Goal: Information Seeking & Learning: Learn about a topic

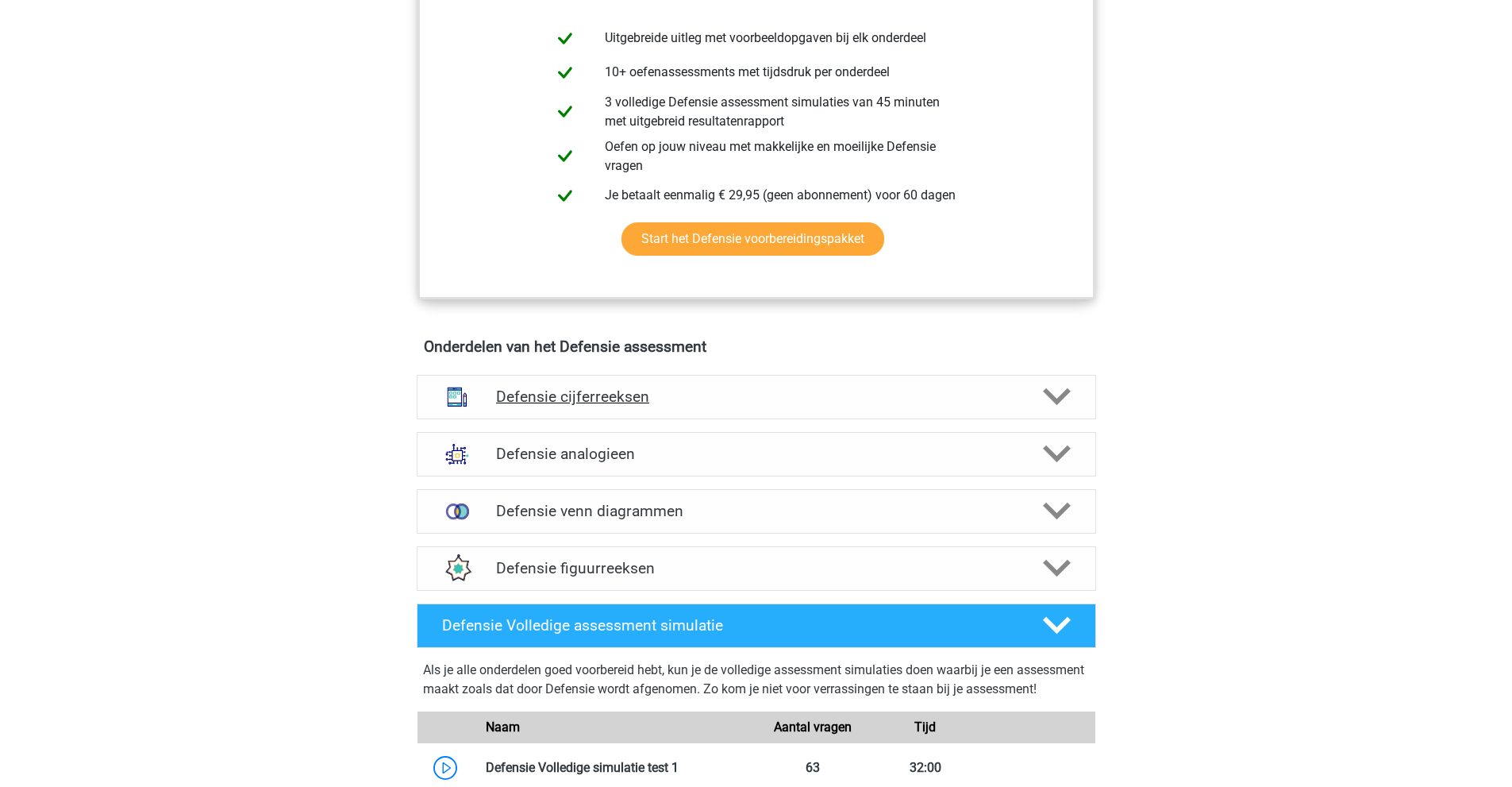
scroll to position [953, 0]
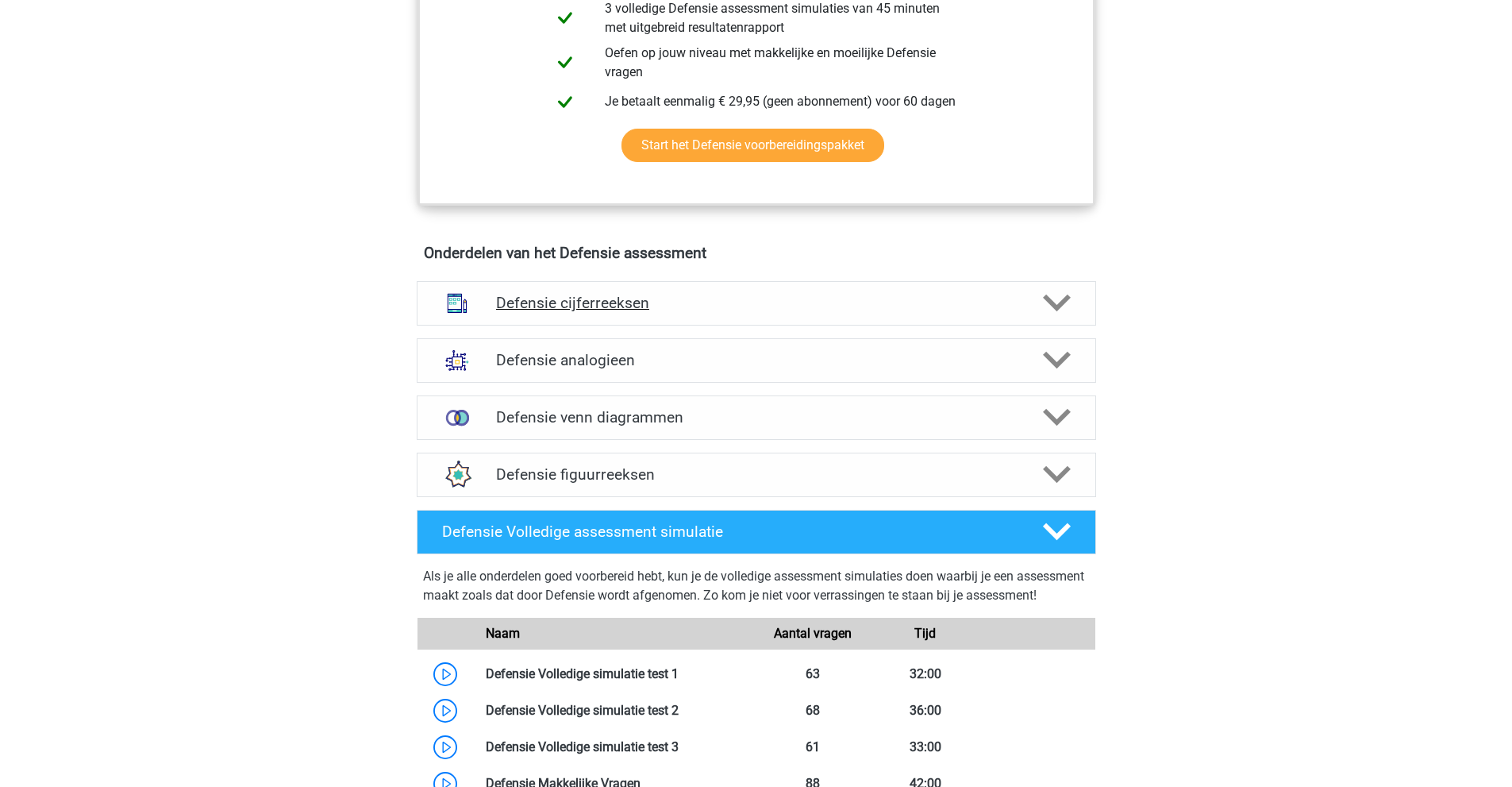
click at [660, 296] on h4 "Defensie cijferreeksen" at bounding box center [756, 302] width 520 height 18
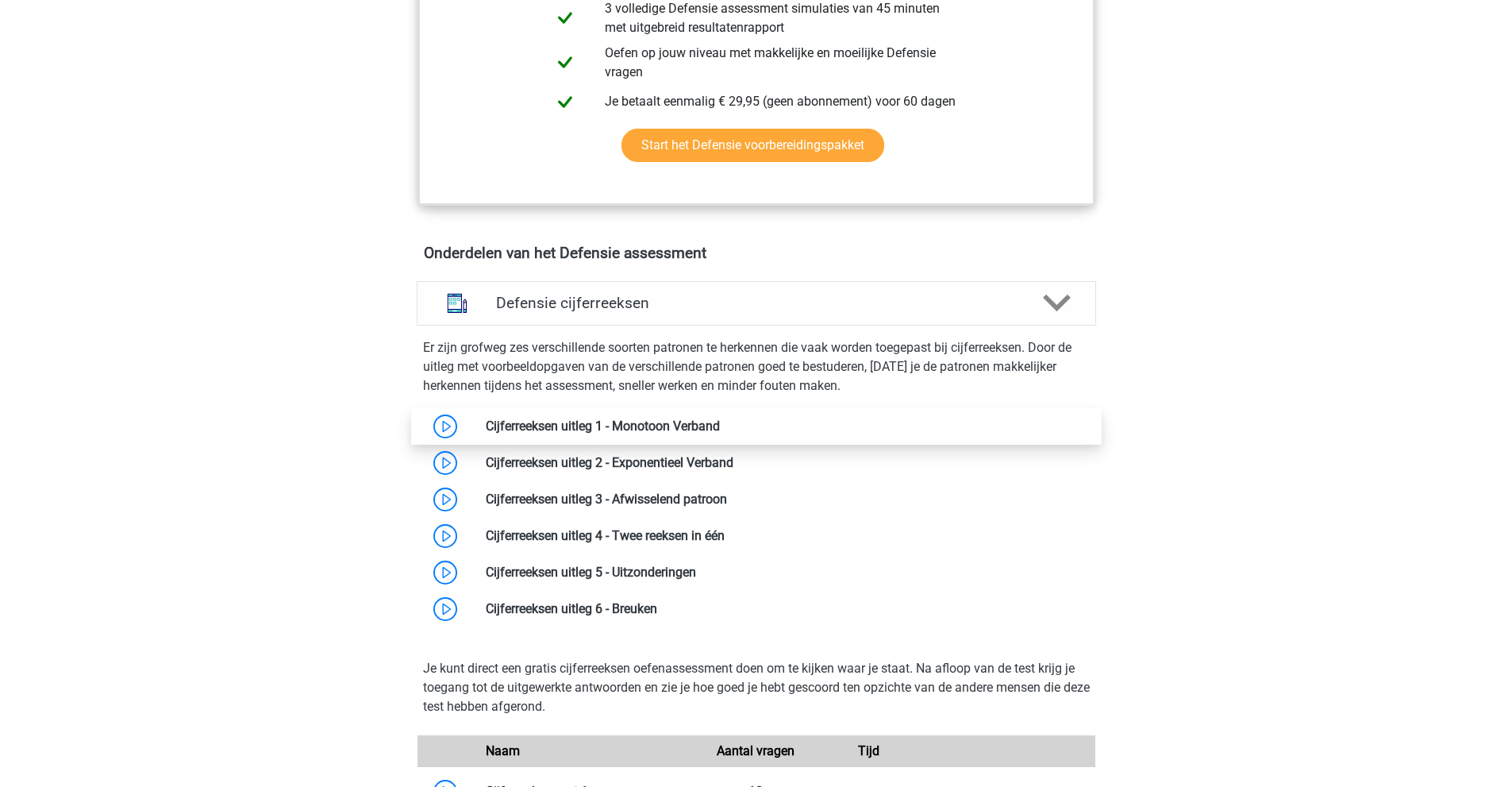
click at [720, 424] on link at bounding box center [720, 426] width 0 height 15
click at [720, 424] on link at bounding box center [720, 426] width 0 height 15
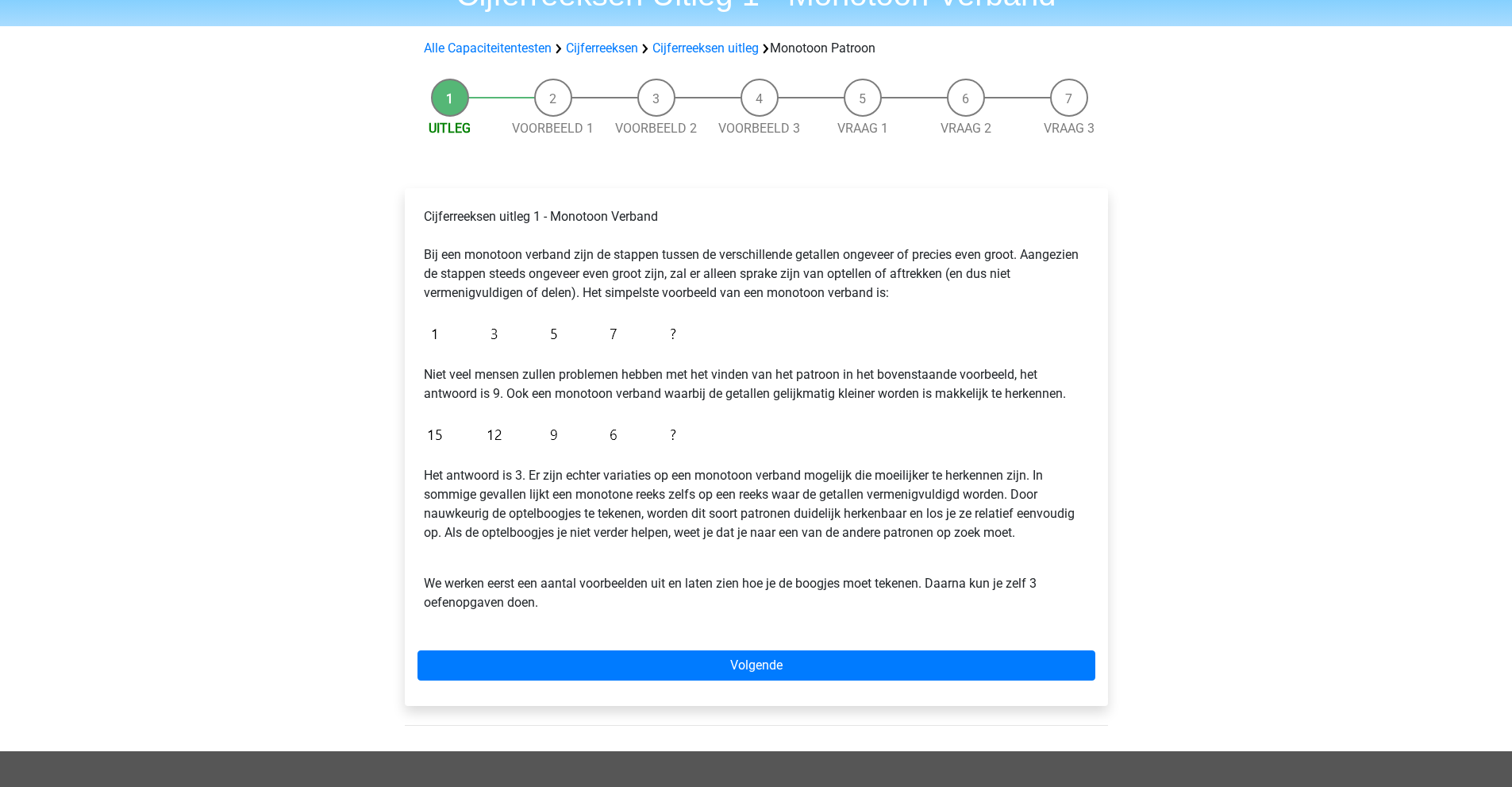
scroll to position [79, 0]
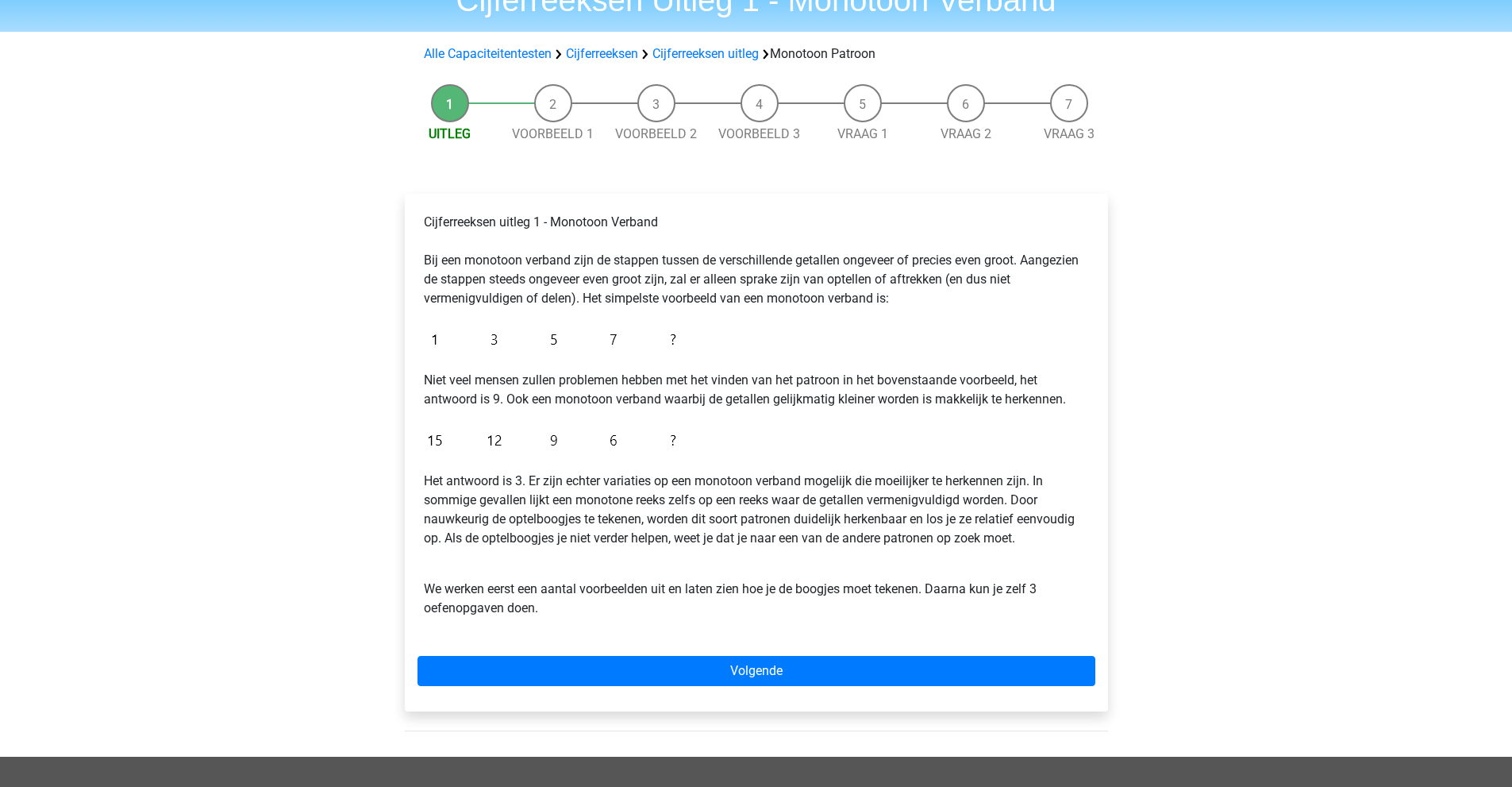
drag, startPoint x: 644, startPoint y: 269, endPoint x: 646, endPoint y: 257, distance: 12.2
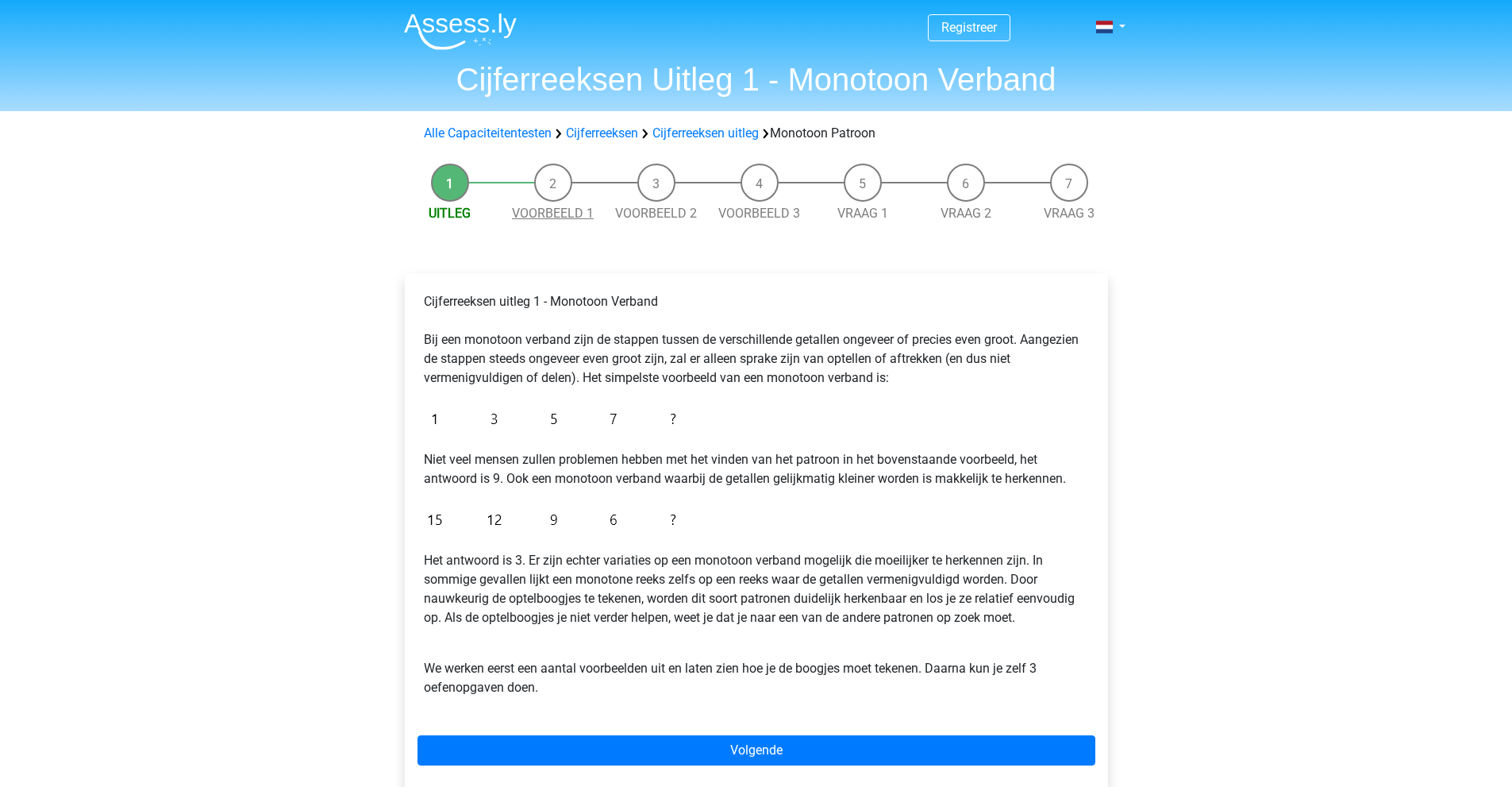
click at [564, 210] on link "Voorbeeld 1" at bounding box center [552, 213] width 82 height 15
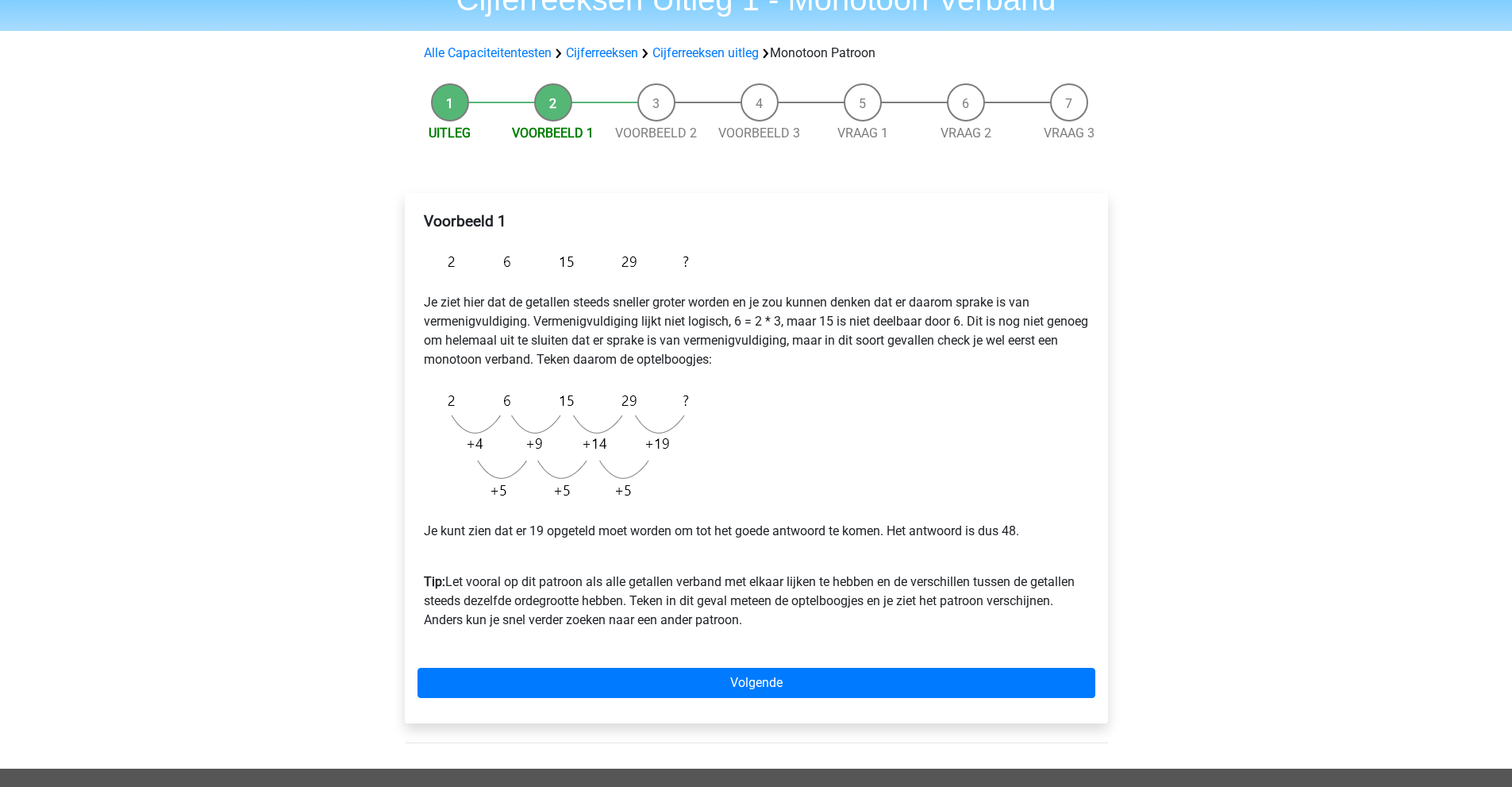
scroll to position [79, 0]
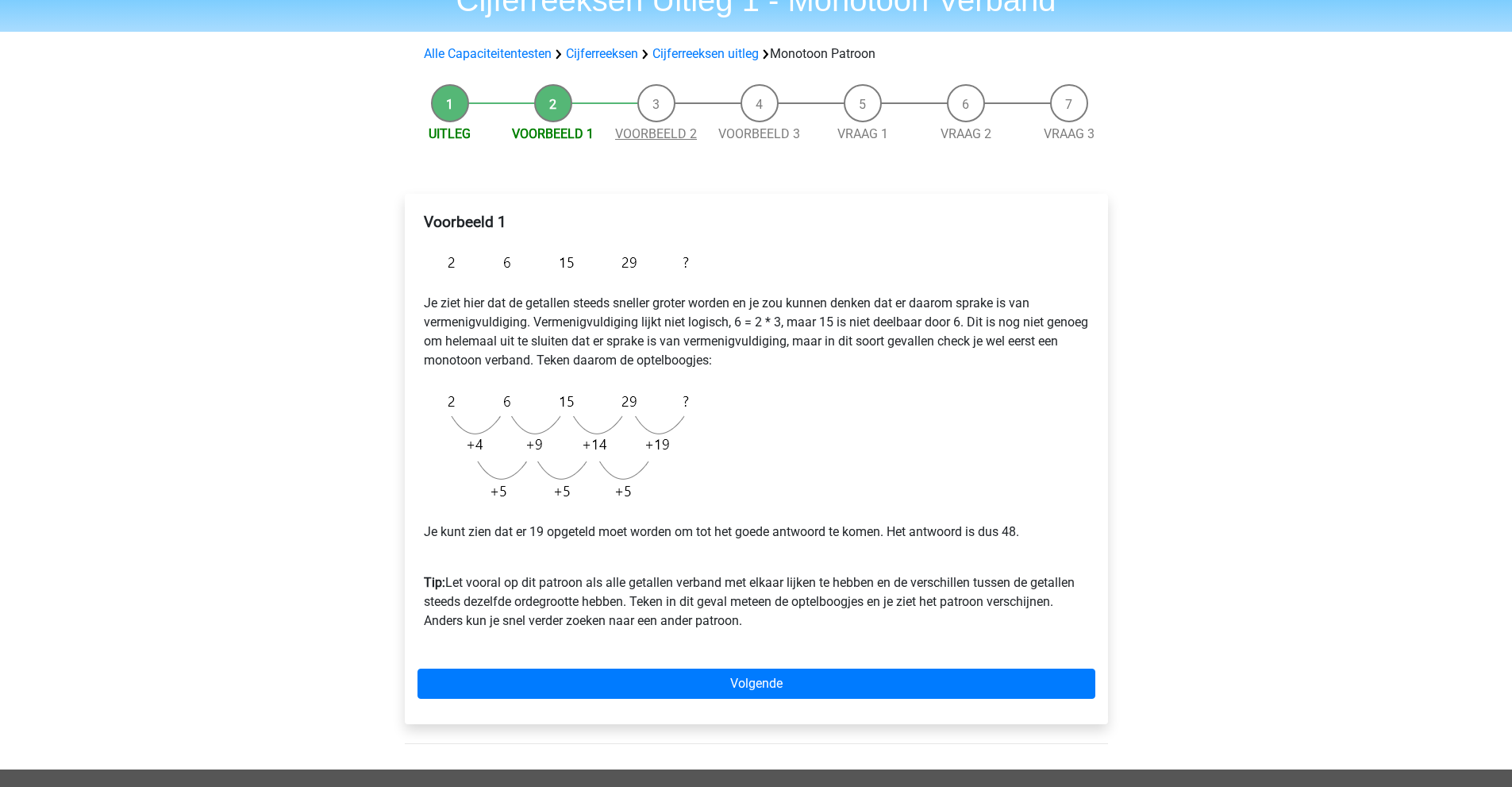
click at [639, 132] on link "Voorbeeld 2" at bounding box center [656, 134] width 82 height 15
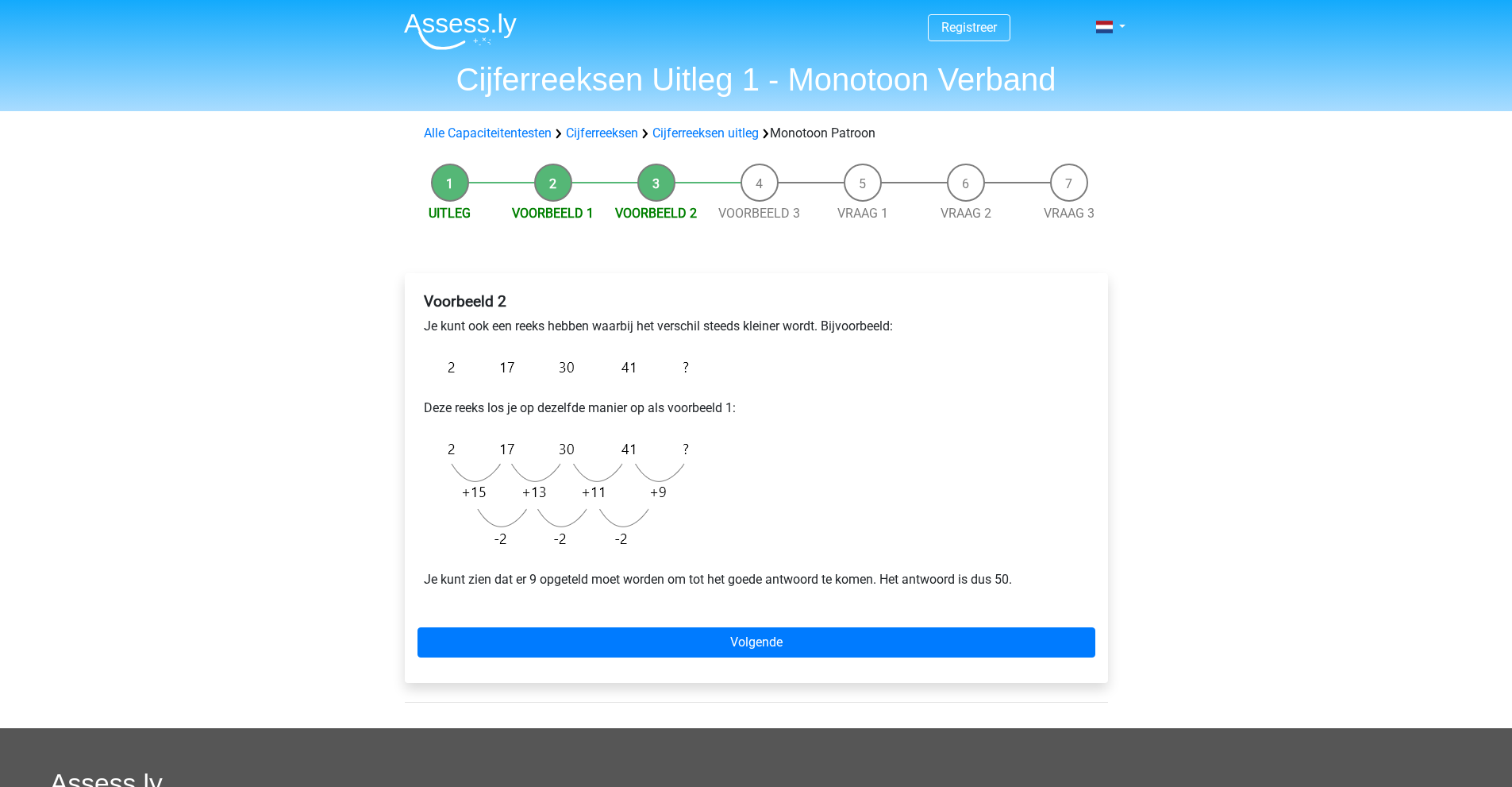
click at [812, 626] on div "Voorbeeld 2 Je kunt ook een reeks hebben waarbij het verschil steeds kleiner wo…" at bounding box center [756, 477] width 704 height 410
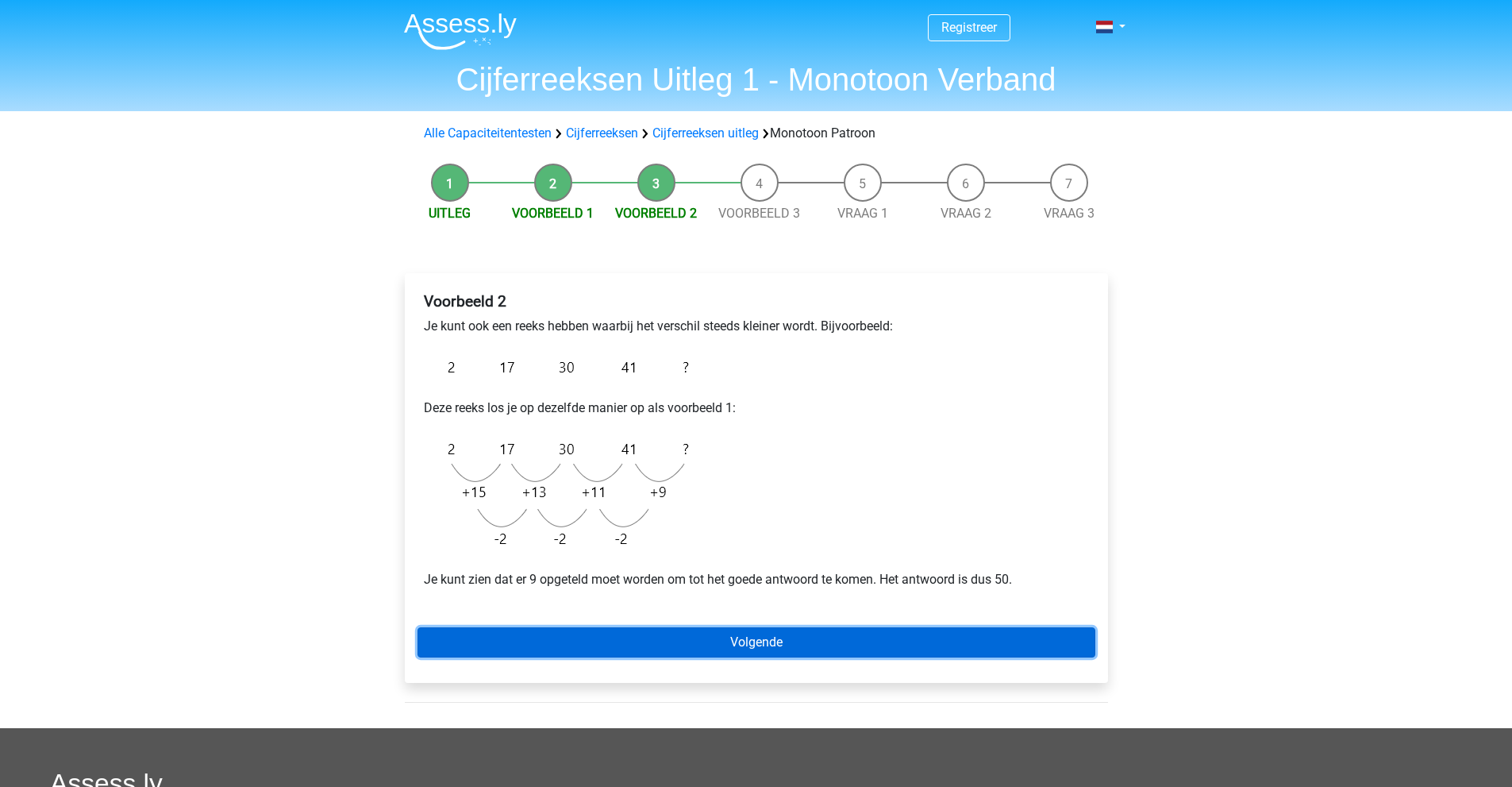
click at [801, 642] on link "Volgende" at bounding box center [756, 642] width 678 height 30
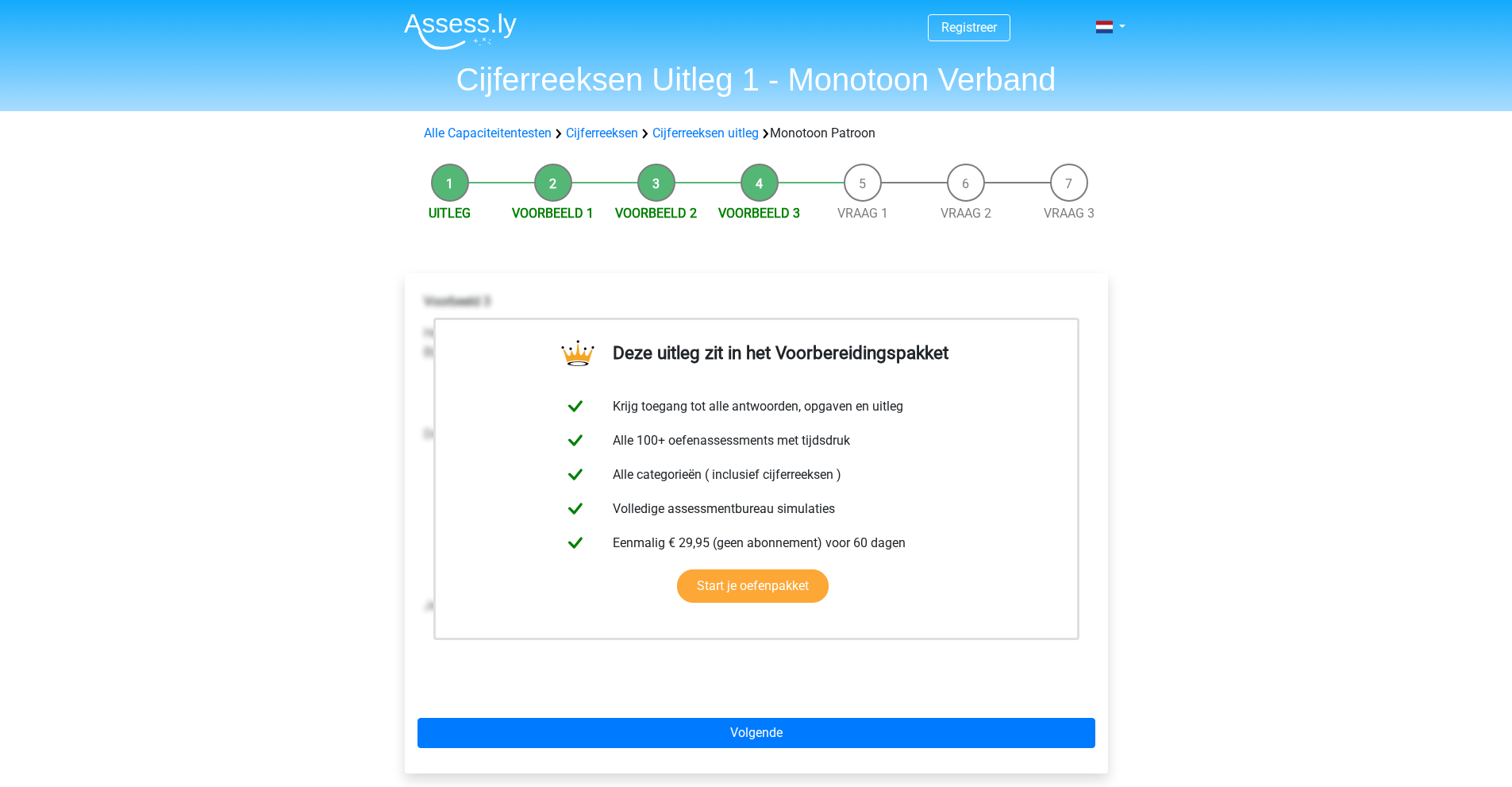
click at [853, 187] on li "Vraag 1" at bounding box center [863, 193] width 103 height 59
click at [869, 208] on link "Vraag 1" at bounding box center [863, 213] width 51 height 15
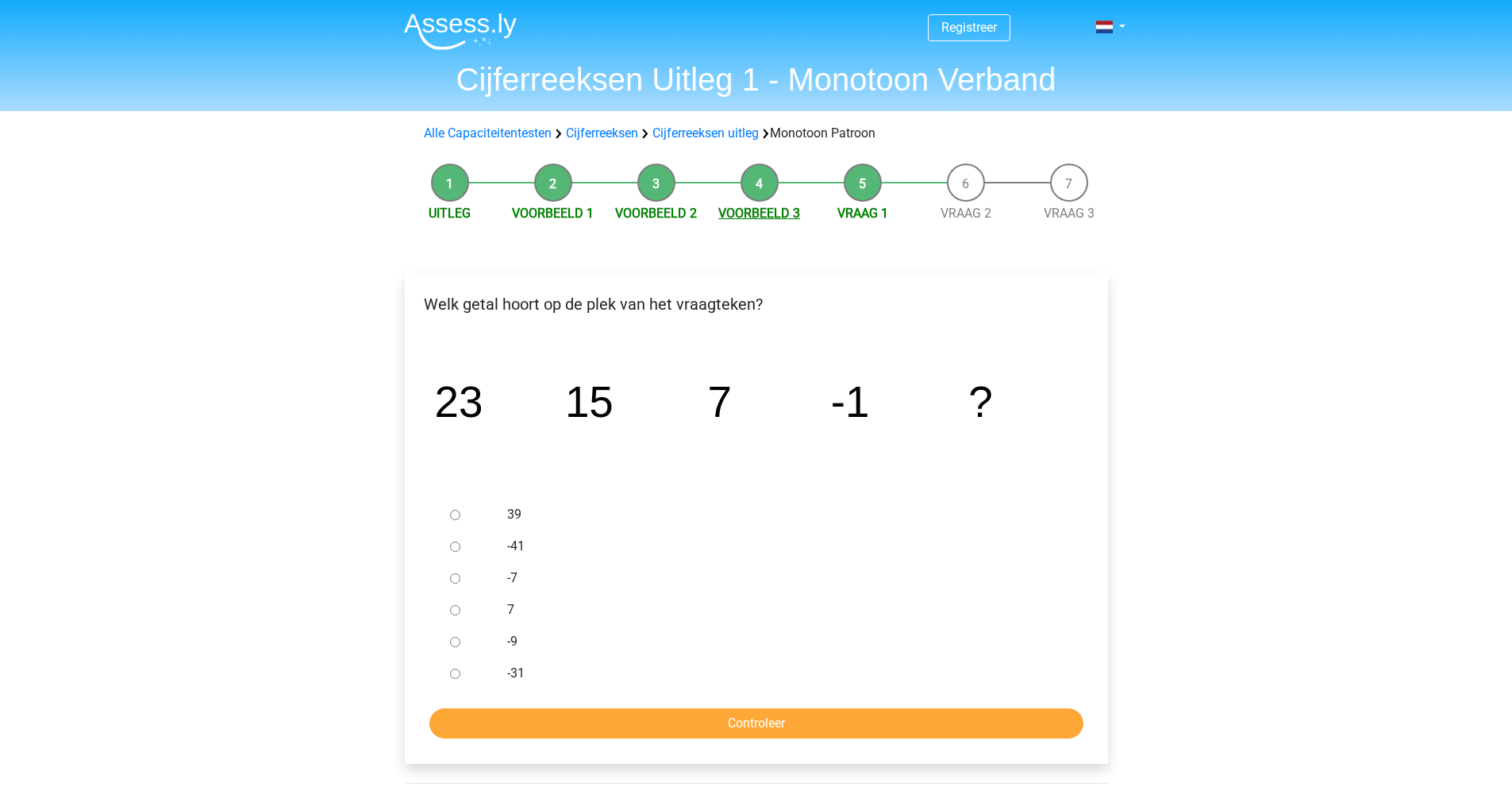
click at [785, 211] on link "Voorbeeld 3" at bounding box center [759, 213] width 82 height 15
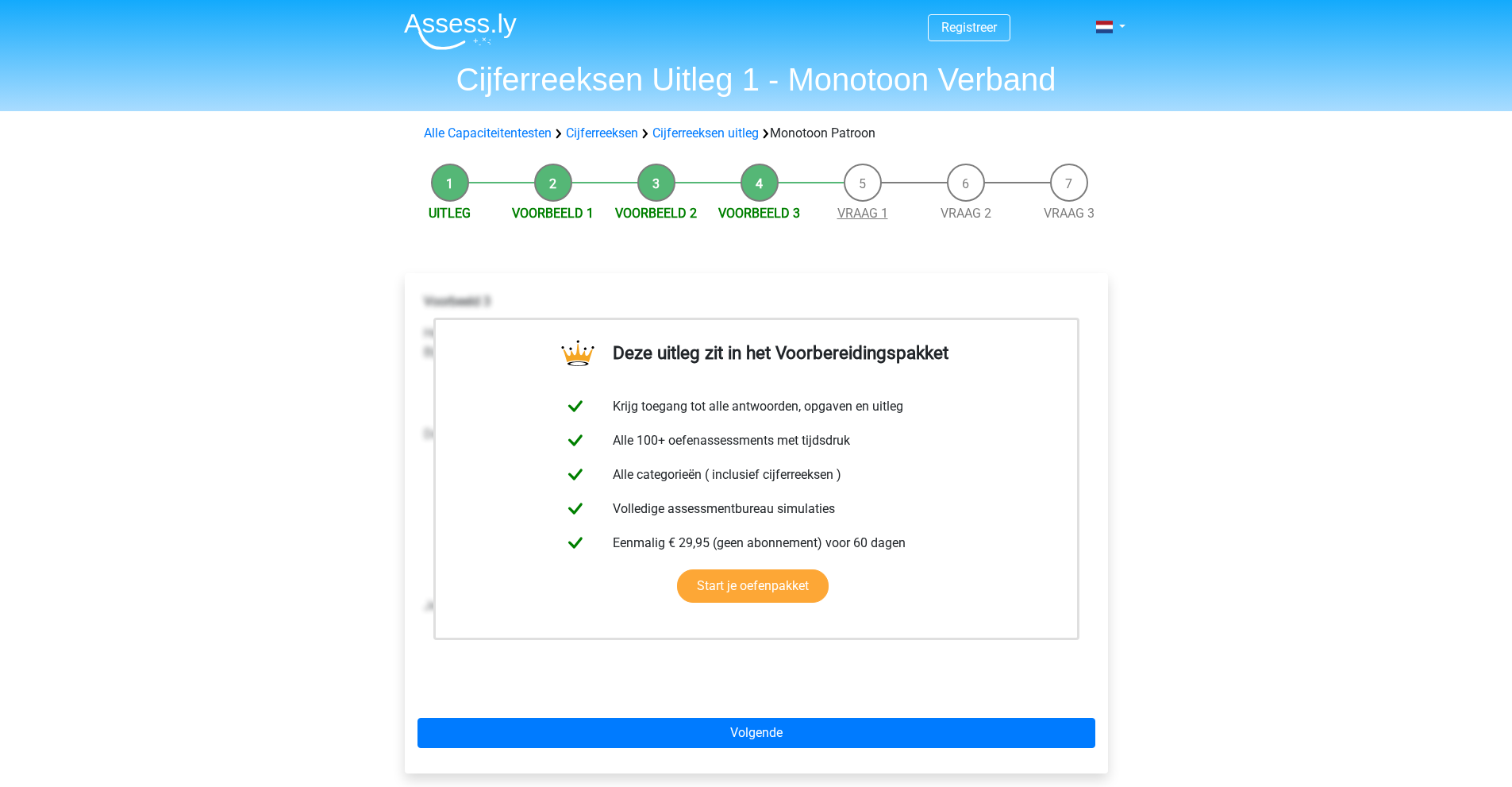
click at [858, 211] on link "Vraag 1" at bounding box center [863, 213] width 51 height 15
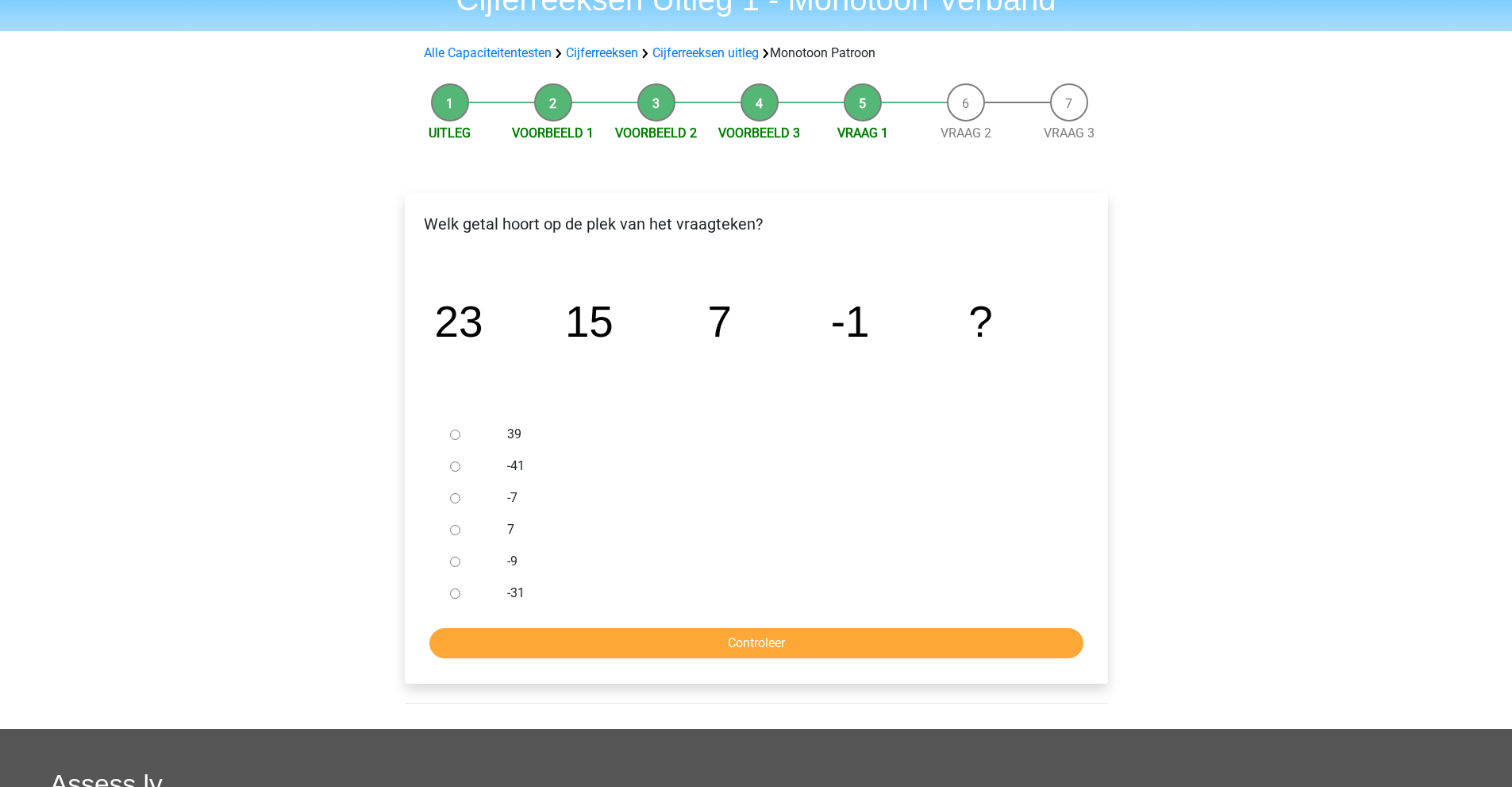
scroll to position [159, 0]
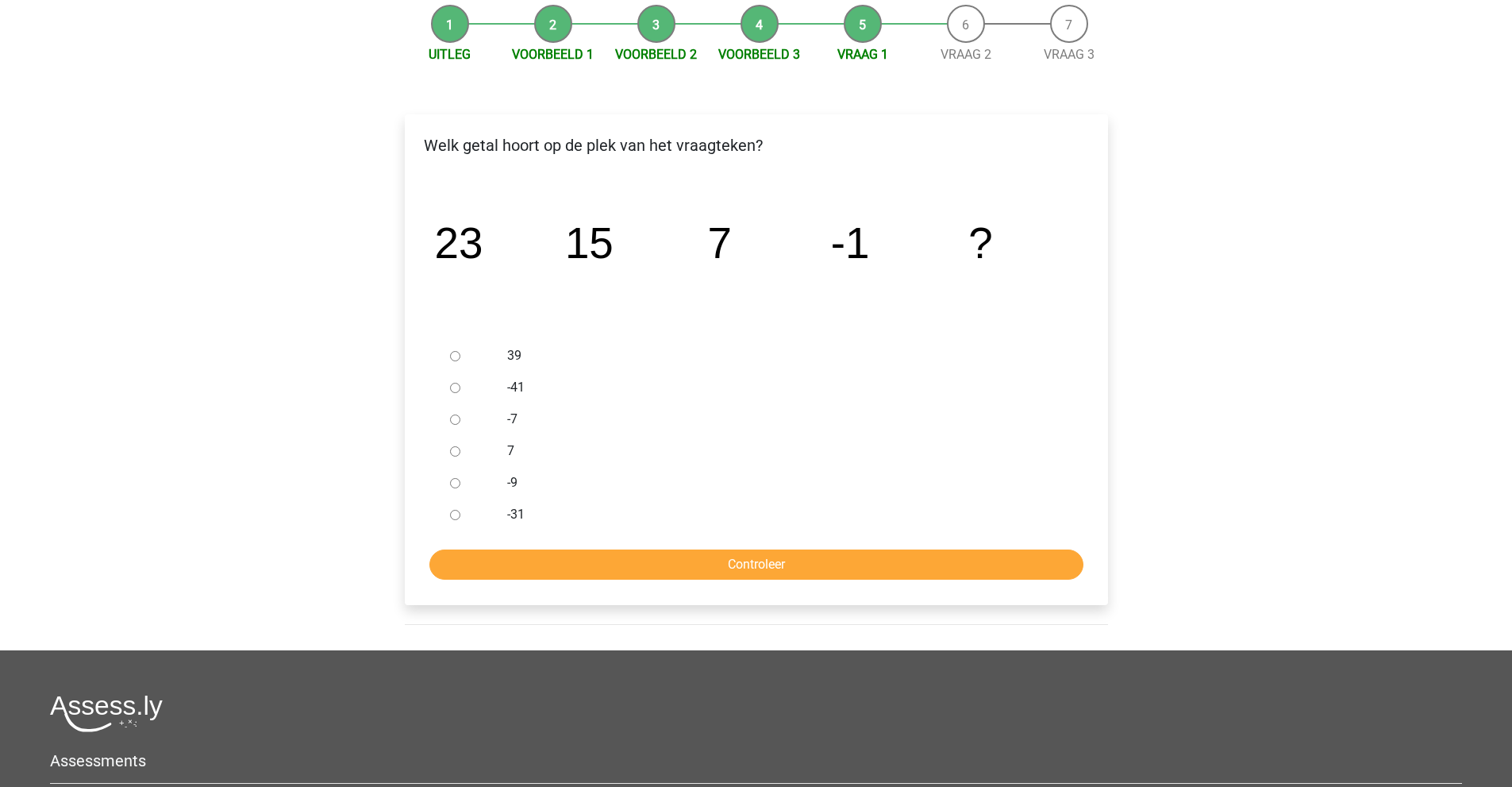
click at [454, 485] on input "-9" at bounding box center [455, 483] width 11 height 11
radio input "true"
click at [595, 558] on input "Controleer" at bounding box center [756, 564] width 654 height 30
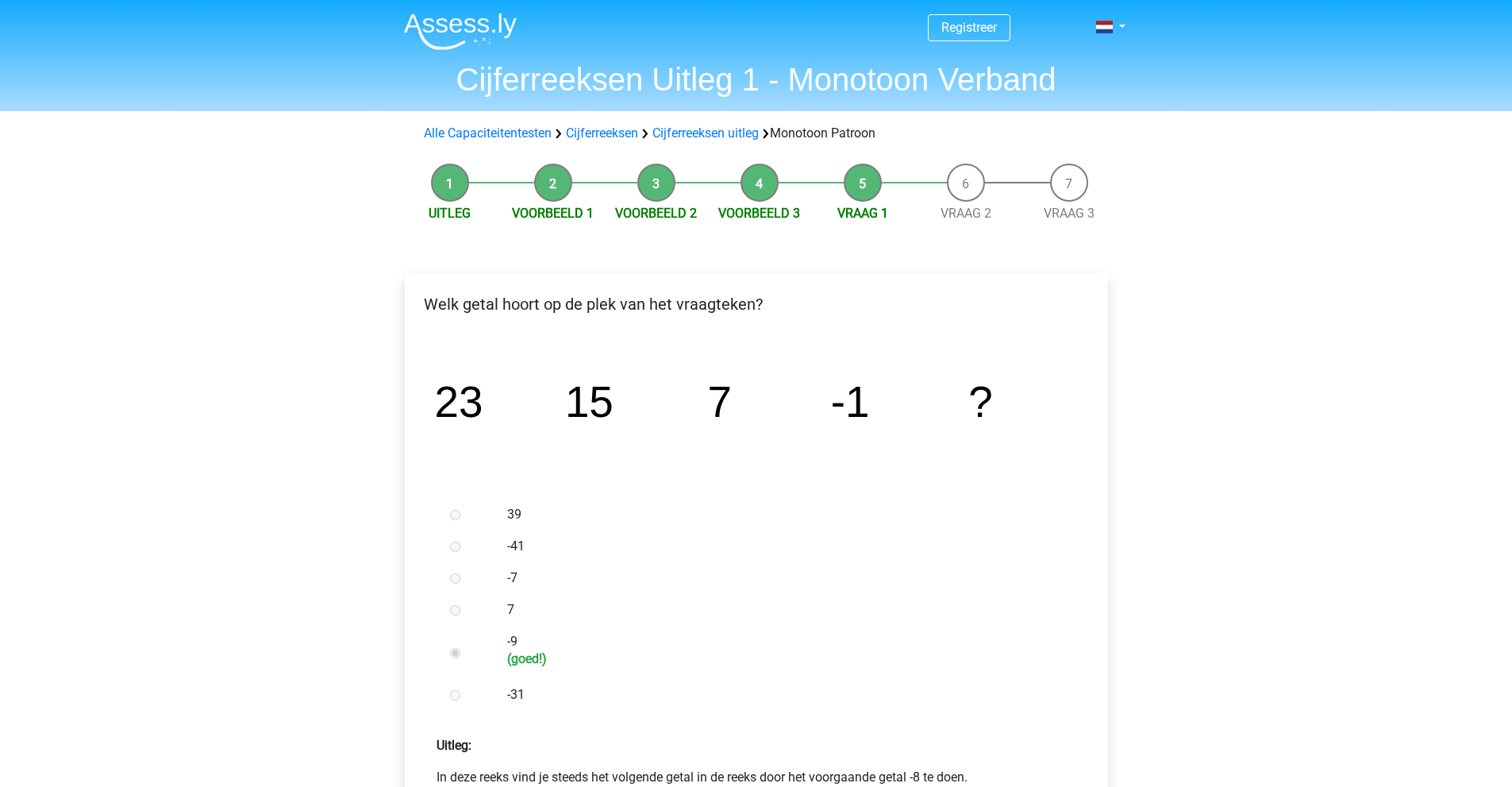
click at [976, 186] on li "Vraag 2" at bounding box center [966, 193] width 103 height 59
click at [966, 215] on link "Vraag 2" at bounding box center [967, 213] width 51 height 15
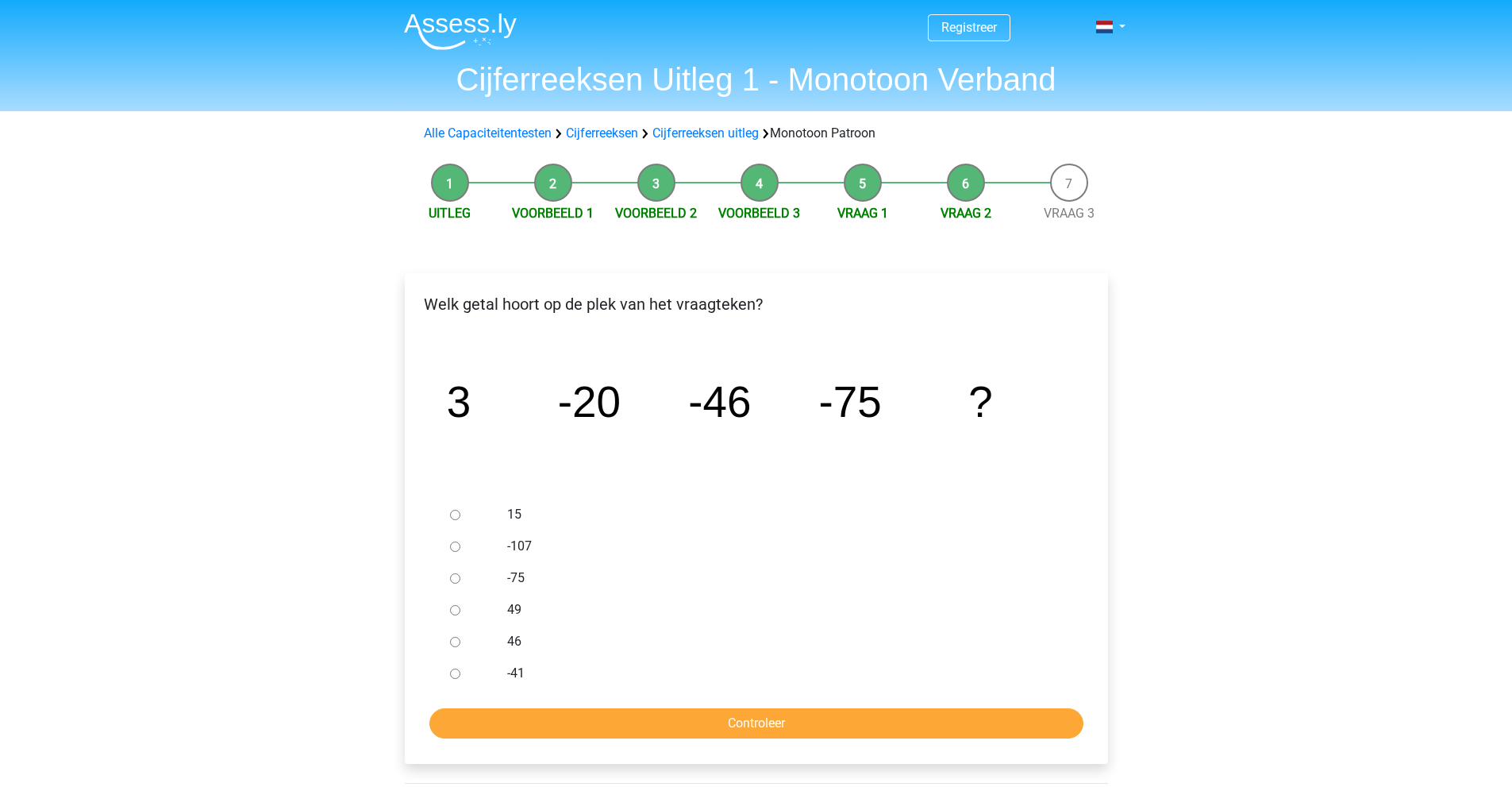
click at [454, 546] on input "-107" at bounding box center [455, 546] width 11 height 11
radio input "true"
click at [646, 718] on input "Controleer" at bounding box center [756, 723] width 654 height 30
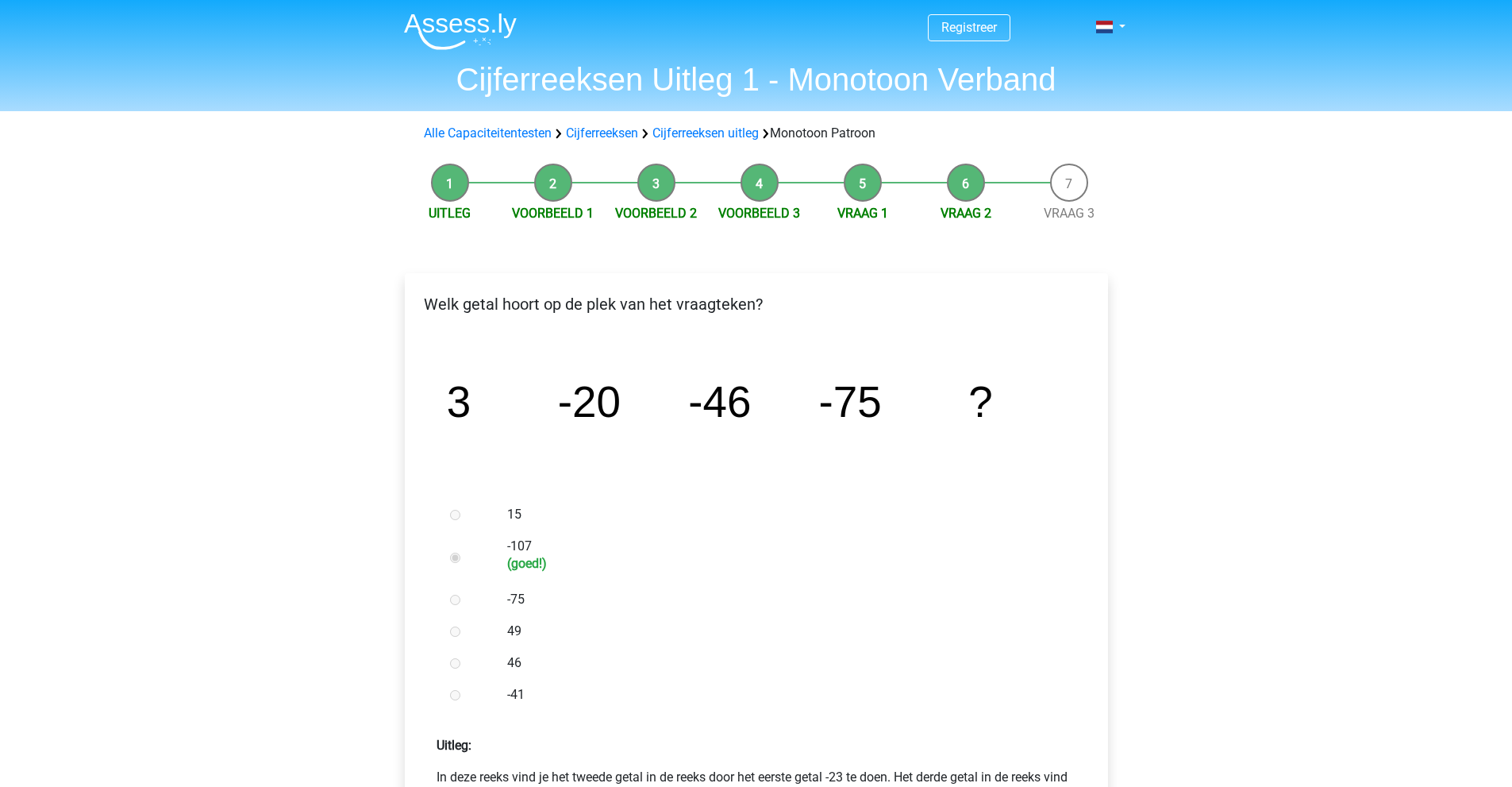
click at [1074, 184] on li "Vraag 3" at bounding box center [1069, 193] width 103 height 59
click at [1062, 198] on li "Vraag 3" at bounding box center [1069, 193] width 103 height 59
click at [1066, 204] on span "Vraag 3" at bounding box center [1069, 213] width 103 height 19
click at [1069, 208] on link "Vraag 3" at bounding box center [1070, 213] width 51 height 15
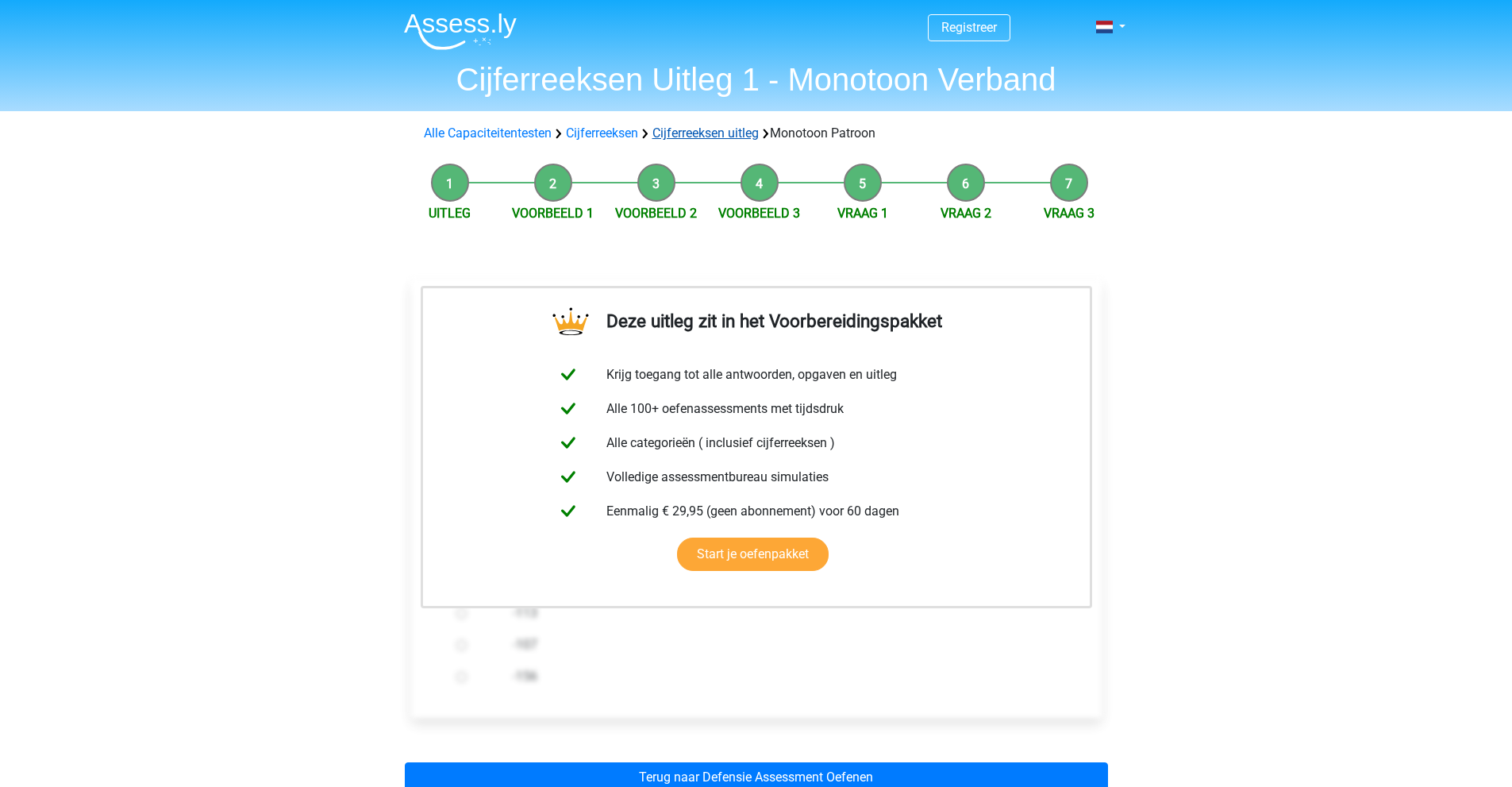
click at [697, 129] on link "Cijferreeksen uitleg" at bounding box center [705, 133] width 106 height 15
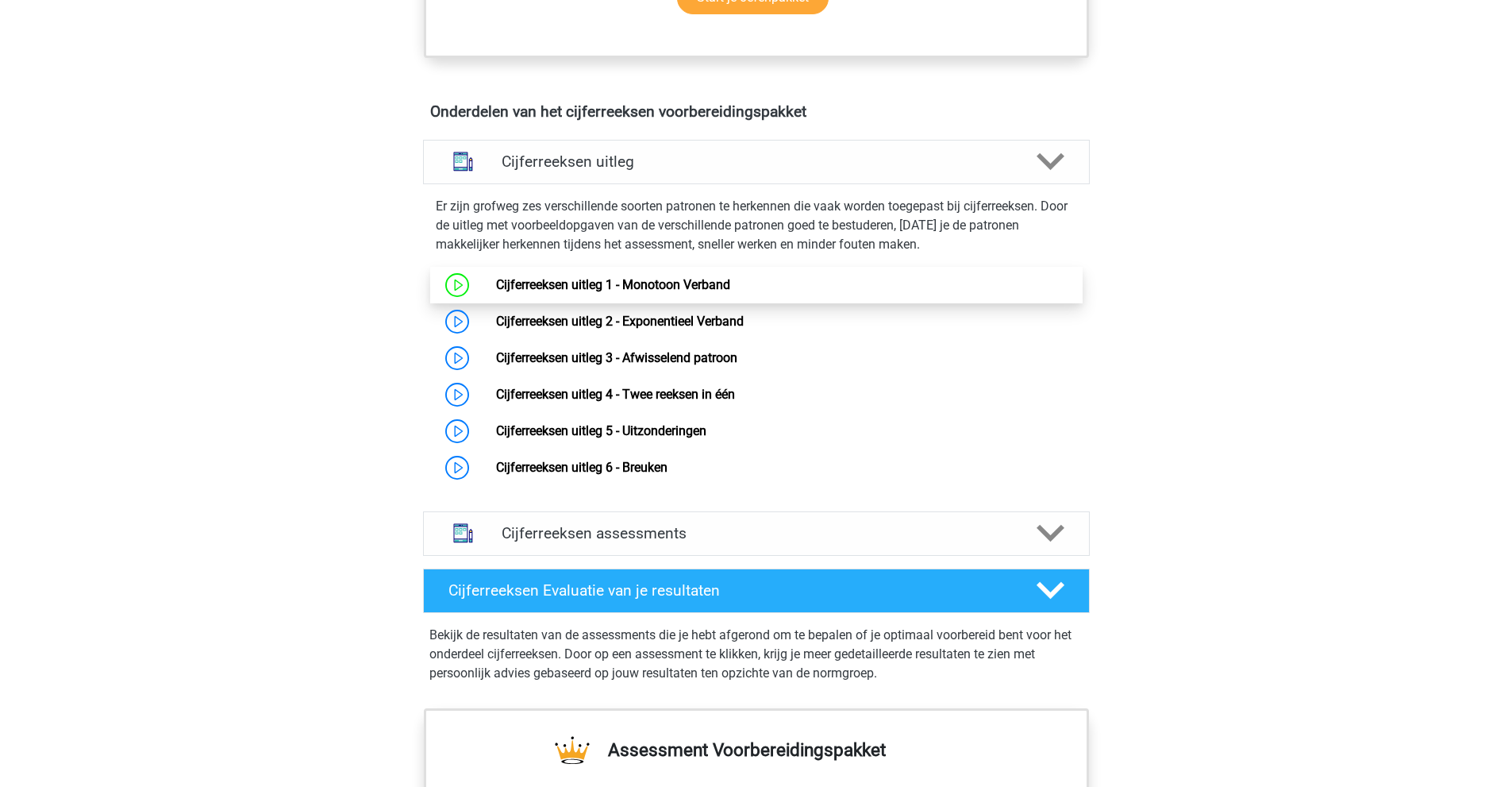
scroll to position [866, 0]
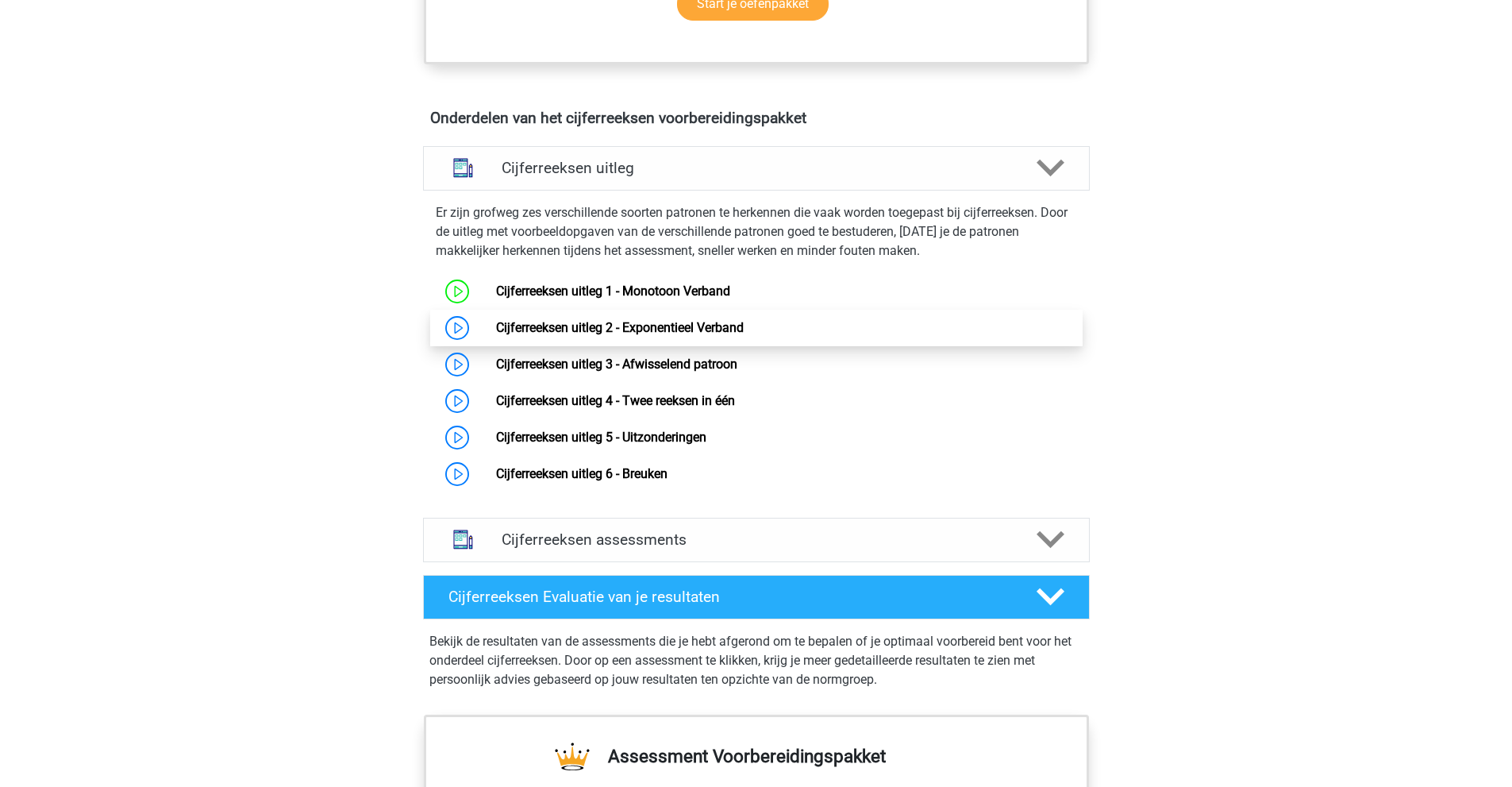
click at [616, 335] on link "Cijferreeksen uitleg 2 - Exponentieel Verband" at bounding box center [620, 327] width 248 height 15
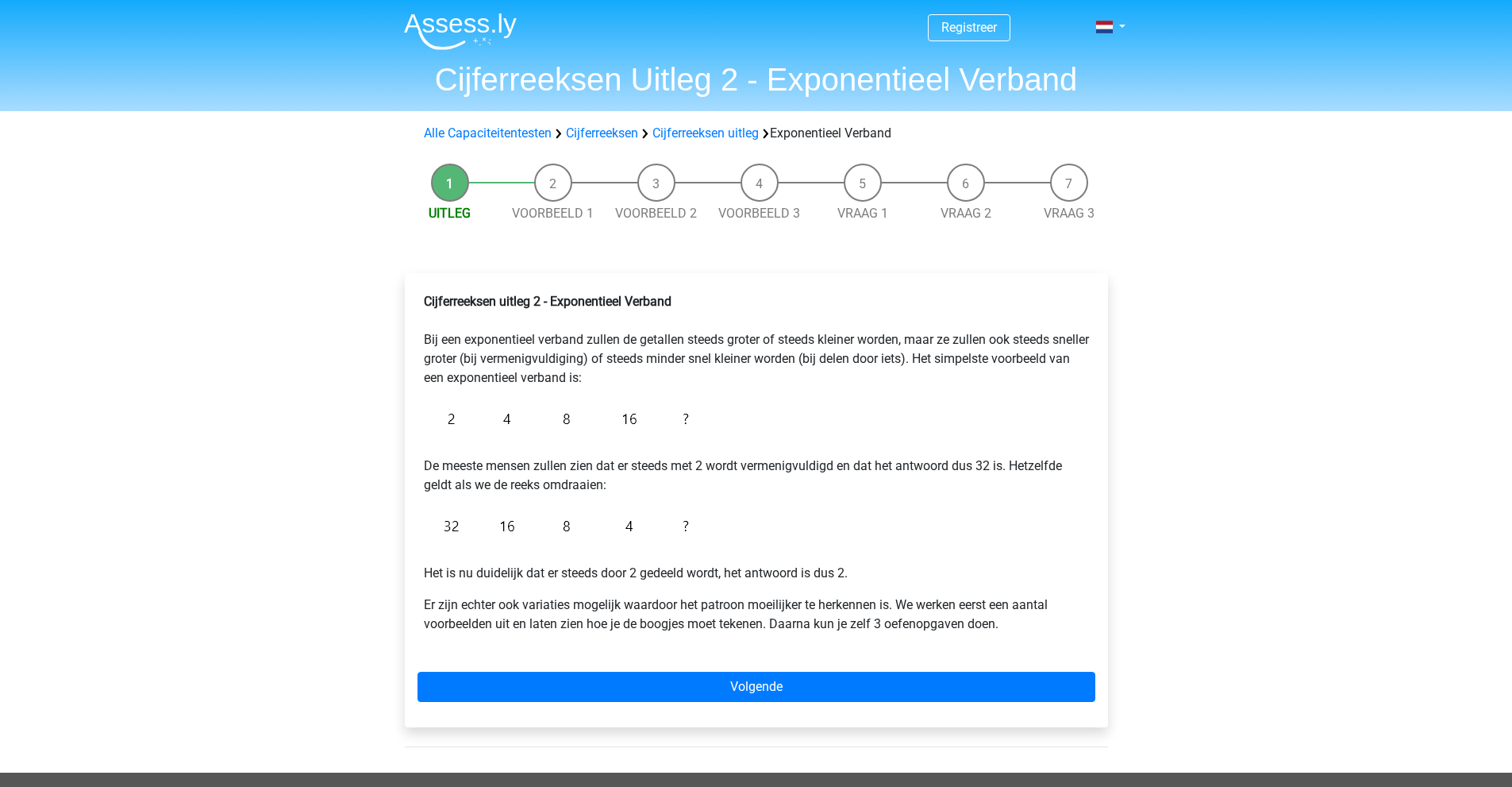
click at [297, 410] on div "Registreer Nederlands English" at bounding box center [756, 596] width 1512 height 1192
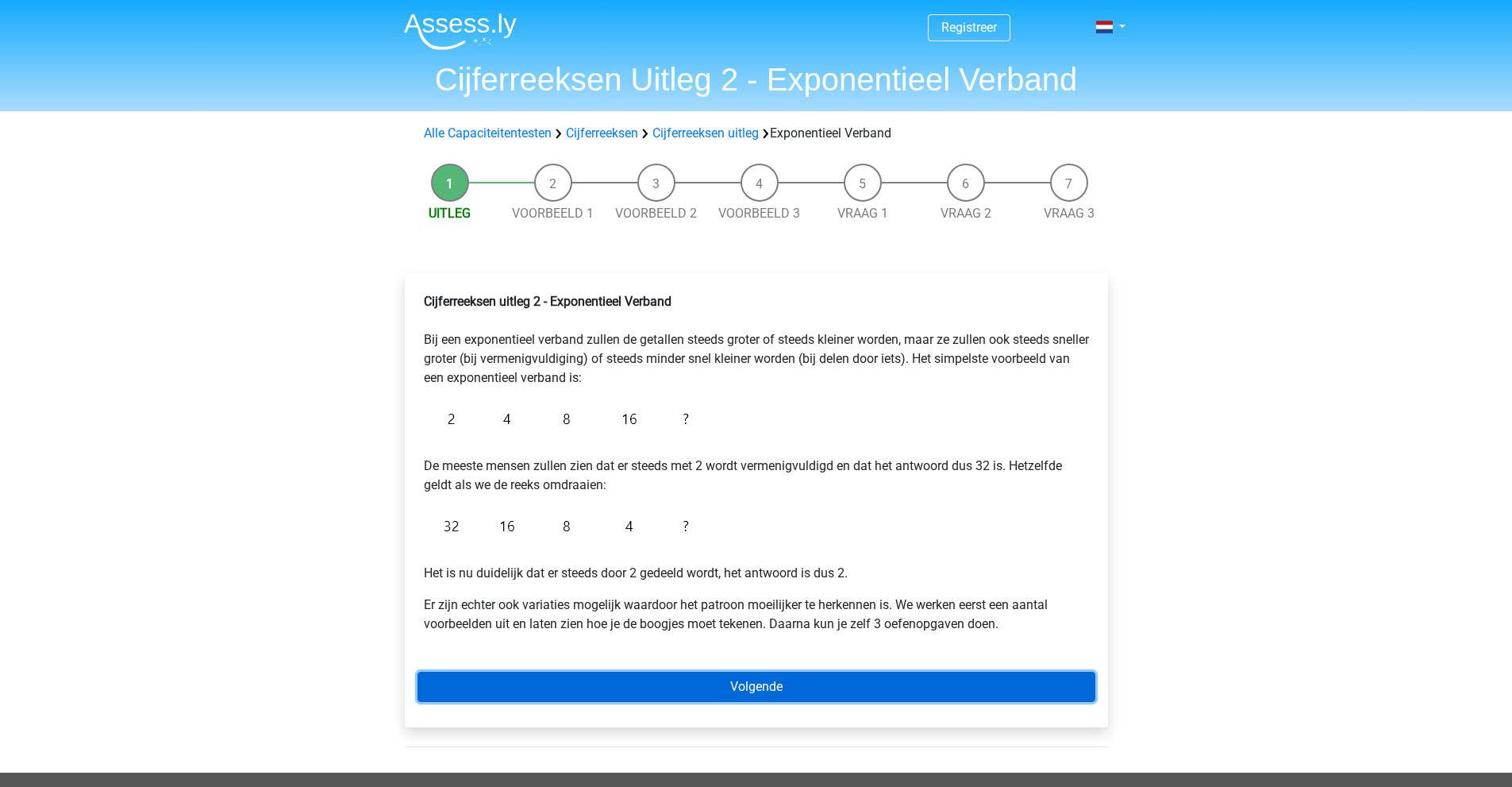
click at [784, 698] on link "Volgende" at bounding box center [756, 686] width 678 height 30
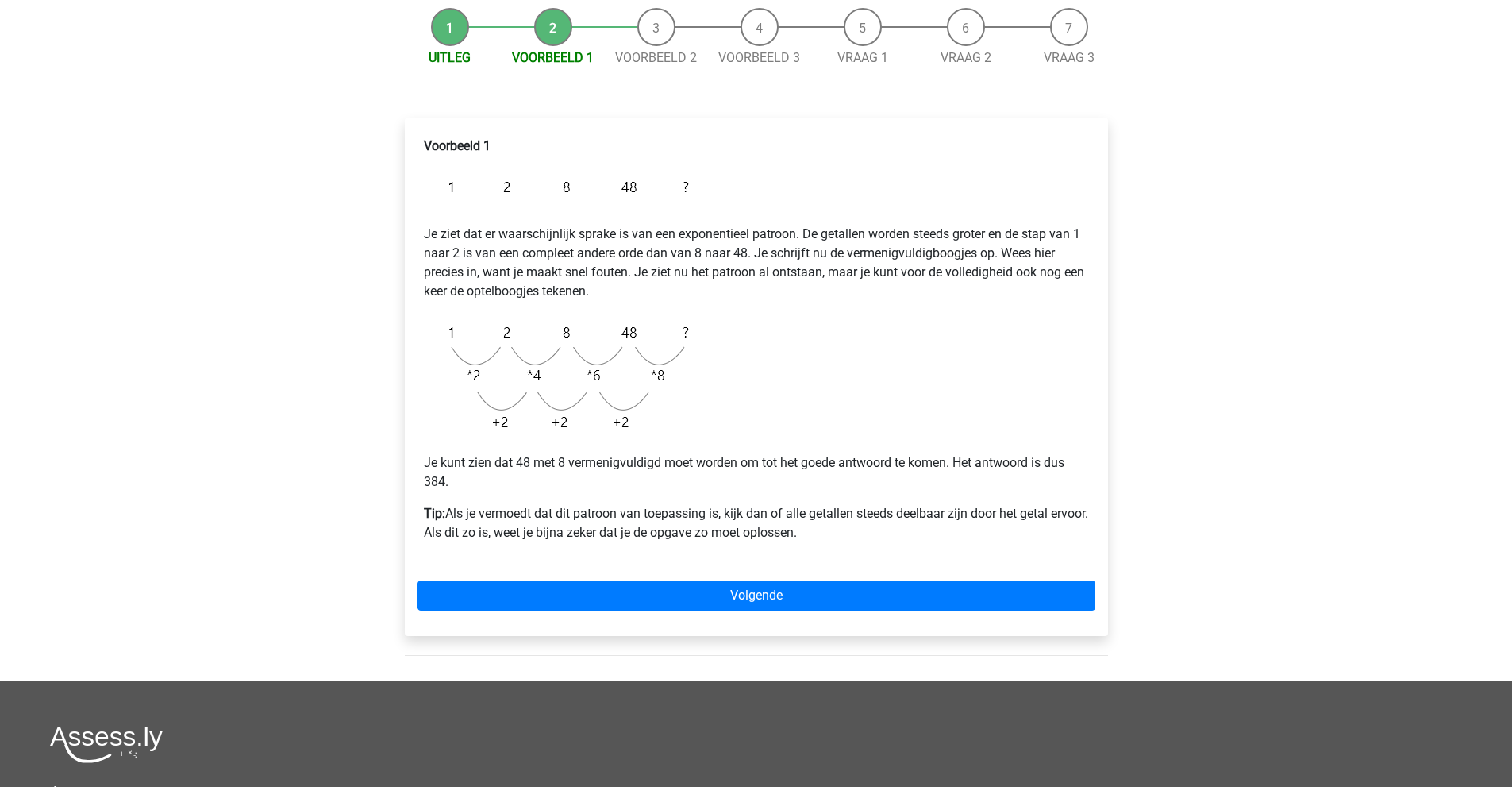
scroll to position [159, 0]
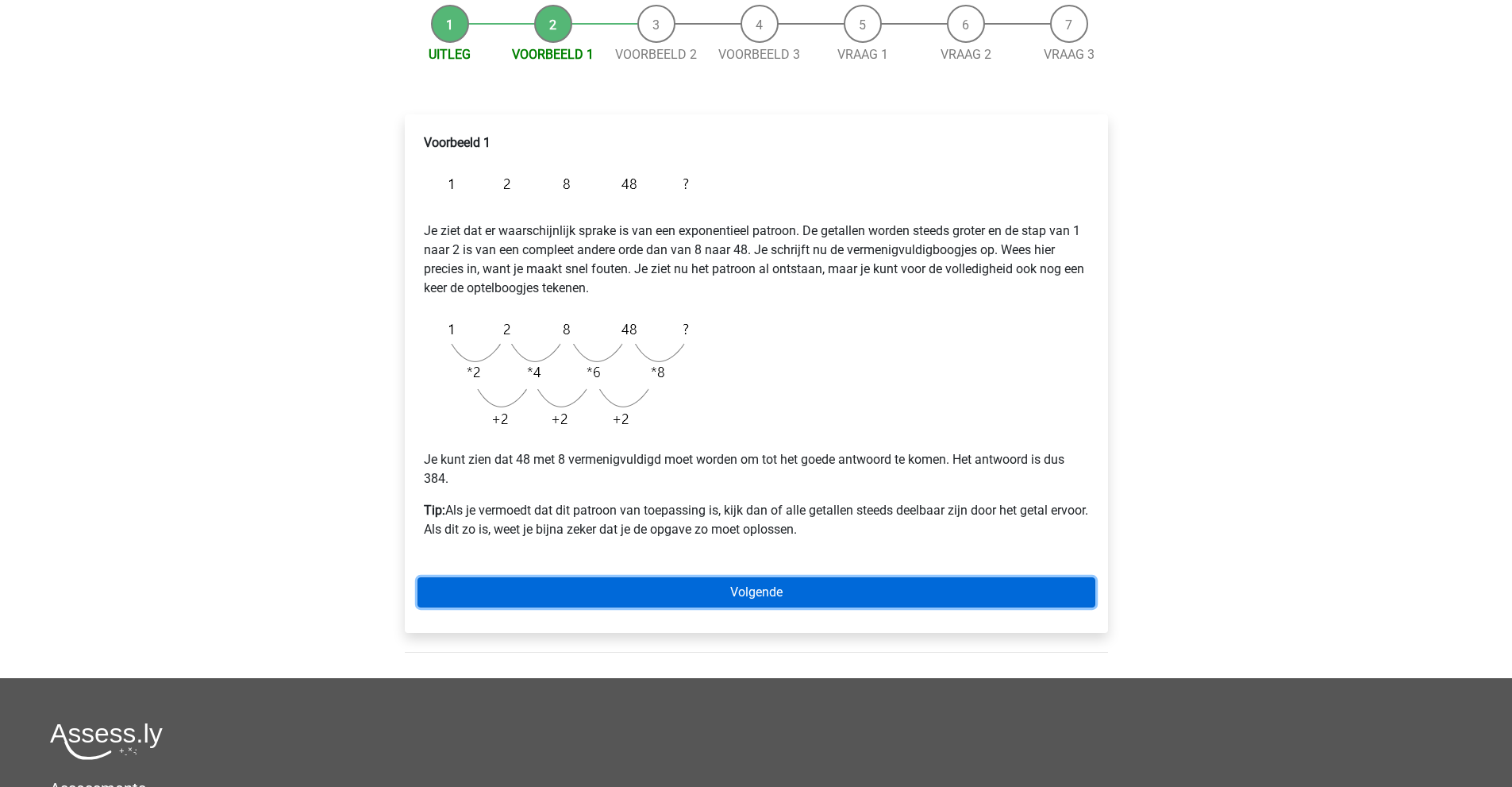
click at [701, 582] on link "Volgende" at bounding box center [756, 592] width 678 height 30
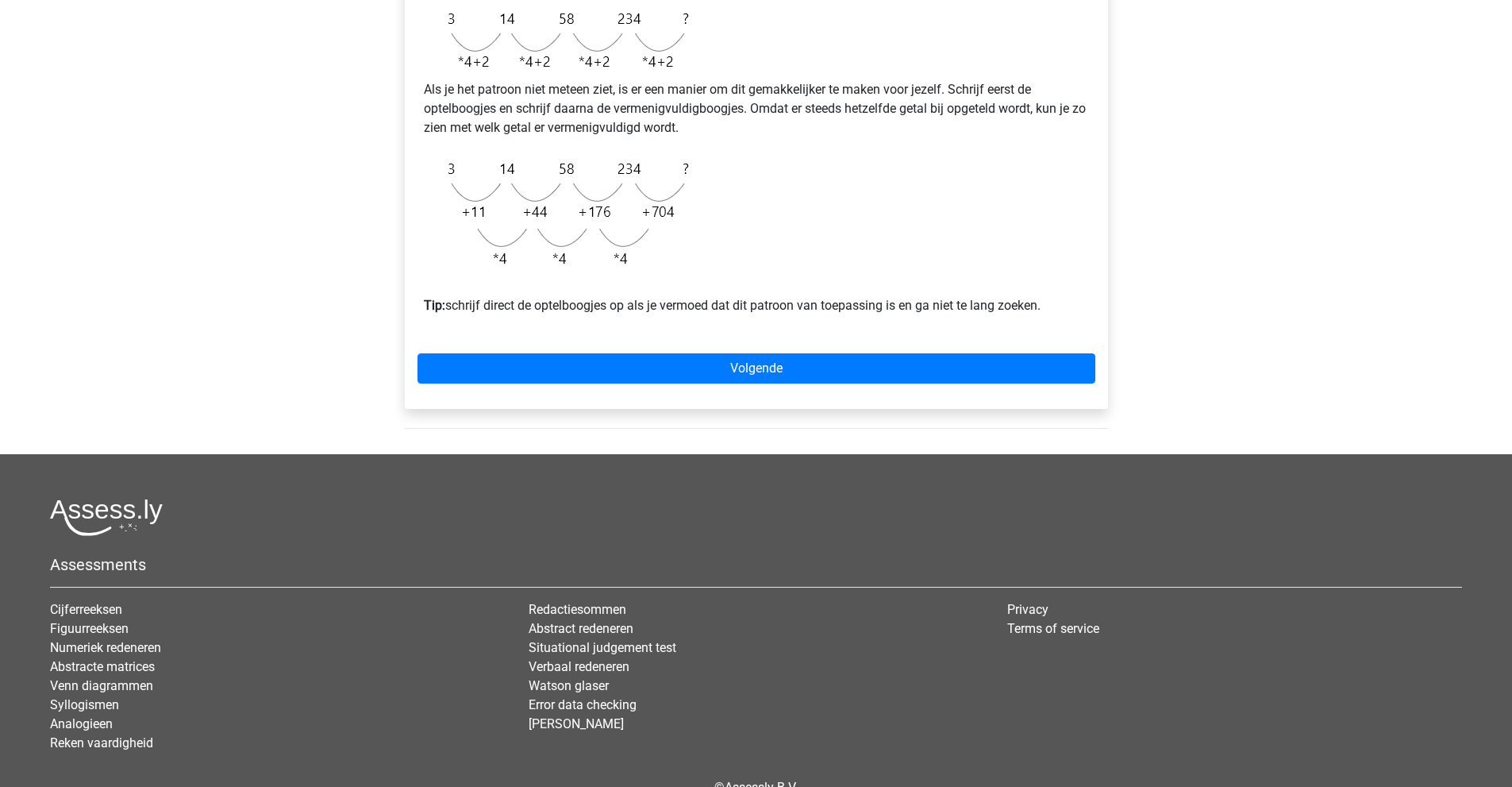
scroll to position [317, 0]
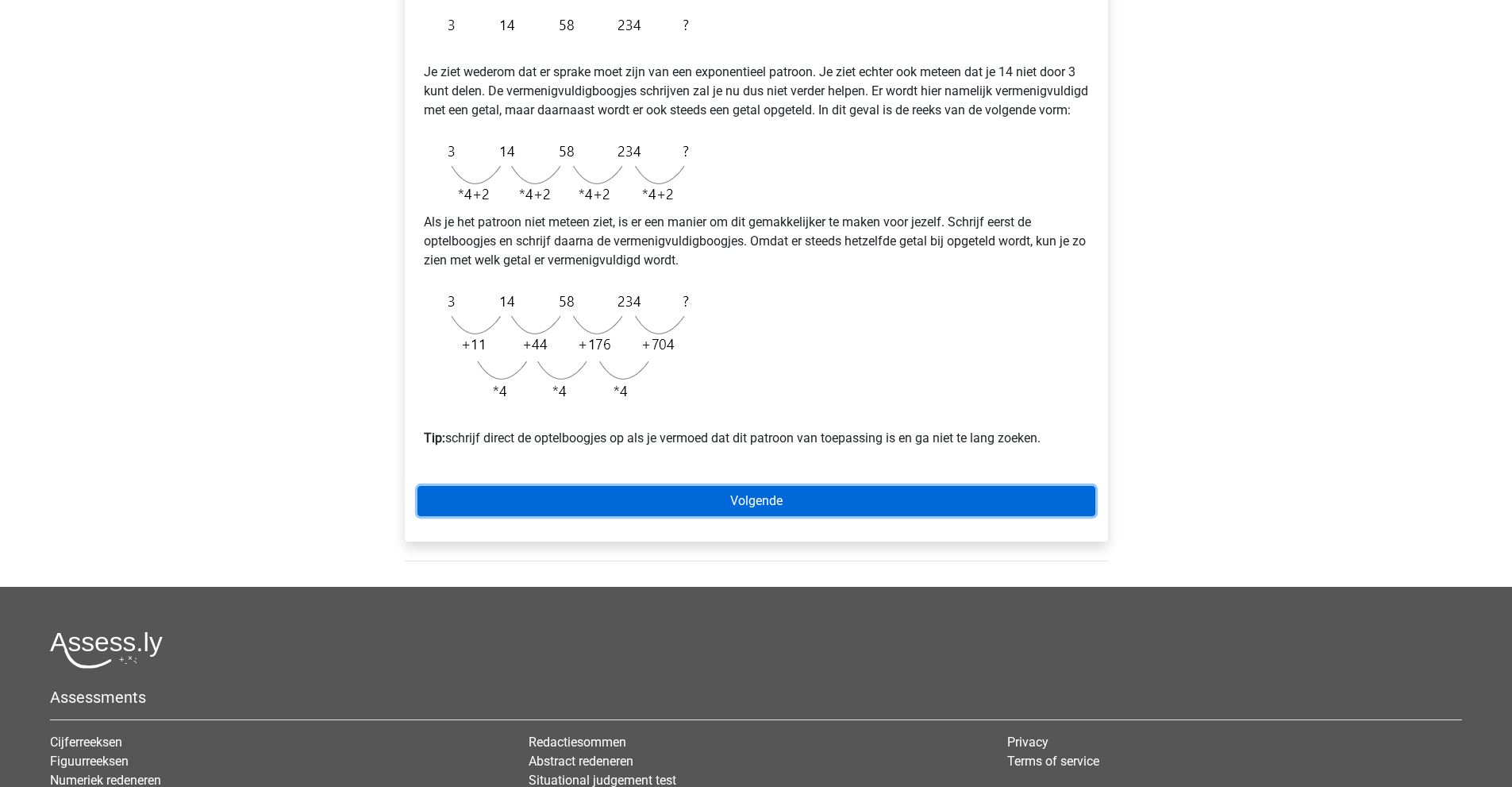
click at [783, 516] on link "Volgende" at bounding box center [756, 501] width 678 height 30
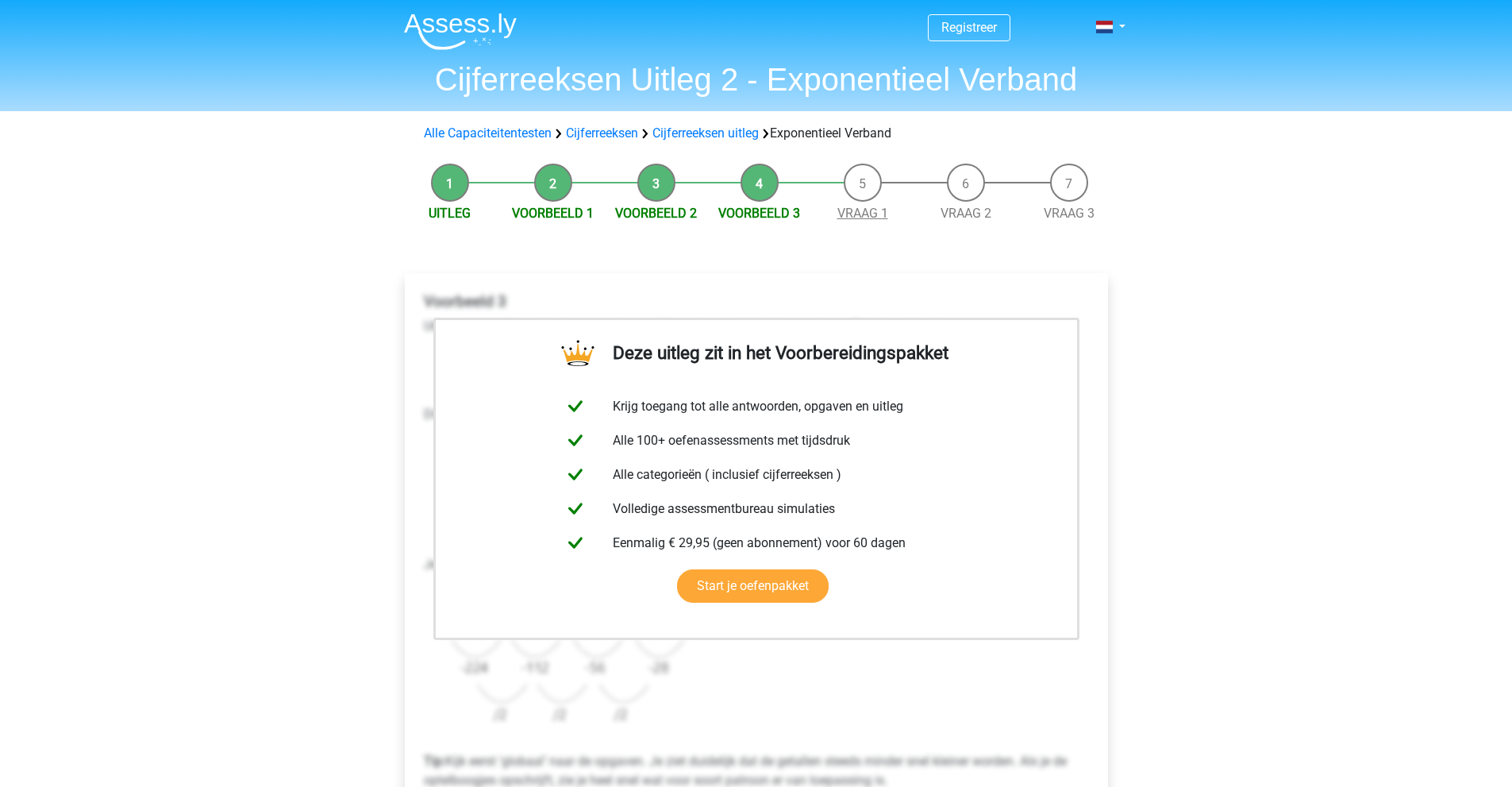
click at [842, 206] on link "Vraag 1" at bounding box center [863, 213] width 51 height 15
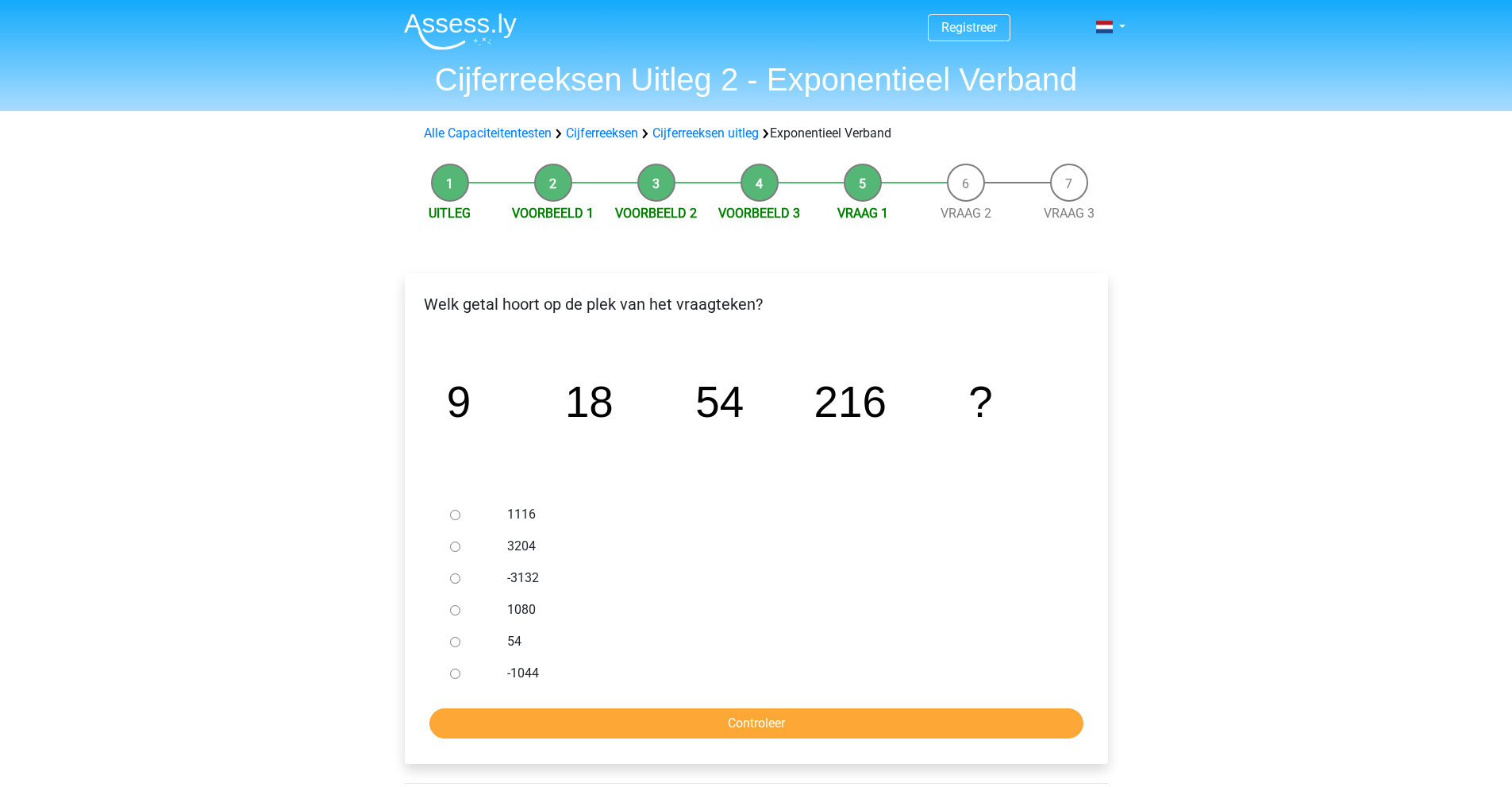
click at [544, 506] on div "1116" at bounding box center [782, 514] width 573 height 32
click at [531, 513] on label "1116" at bounding box center [782, 514] width 550 height 19
click at [461, 513] on input "1116" at bounding box center [455, 514] width 11 height 11
radio input "true"
click at [723, 722] on input "Controleer" at bounding box center [756, 723] width 654 height 30
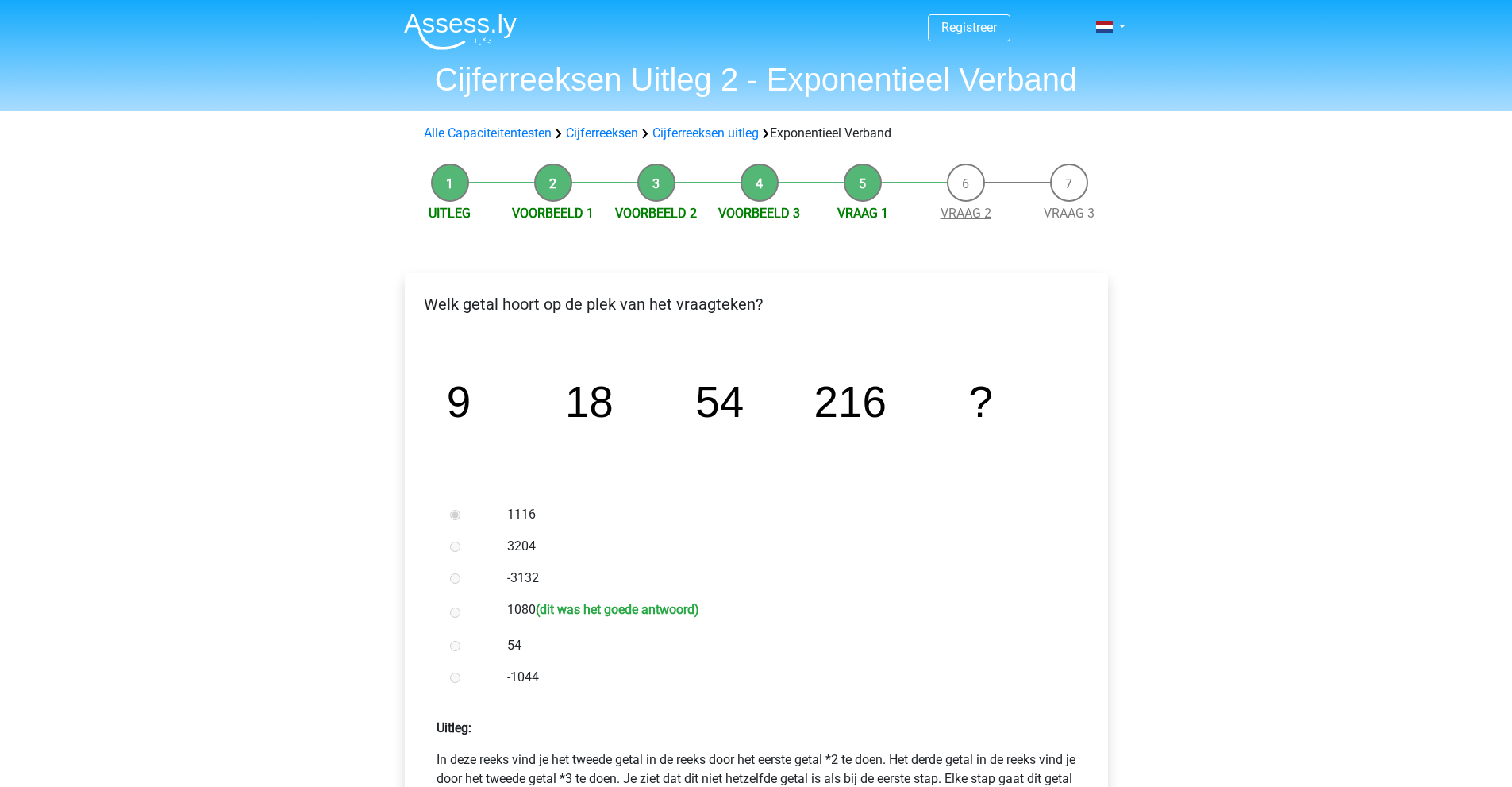
click at [966, 206] on link "Vraag 2" at bounding box center [967, 213] width 51 height 15
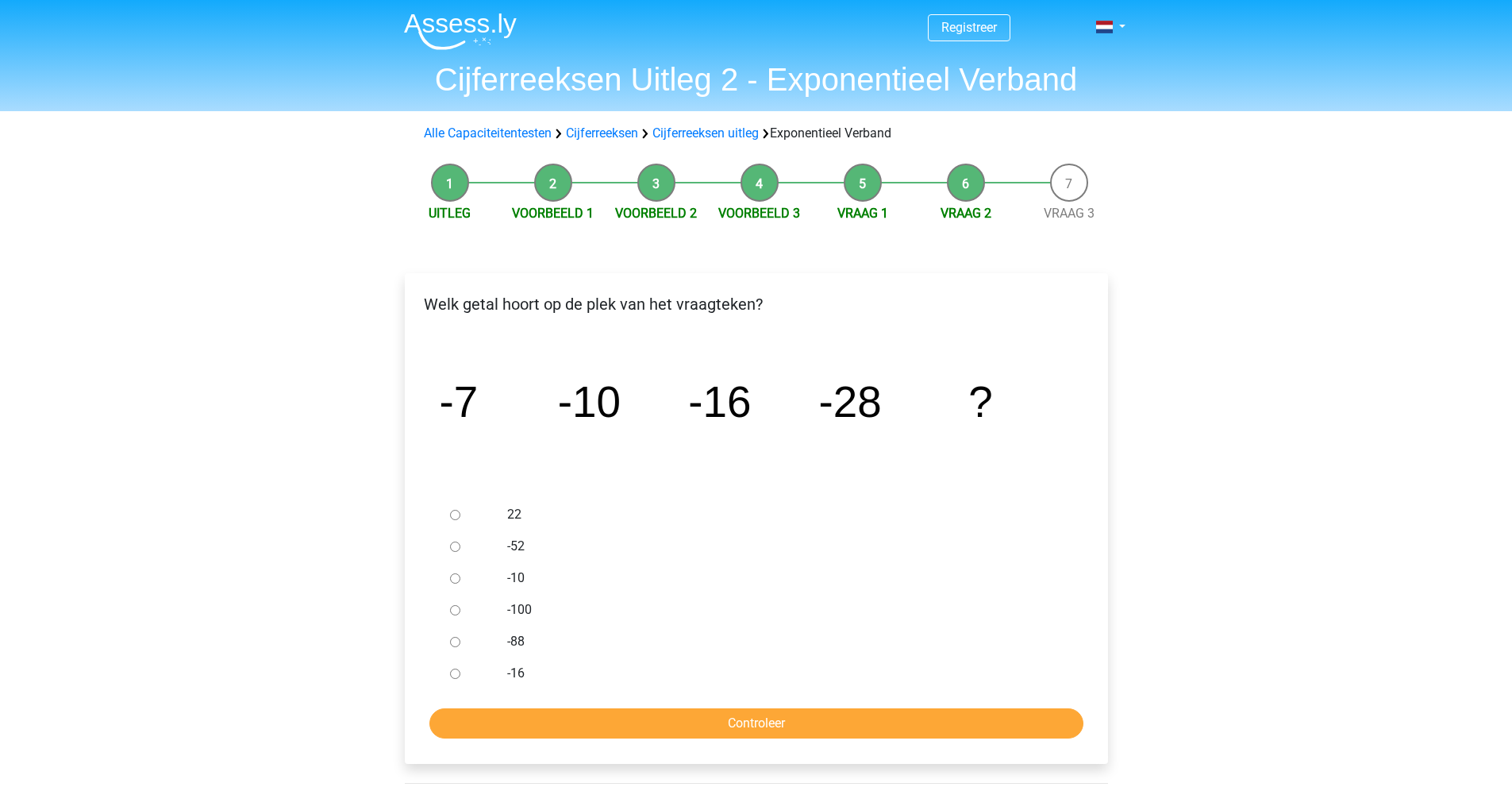
drag, startPoint x: 508, startPoint y: 554, endPoint x: 515, endPoint y: 550, distance: 8.1
click at [508, 554] on label "-52" at bounding box center [782, 546] width 550 height 19
click at [461, 552] on input "-52" at bounding box center [455, 546] width 11 height 11
radio input "true"
click at [625, 719] on input "Controleer" at bounding box center [756, 723] width 654 height 30
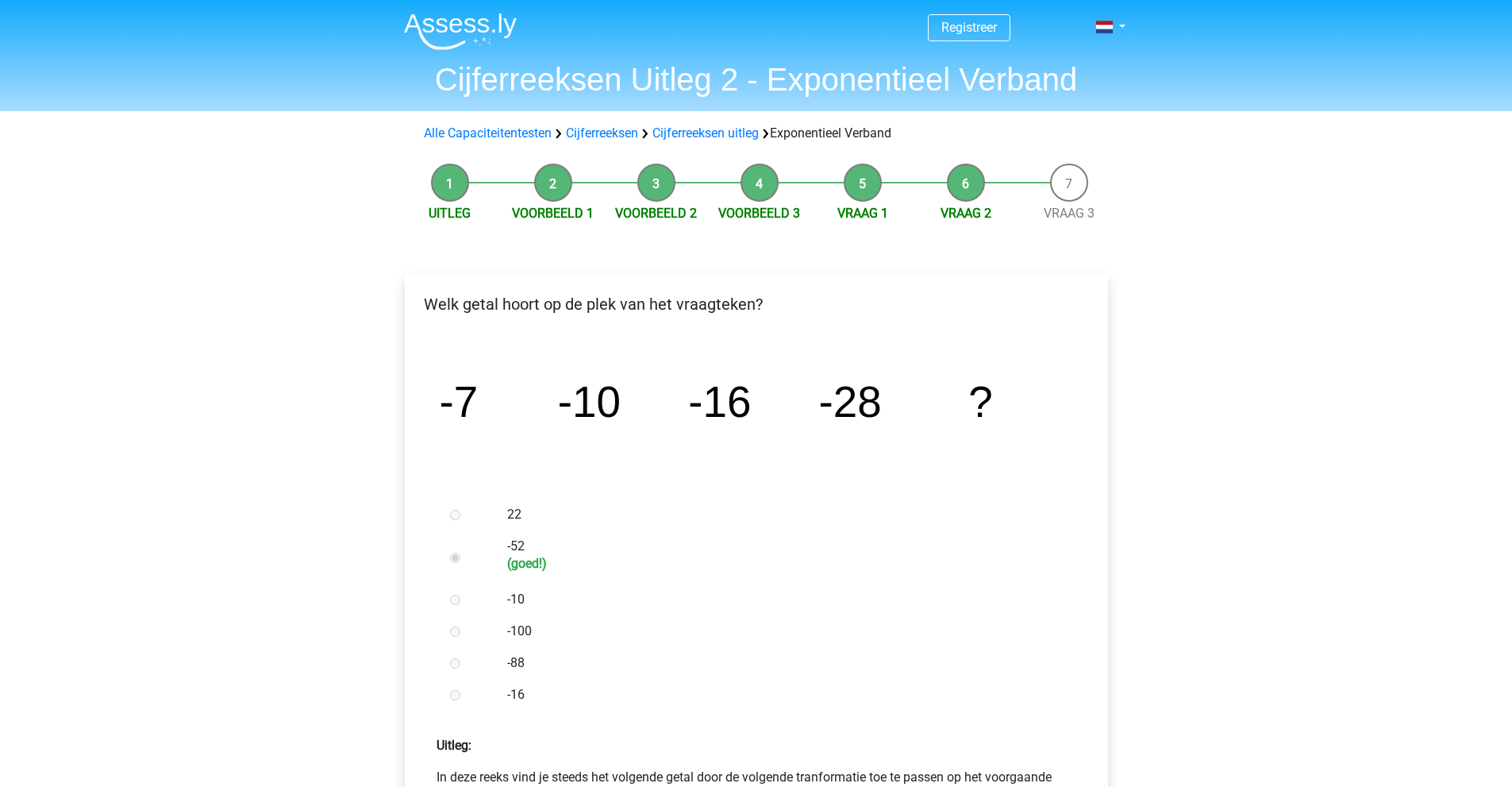
click at [1073, 195] on li "Vraag 3" at bounding box center [1069, 193] width 103 height 59
click at [1065, 213] on link "Vraag 3" at bounding box center [1070, 213] width 51 height 15
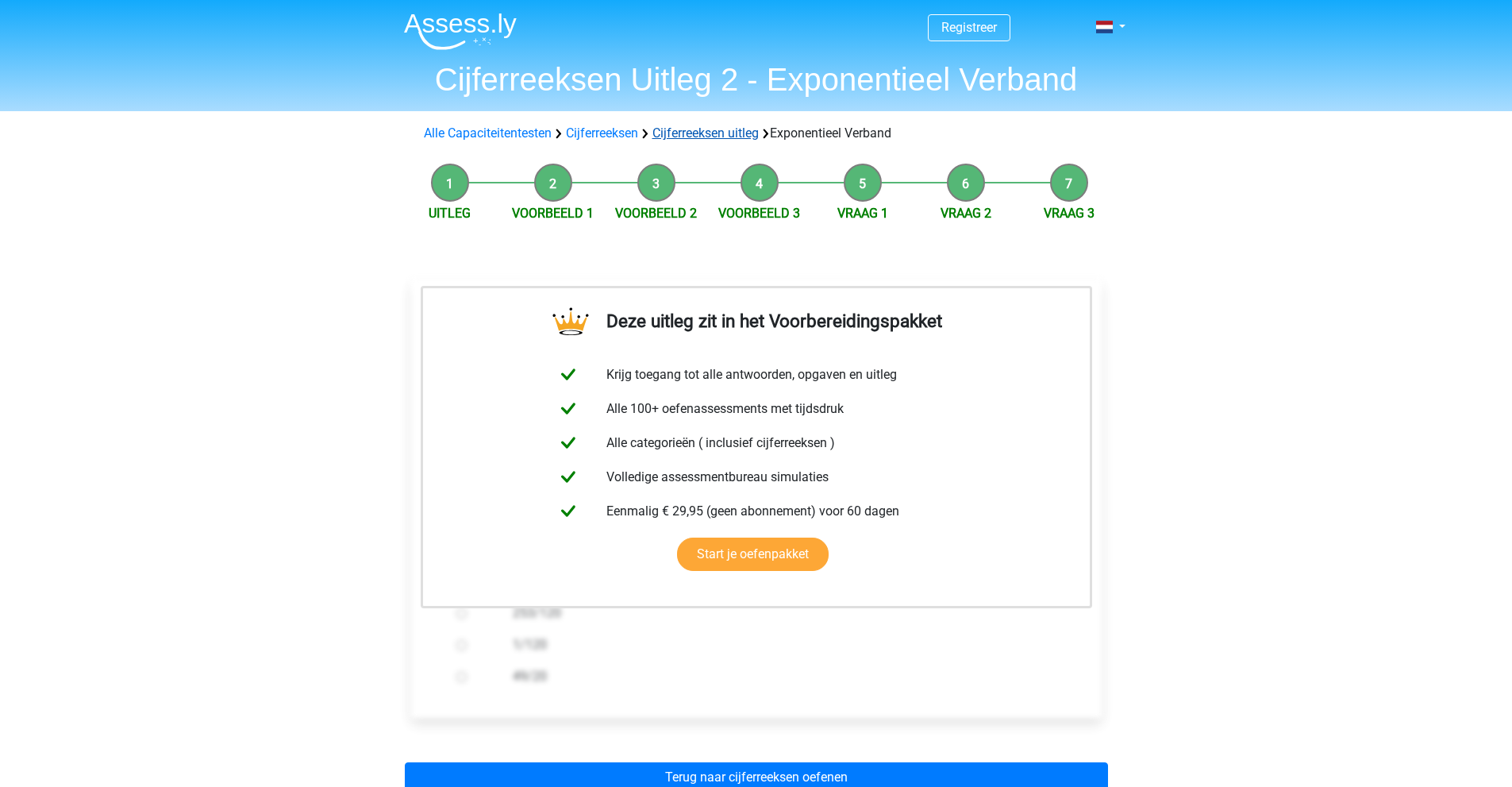
click at [733, 133] on link "Cijferreeksen uitleg" at bounding box center [705, 133] width 106 height 15
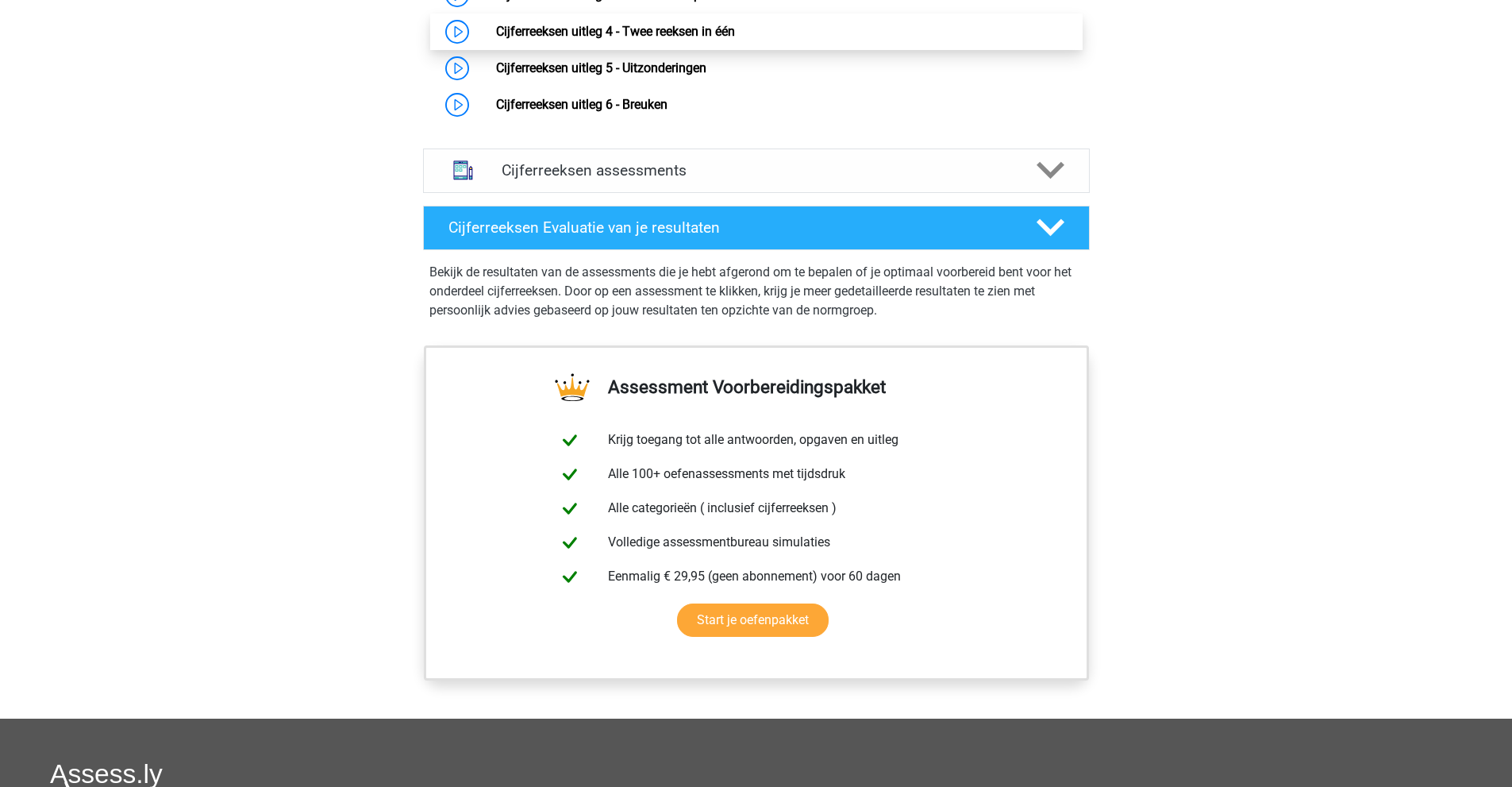
scroll to position [1104, 0]
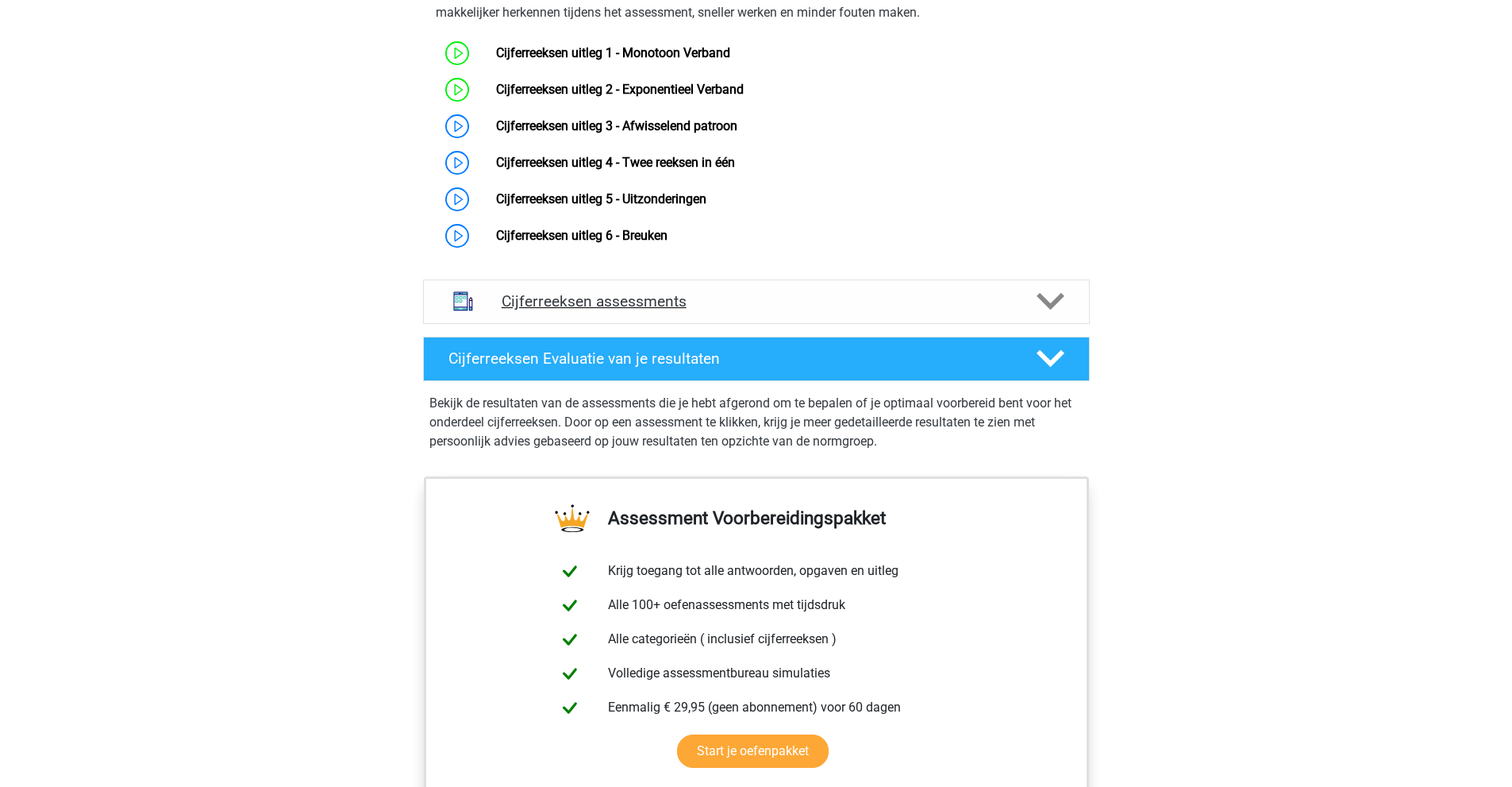
click at [693, 311] on h4 "Cijferreeksen assessments" at bounding box center [756, 302] width 509 height 18
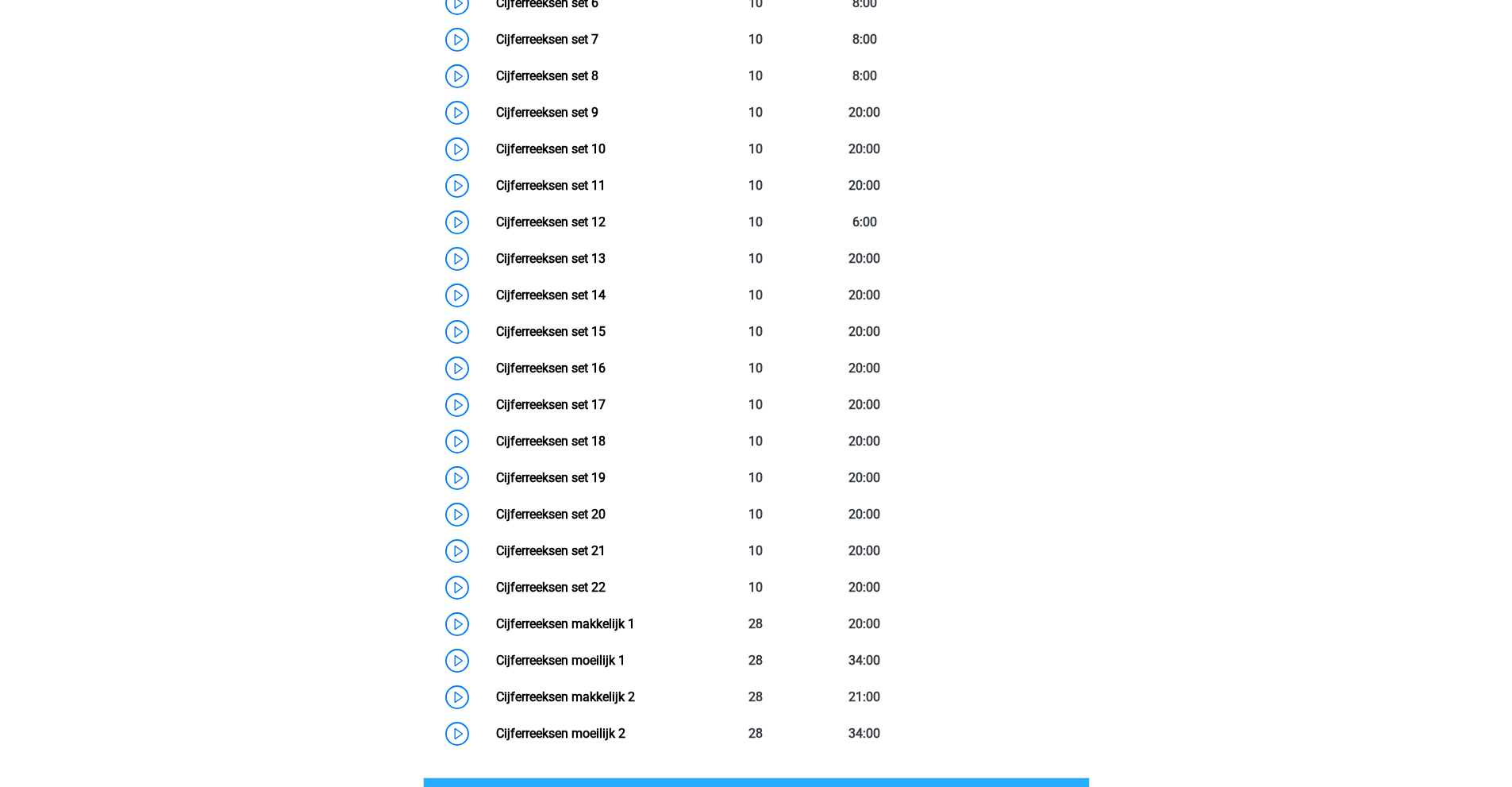
scroll to position [1660, 0]
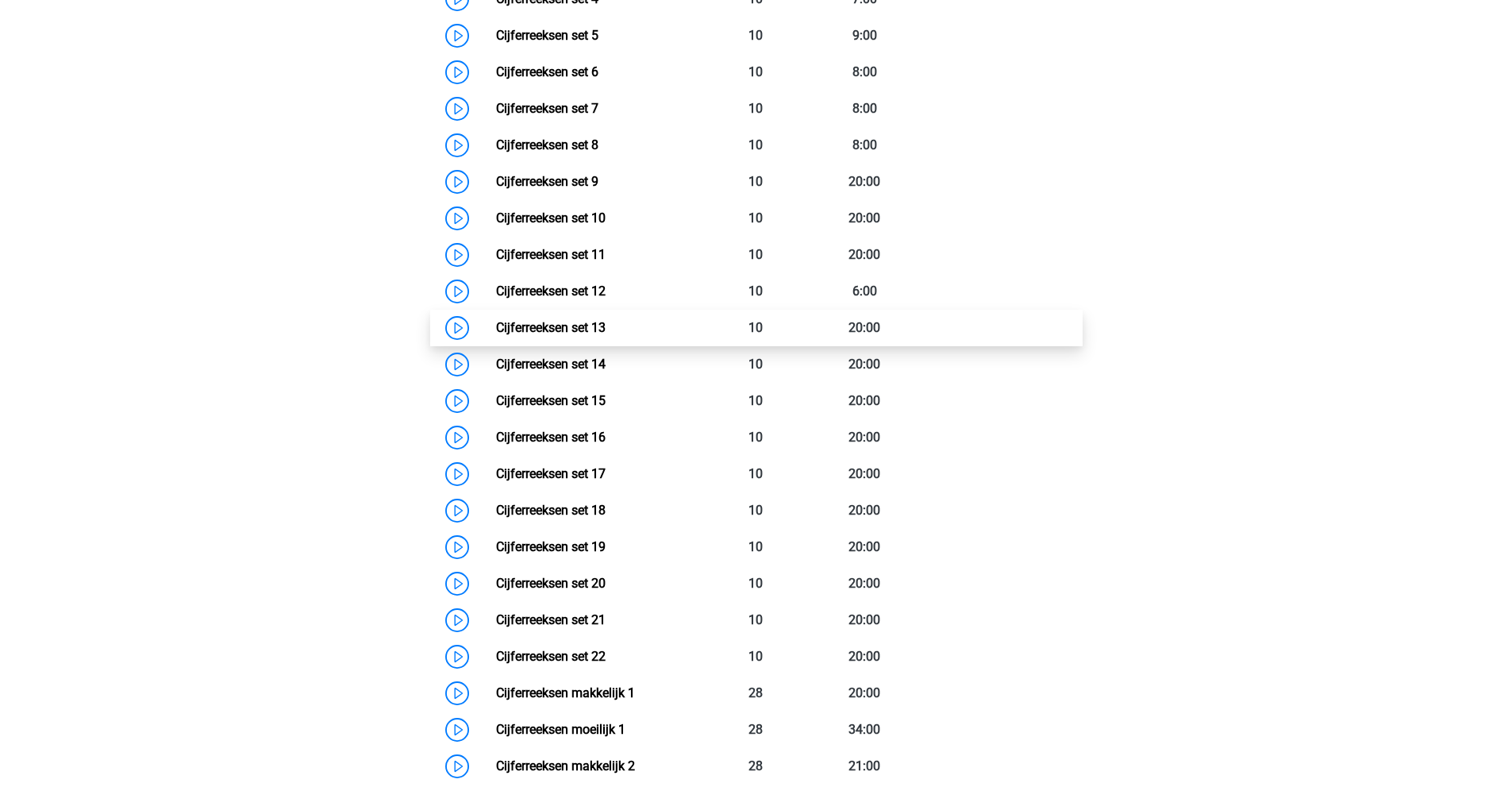
click at [606, 335] on link "Cijferreeksen set 13" at bounding box center [550, 327] width 110 height 15
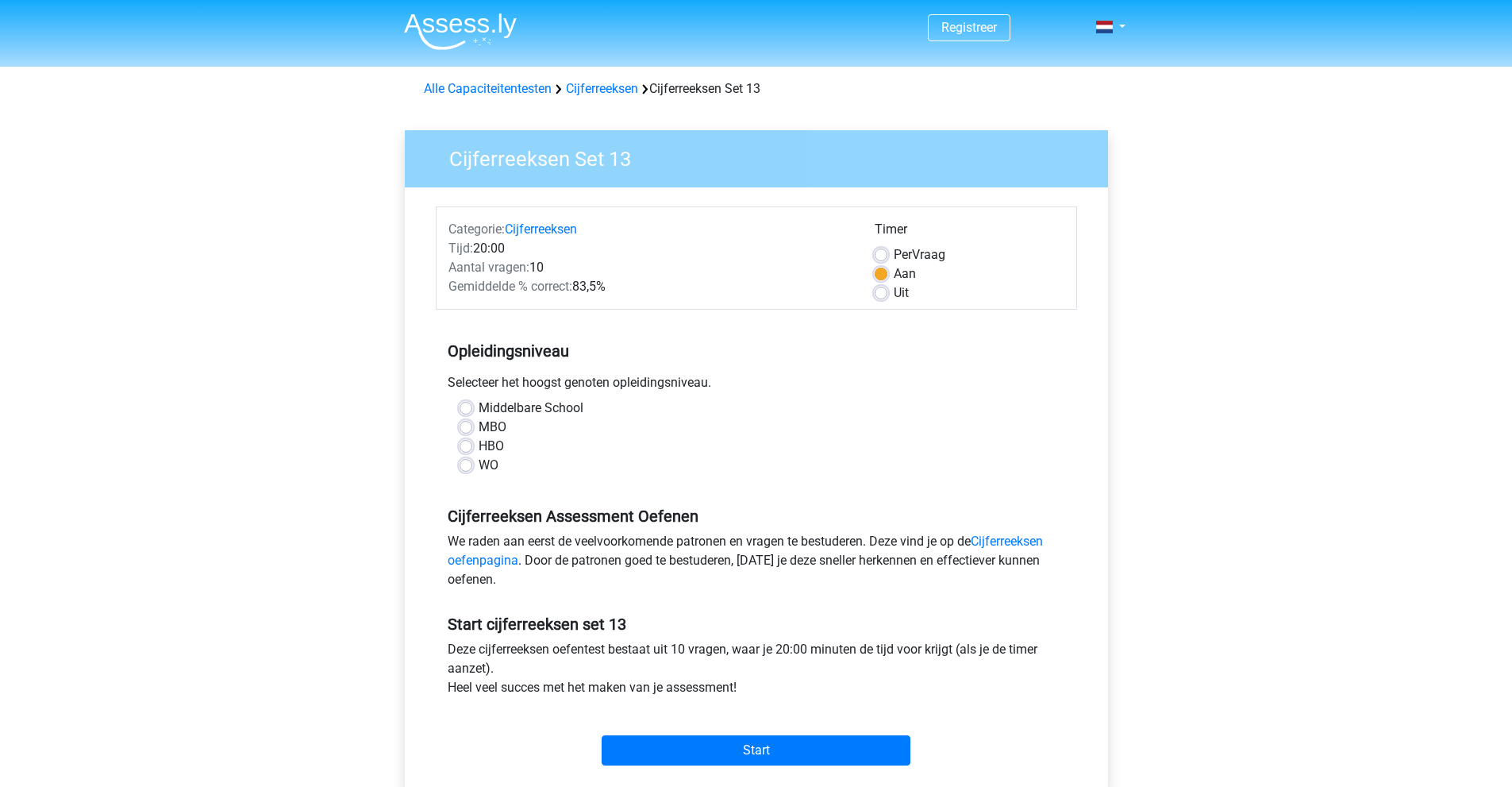
click at [476, 409] on div "Middelbare School" at bounding box center [756, 408] width 594 height 19
click at [454, 411] on div "Middelbare School MBO HBO WO" at bounding box center [756, 437] width 617 height 76
click at [479, 411] on label "Middelbare School" at bounding box center [531, 408] width 105 height 19
click at [467, 411] on input "Middelbare School" at bounding box center [466, 406] width 12 height 16
radio input "true"
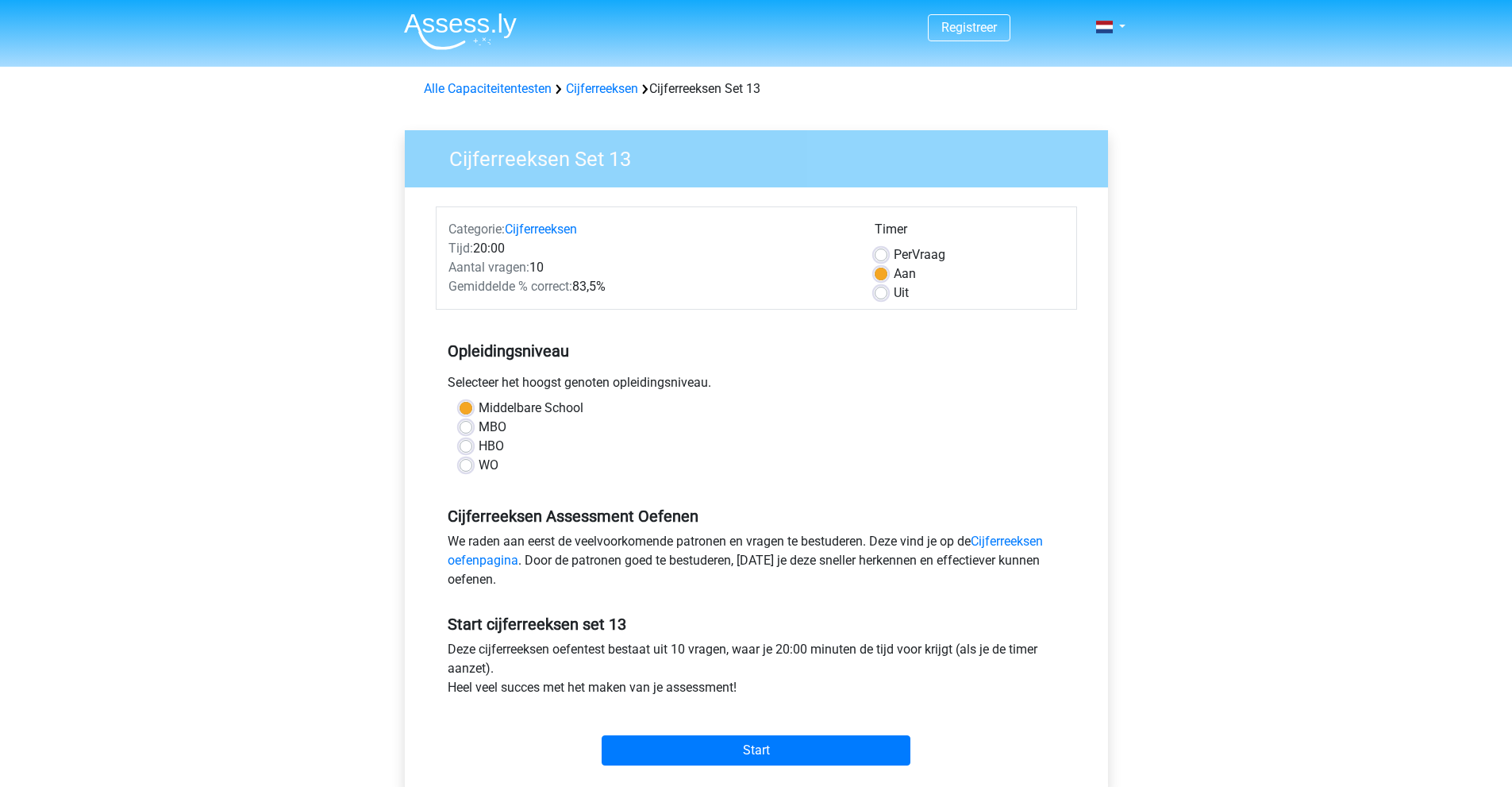
click at [479, 411] on label "Middelbare School" at bounding box center [531, 408] width 105 height 19
click at [467, 411] on input "Middelbare School" at bounding box center [466, 406] width 12 height 16
click at [479, 429] on label "MBO" at bounding box center [493, 427] width 28 height 19
click at [466, 429] on input "MBO" at bounding box center [466, 425] width 12 height 16
radio input "true"
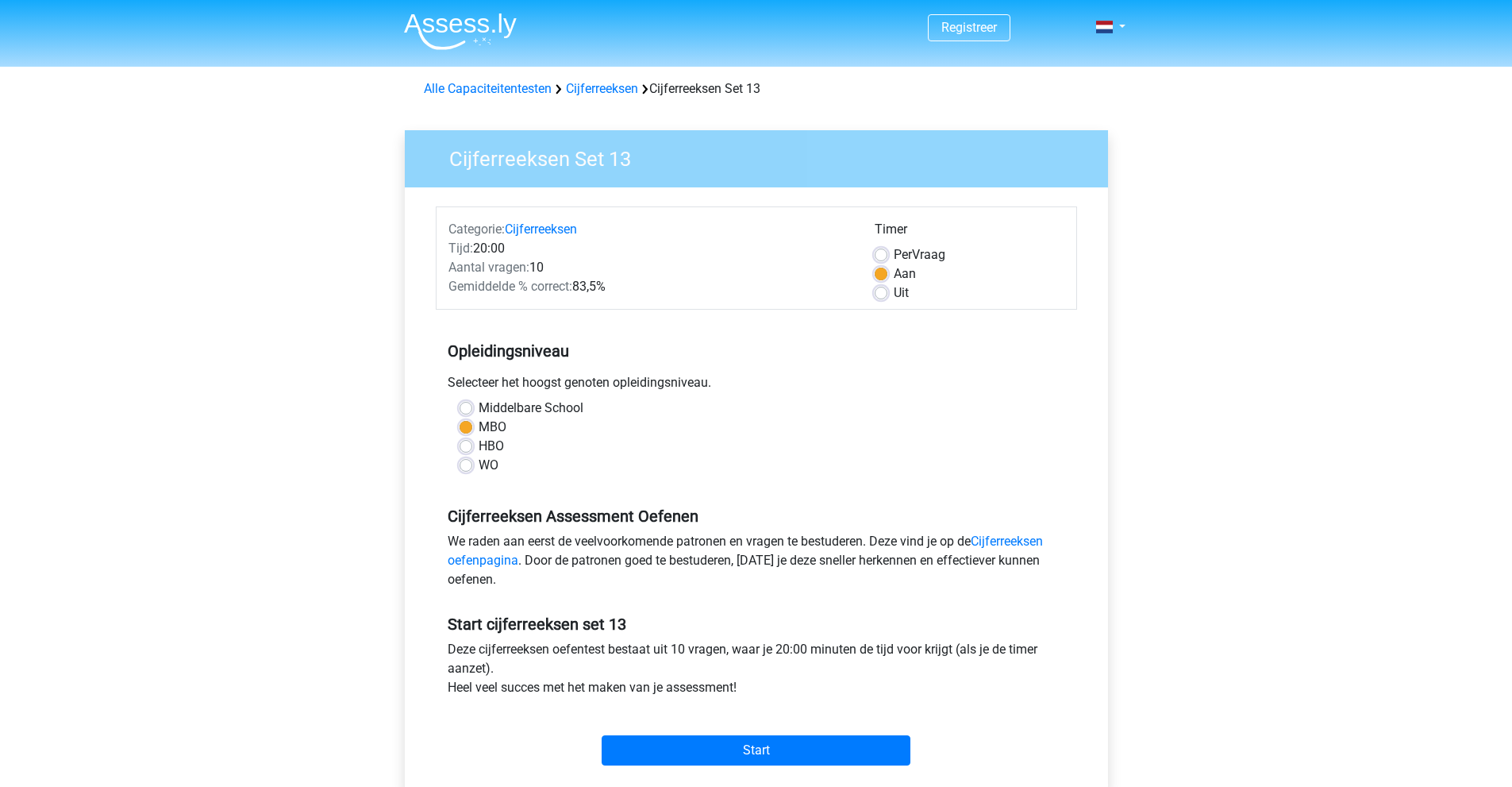
click at [466, 439] on div "HBO" at bounding box center [756, 446] width 594 height 19
click at [479, 444] on label "HBO" at bounding box center [491, 446] width 26 height 19
click at [468, 444] on input "HBO" at bounding box center [466, 444] width 12 height 16
radio input "true"
click at [745, 752] on input "Start" at bounding box center [756, 750] width 309 height 30
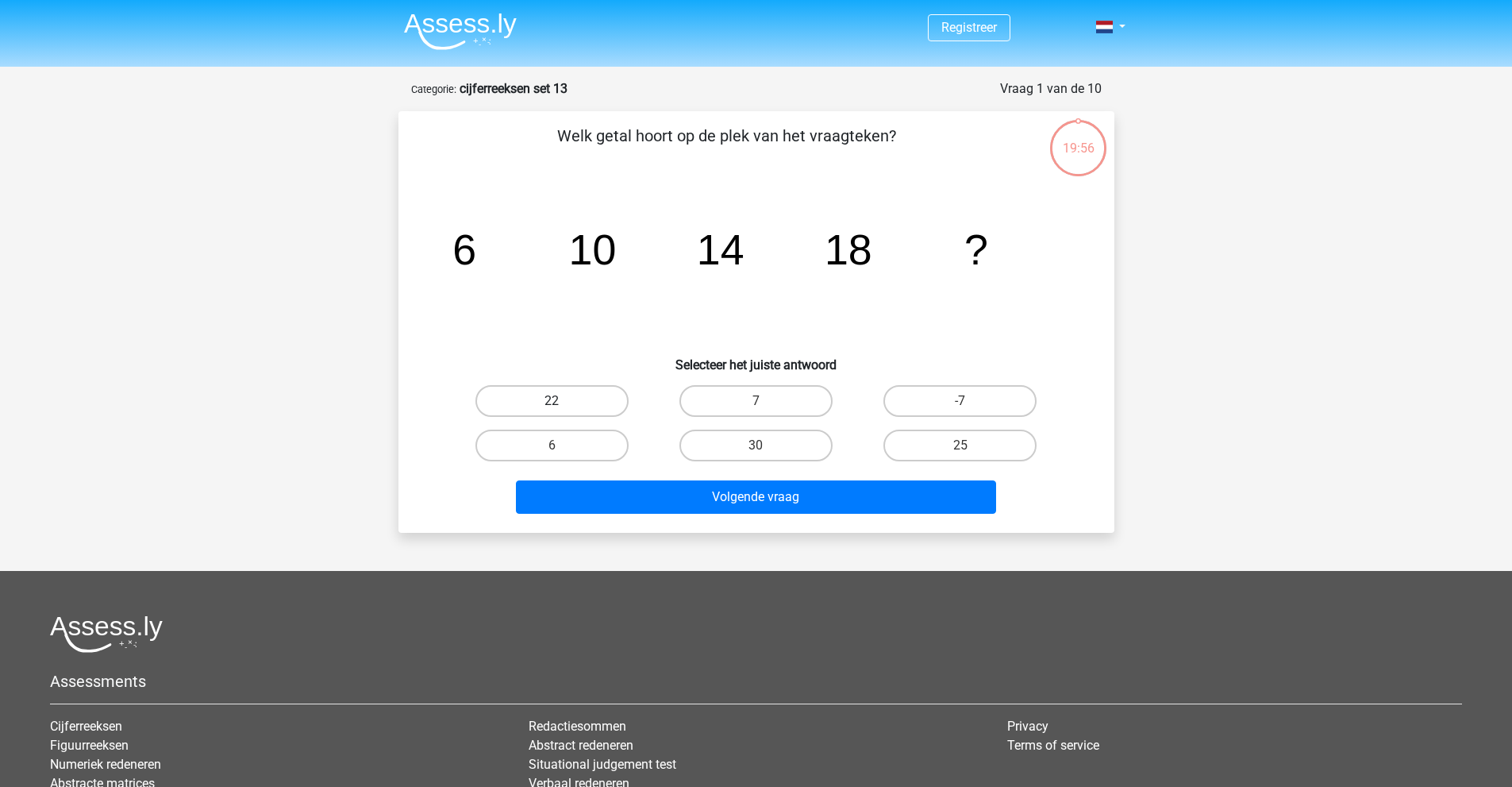
click at [592, 412] on label "22" at bounding box center [552, 401] width 153 height 32
click at [562, 411] on input "22" at bounding box center [557, 405] width 11 height 11
radio input "true"
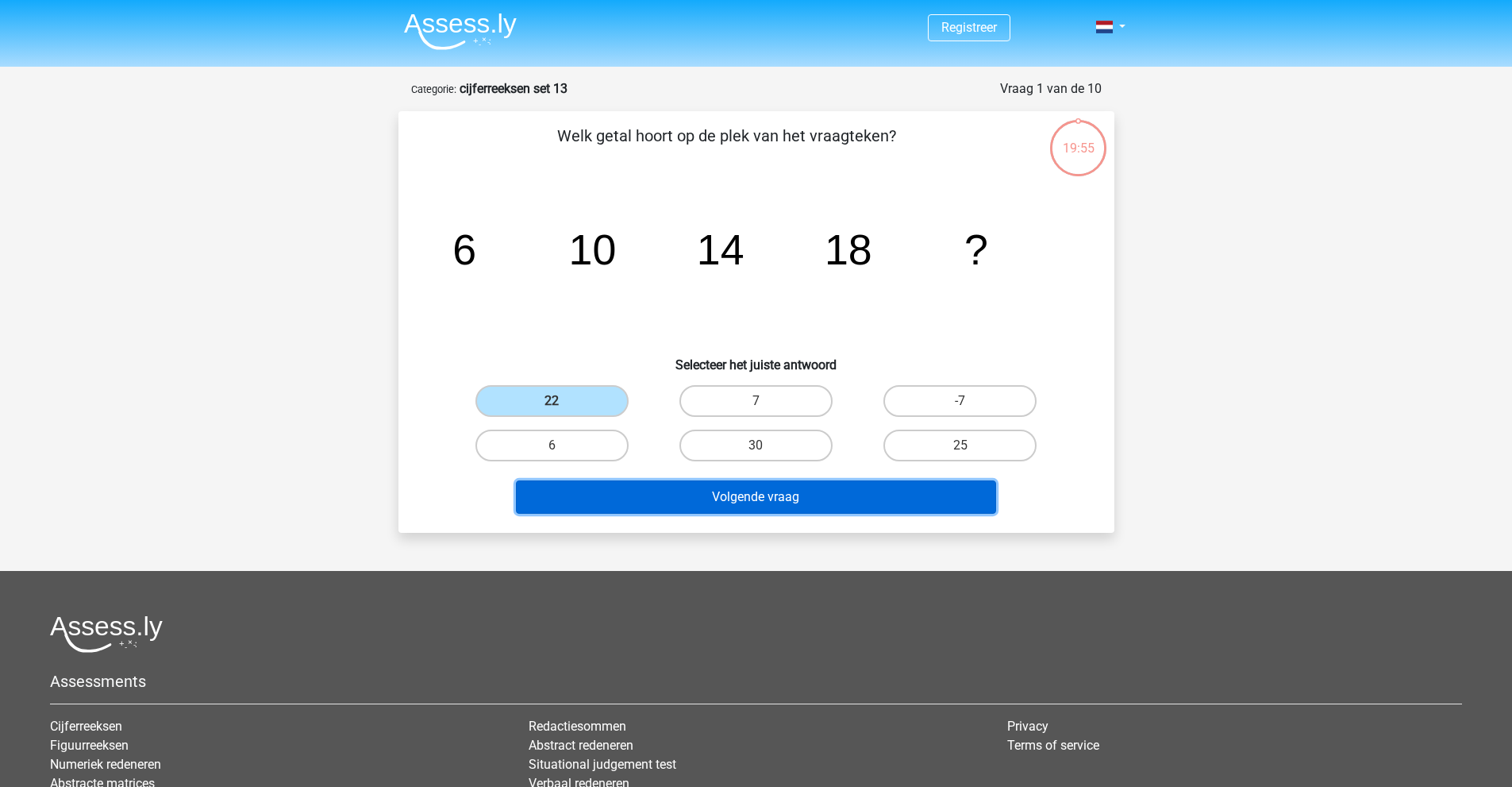
click at [746, 495] on button "Volgende vraag" at bounding box center [756, 497] width 480 height 33
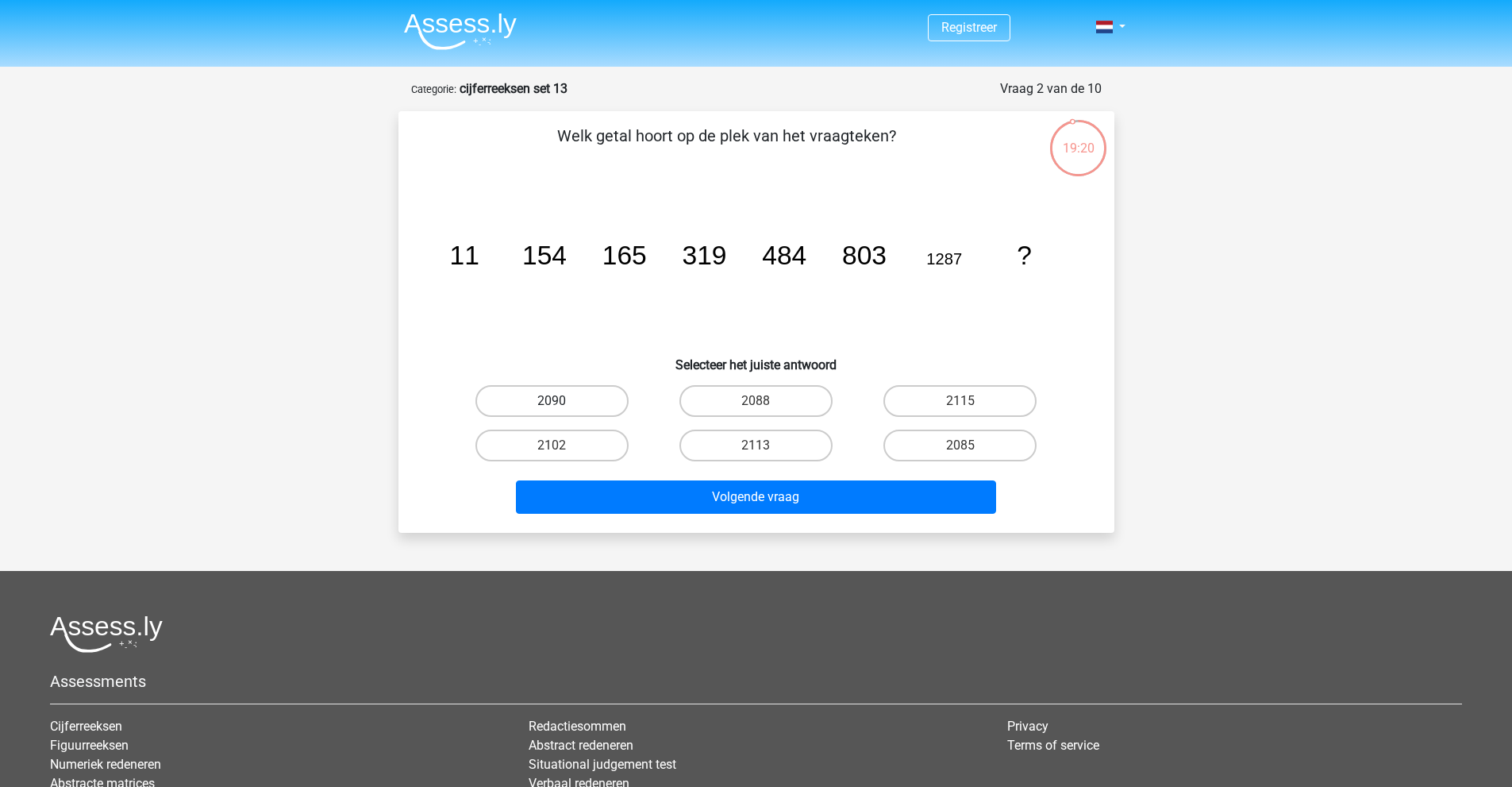
click at [587, 401] on label "2090" at bounding box center [552, 401] width 153 height 32
click at [562, 401] on input "2090" at bounding box center [557, 405] width 11 height 11
radio input "true"
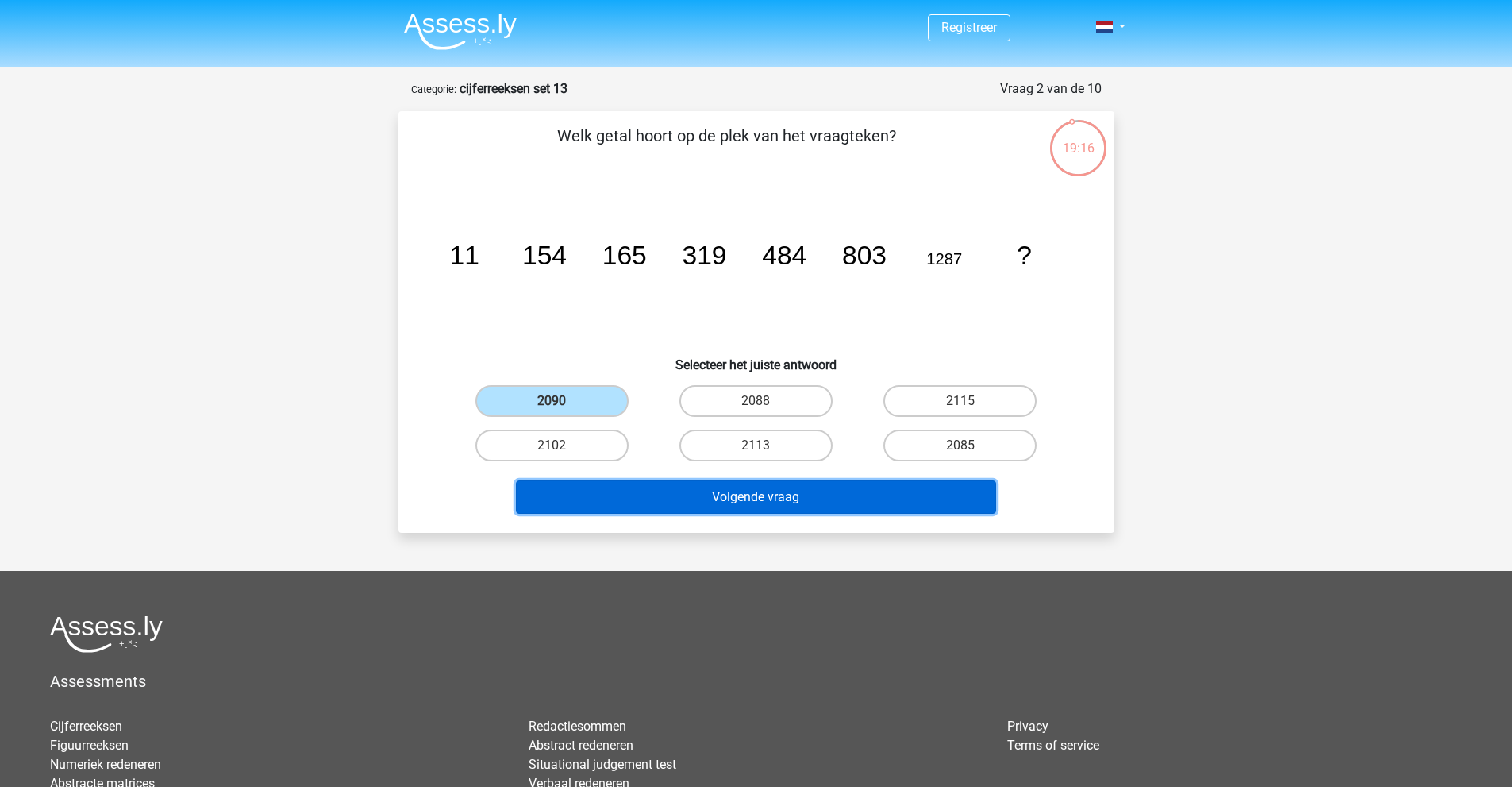
click at [770, 505] on button "Volgende vraag" at bounding box center [756, 497] width 480 height 33
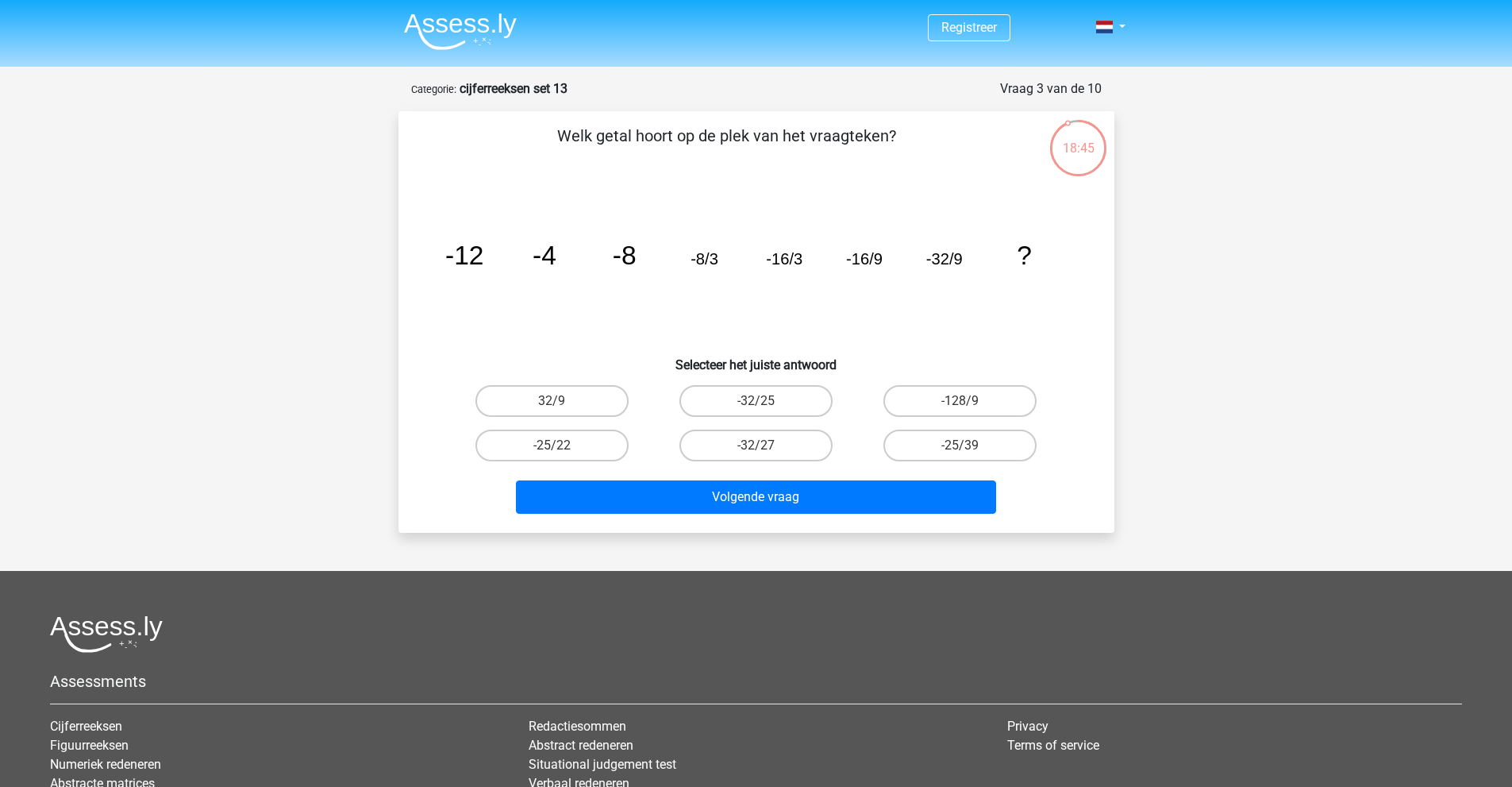
click at [905, 310] on icon "image/svg+xml -12 -4 -8 -8/3 -16/3 -16/9 -32/9 ?" at bounding box center [756, 264] width 639 height 161
click at [769, 441] on label "-32/27" at bounding box center [756, 445] width 153 height 32
click at [766, 445] on input "-32/27" at bounding box center [761, 450] width 11 height 11
radio input "true"
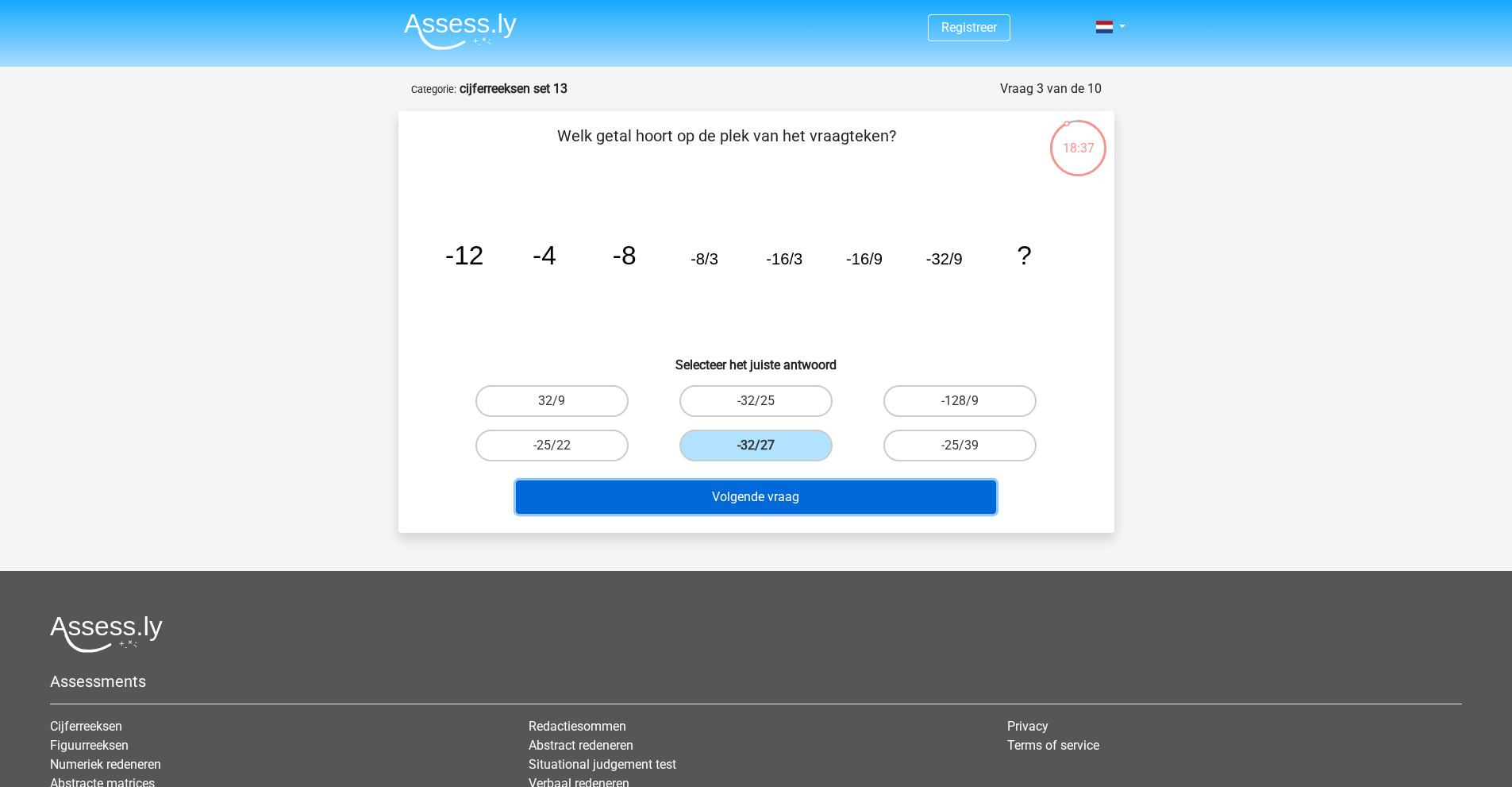
click at [816, 501] on button "Volgende vraag" at bounding box center [756, 497] width 480 height 33
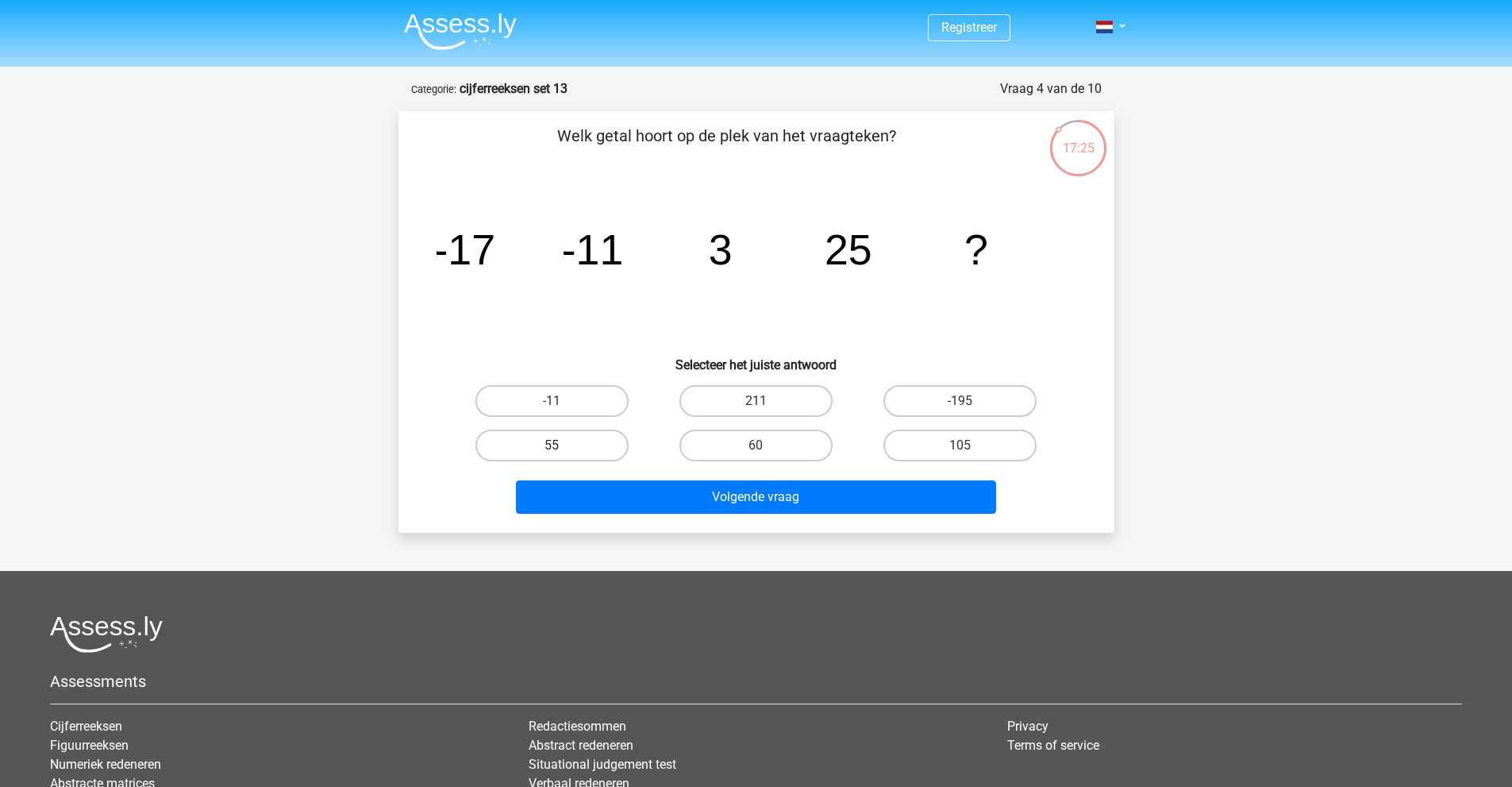
click at [585, 452] on label "55" at bounding box center [552, 445] width 153 height 32
click at [562, 452] on input "55" at bounding box center [557, 450] width 11 height 11
radio input "true"
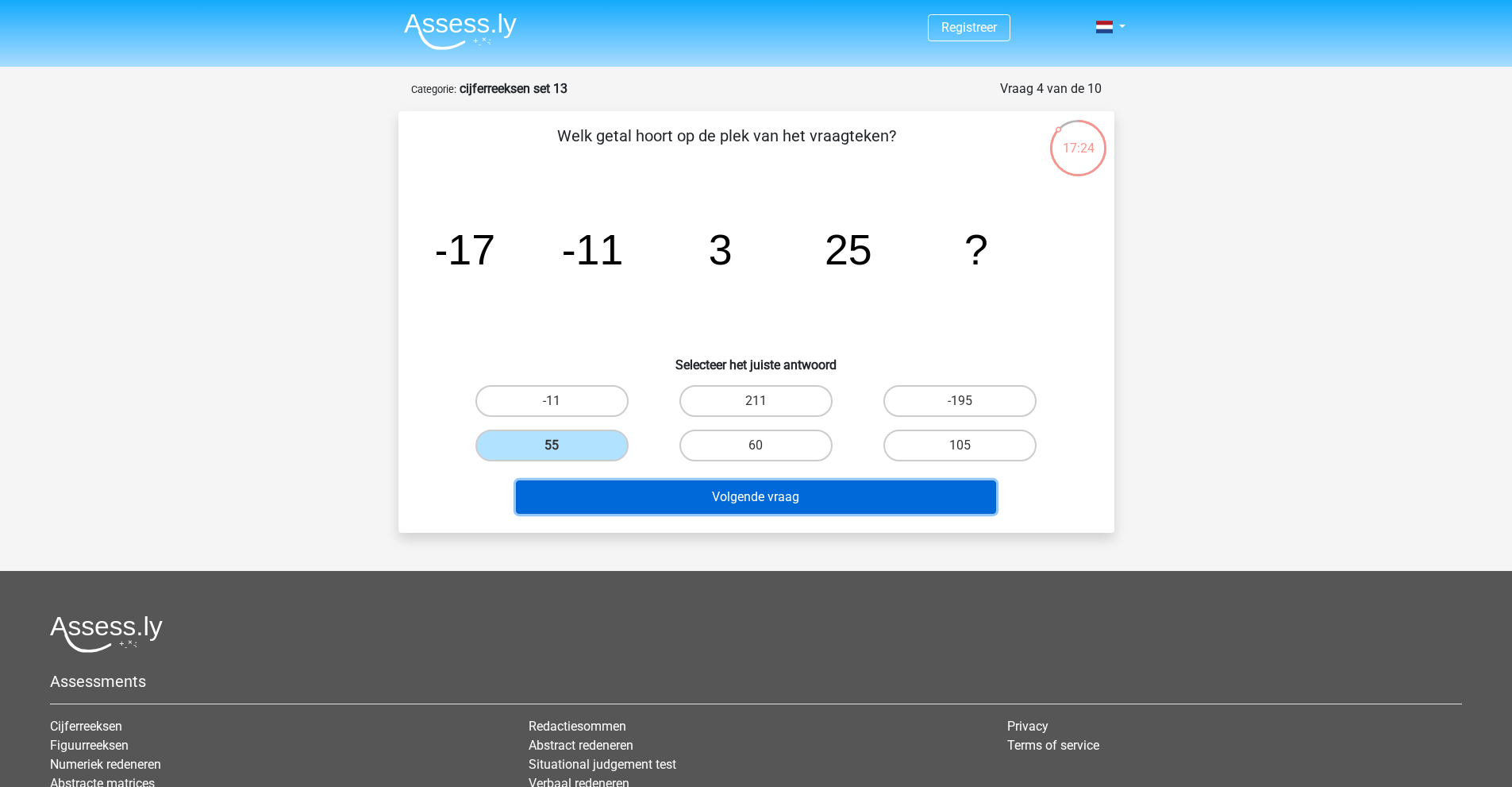
click at [672, 502] on button "Volgende vraag" at bounding box center [756, 497] width 480 height 33
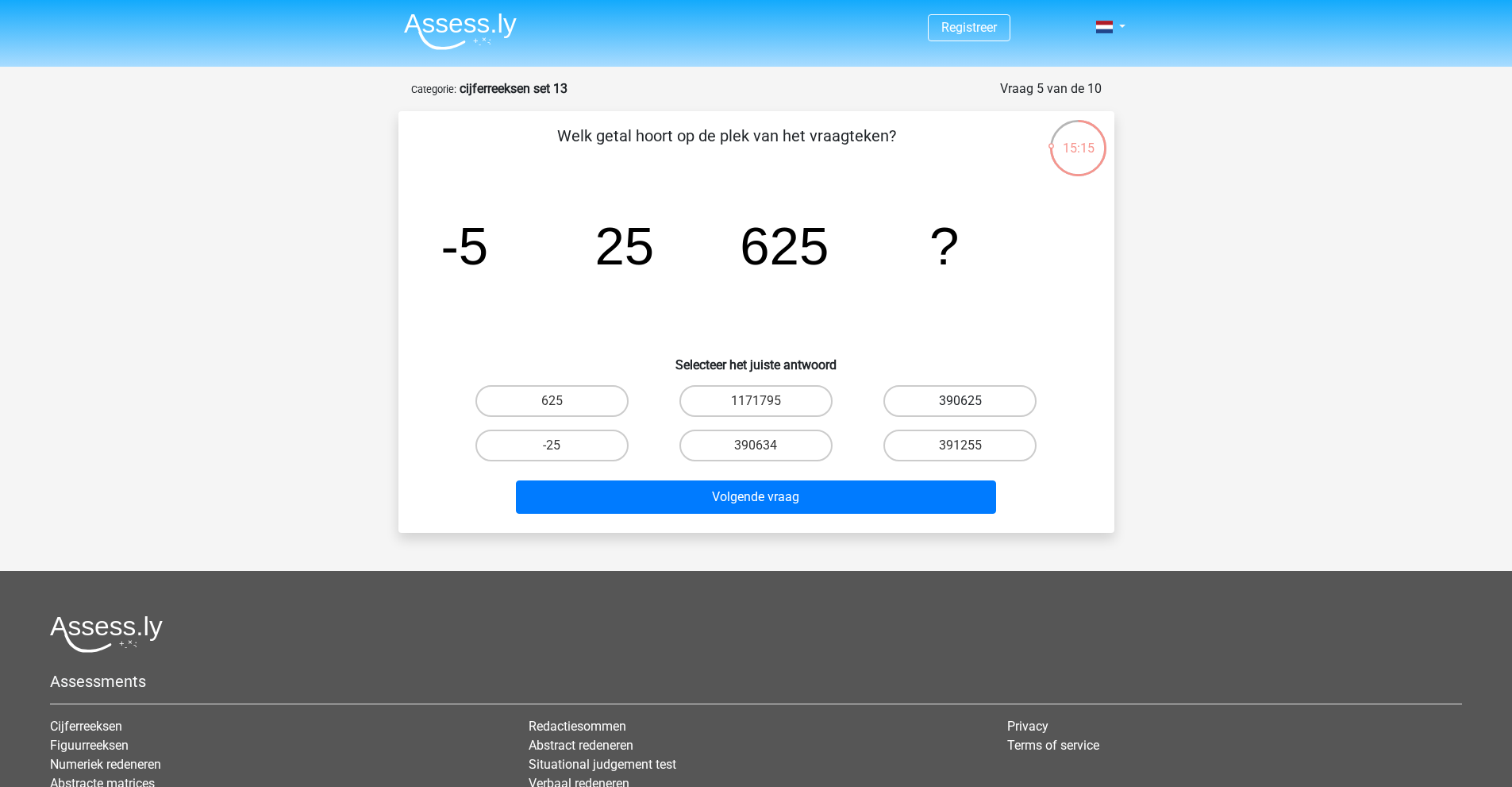
click at [959, 410] on label "390625" at bounding box center [960, 401] width 153 height 32
click at [961, 410] on input "390625" at bounding box center [966, 405] width 11 height 11
radio input "true"
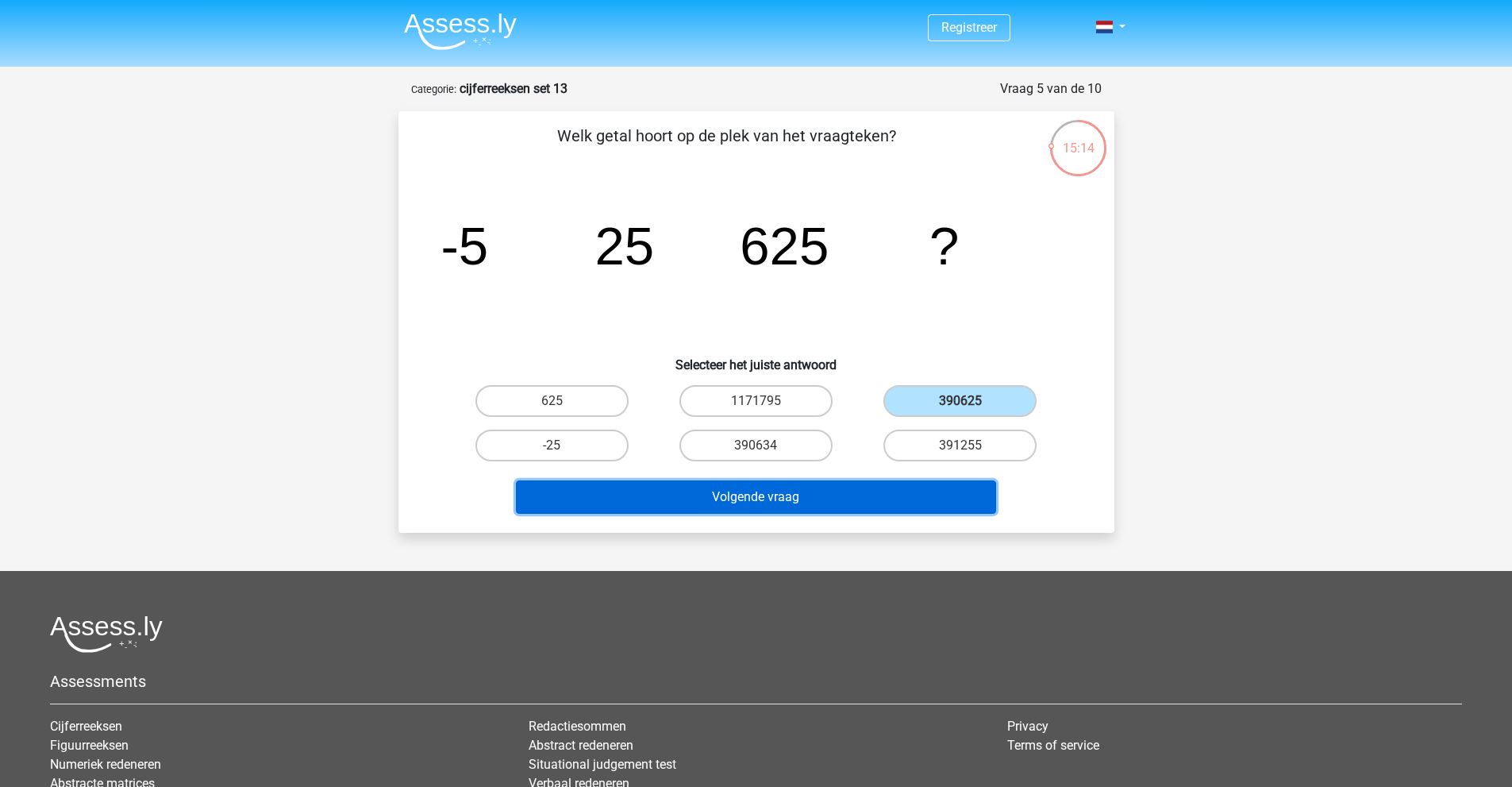
click at [934, 494] on button "Volgende vraag" at bounding box center [756, 497] width 480 height 33
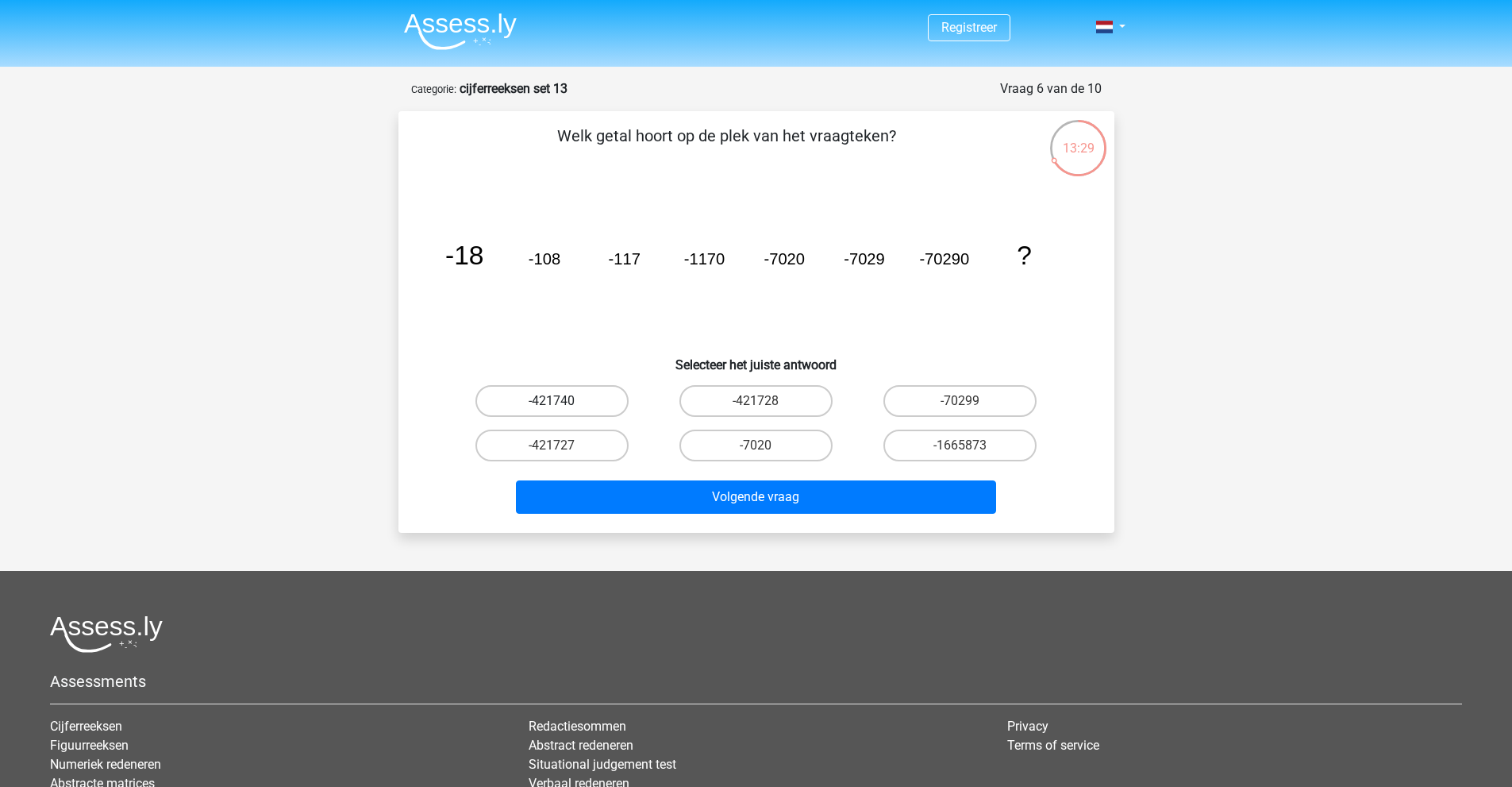
click at [564, 406] on label "-421740" at bounding box center [552, 401] width 153 height 32
click at [562, 406] on input "-421740" at bounding box center [557, 405] width 11 height 11
radio input "true"
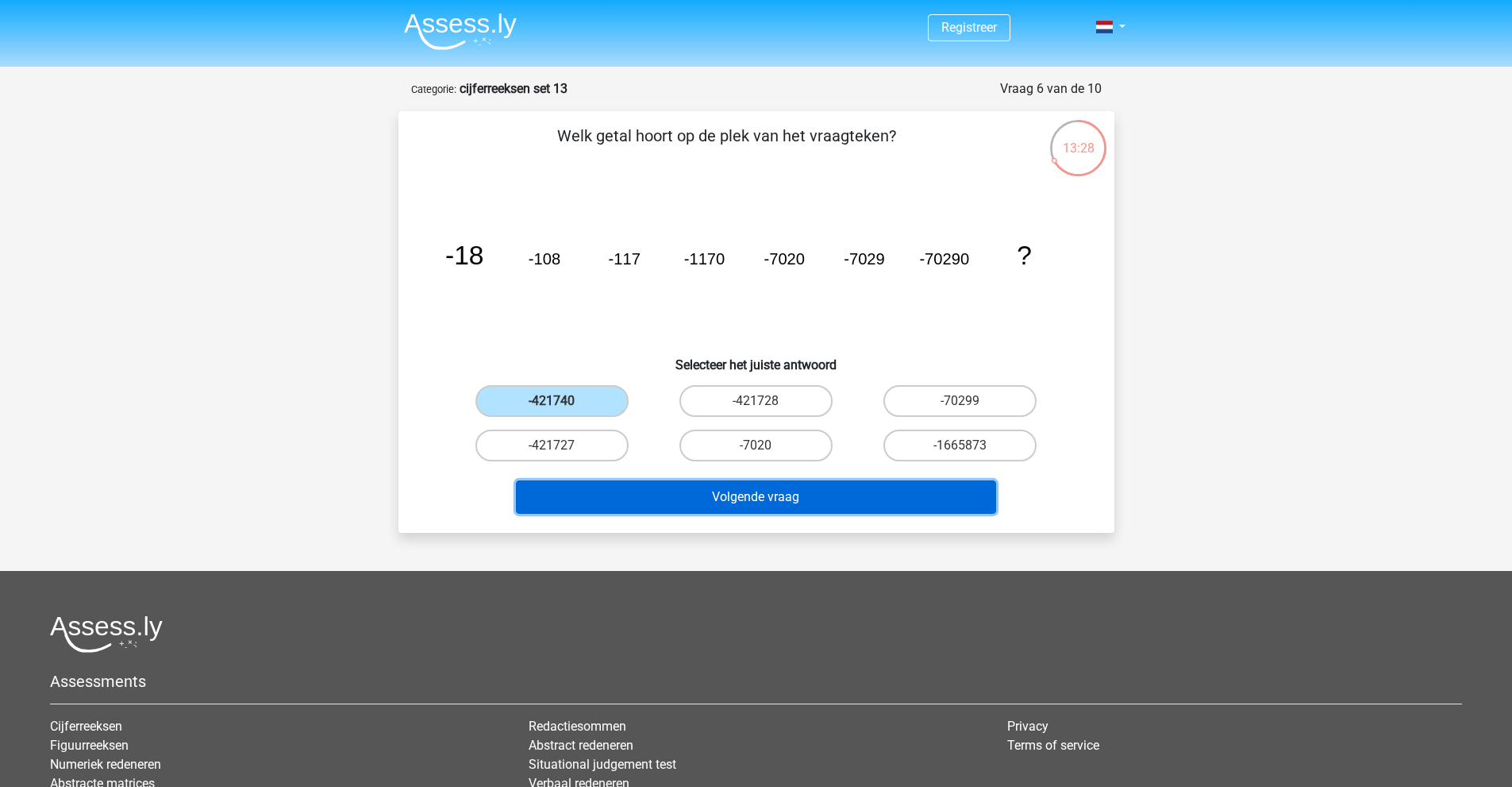
click at [745, 507] on button "Volgende vraag" at bounding box center [756, 497] width 480 height 33
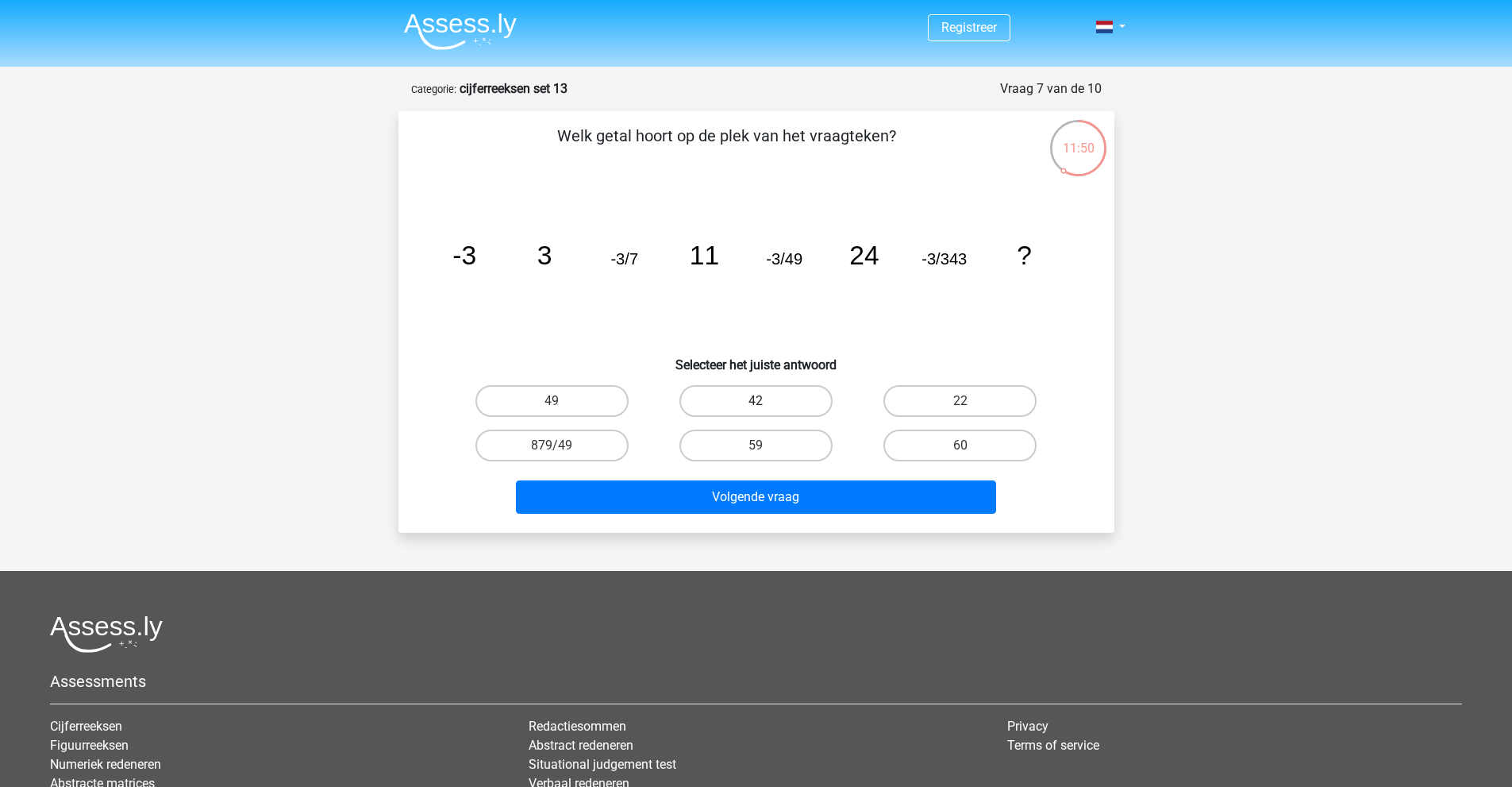
drag, startPoint x: 747, startPoint y: 396, endPoint x: 775, endPoint y: 461, distance: 70.8
click at [747, 395] on label "42" at bounding box center [756, 401] width 153 height 32
click at [756, 401] on input "42" at bounding box center [761, 405] width 11 height 11
radio input "true"
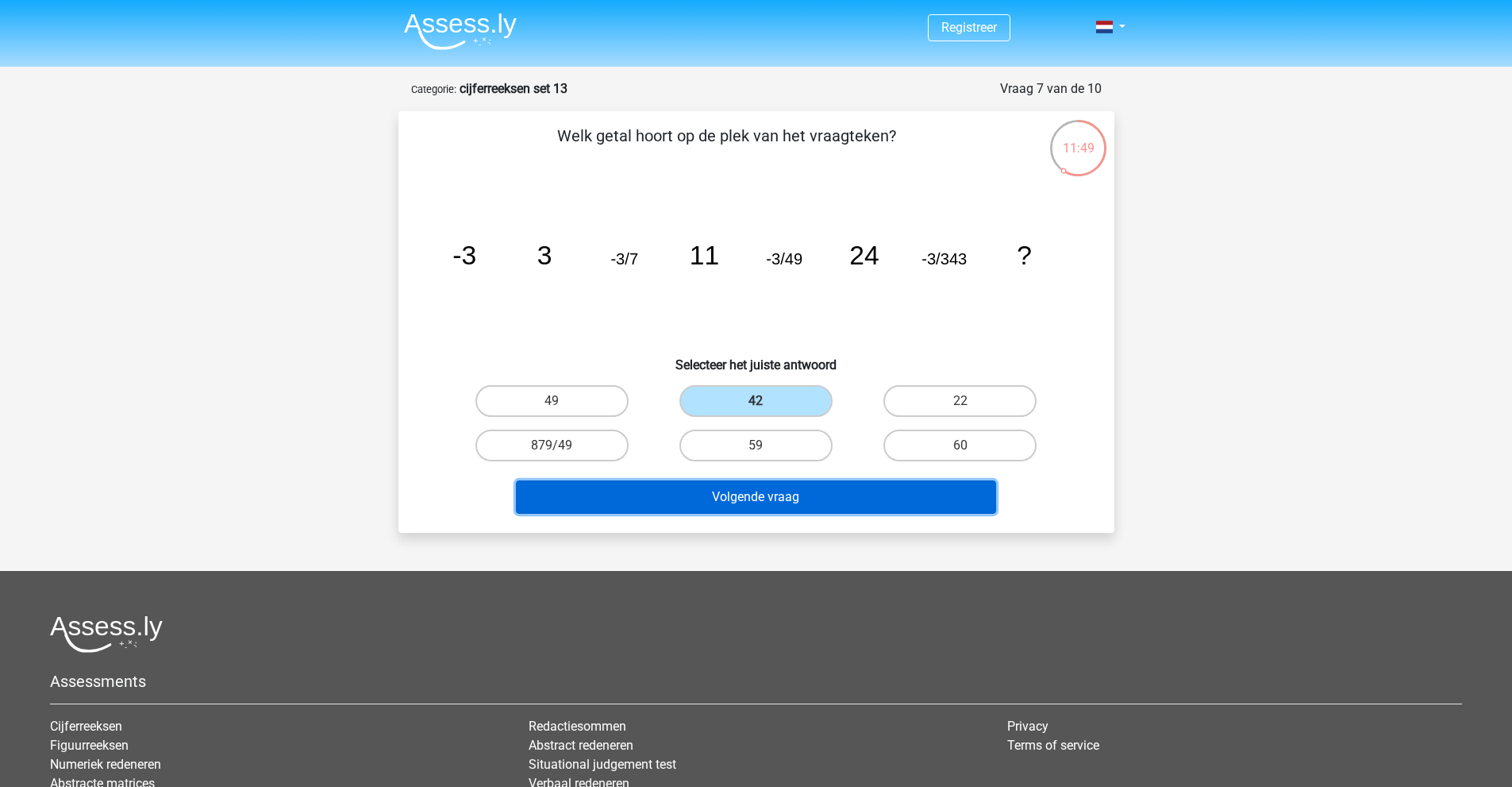
click at [795, 498] on button "Volgende vraag" at bounding box center [756, 497] width 480 height 33
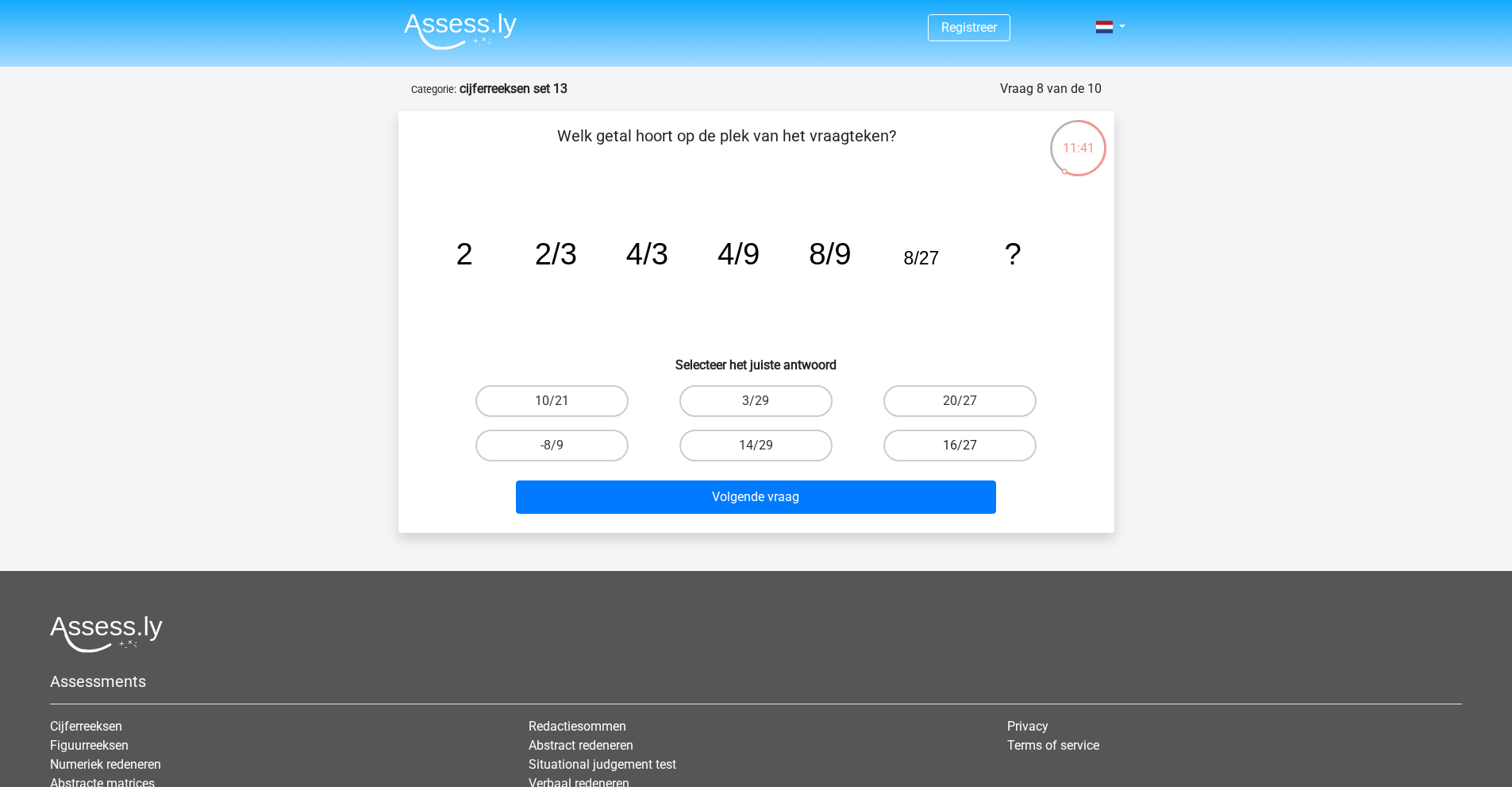
click at [941, 438] on label "16/27" at bounding box center [960, 445] width 153 height 32
click at [961, 445] on input "16/27" at bounding box center [966, 450] width 11 height 11
radio input "true"
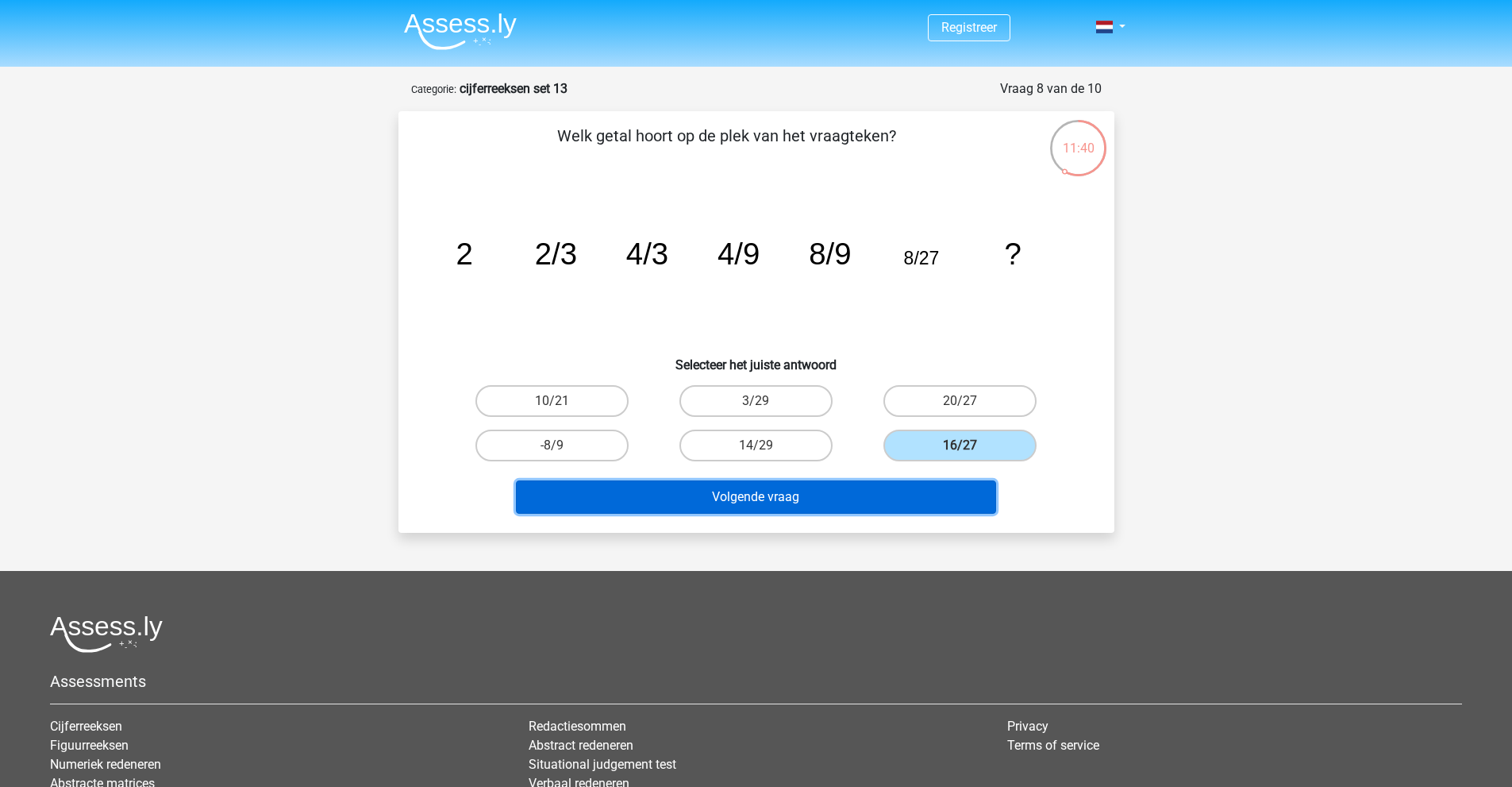
click at [961, 502] on button "Volgende vraag" at bounding box center [756, 497] width 480 height 33
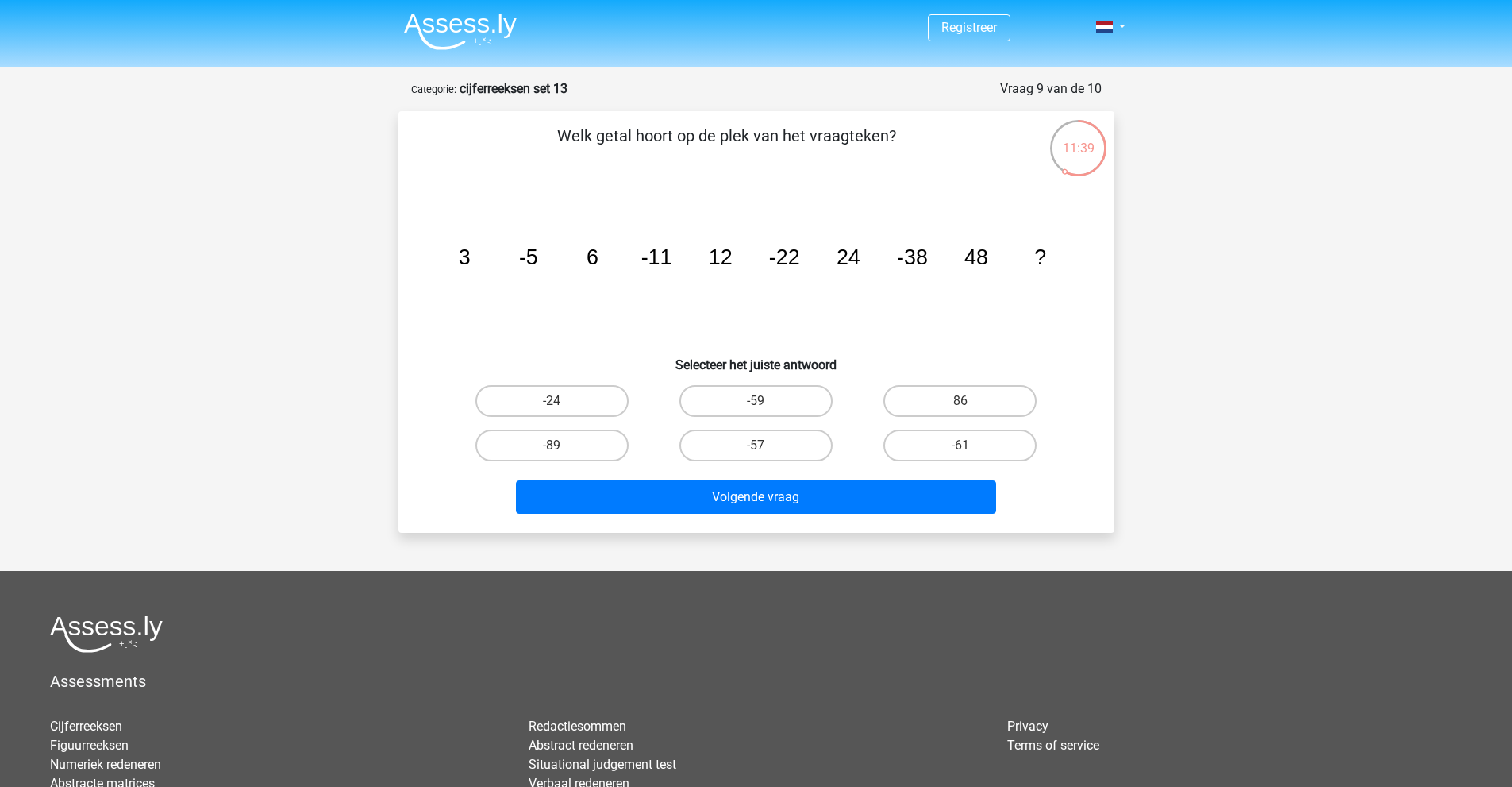
click at [451, 291] on icon "image/svg+xml 3 -5 6 -11 12 -22 24 -38 48 ?" at bounding box center [756, 264] width 639 height 161
click at [543, 291] on icon "image/svg+xml 3 -5 6 -11 12 -22 24 -38 48 ?" at bounding box center [756, 264] width 639 height 161
click at [626, 313] on icon "image/svg+xml 3 -5 6 -11 12 -22 24 -38 48 ?" at bounding box center [756, 264] width 639 height 161
click at [589, 279] on icon "image/svg+xml 3 -5 6 -11 12 -22 24 -38 48 ?" at bounding box center [756, 264] width 639 height 161
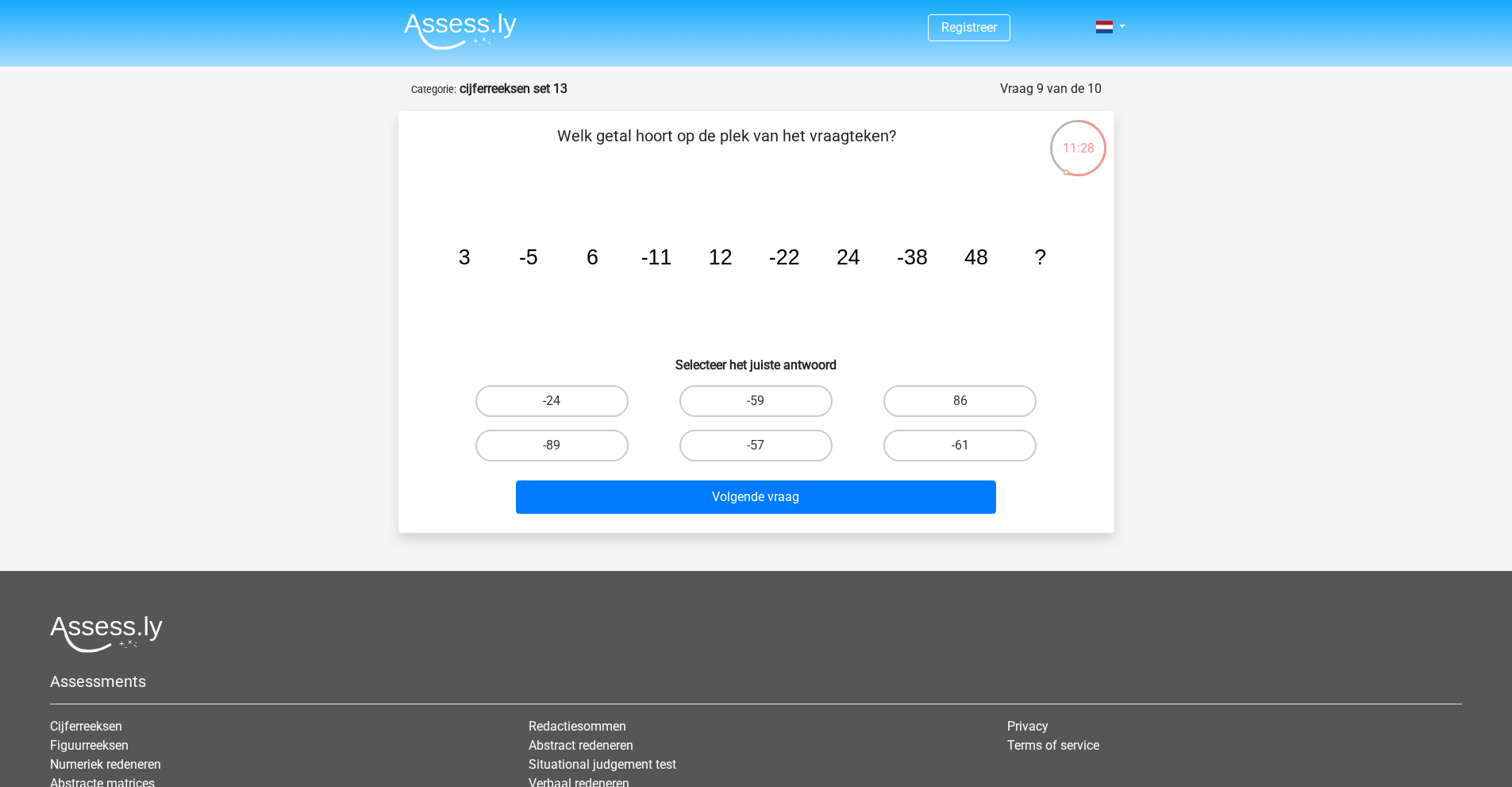
click at [589, 279] on icon "image/svg+xml 3 -5 6 -11 12 -22 24 -38 48 ?" at bounding box center [756, 264] width 639 height 161
drag, startPoint x: 1093, startPoint y: 169, endPoint x: 1107, endPoint y: 164, distance: 14.9
click at [1108, 86] on div "08:03" at bounding box center [1108, 86] width 0 height 0
click at [1084, 193] on div "image/svg+xml 3 -5 6 -11 12 -22 24 -38 48 ?" at bounding box center [756, 264] width 665 height 161
click at [790, 404] on label "-59" at bounding box center [756, 401] width 153 height 32
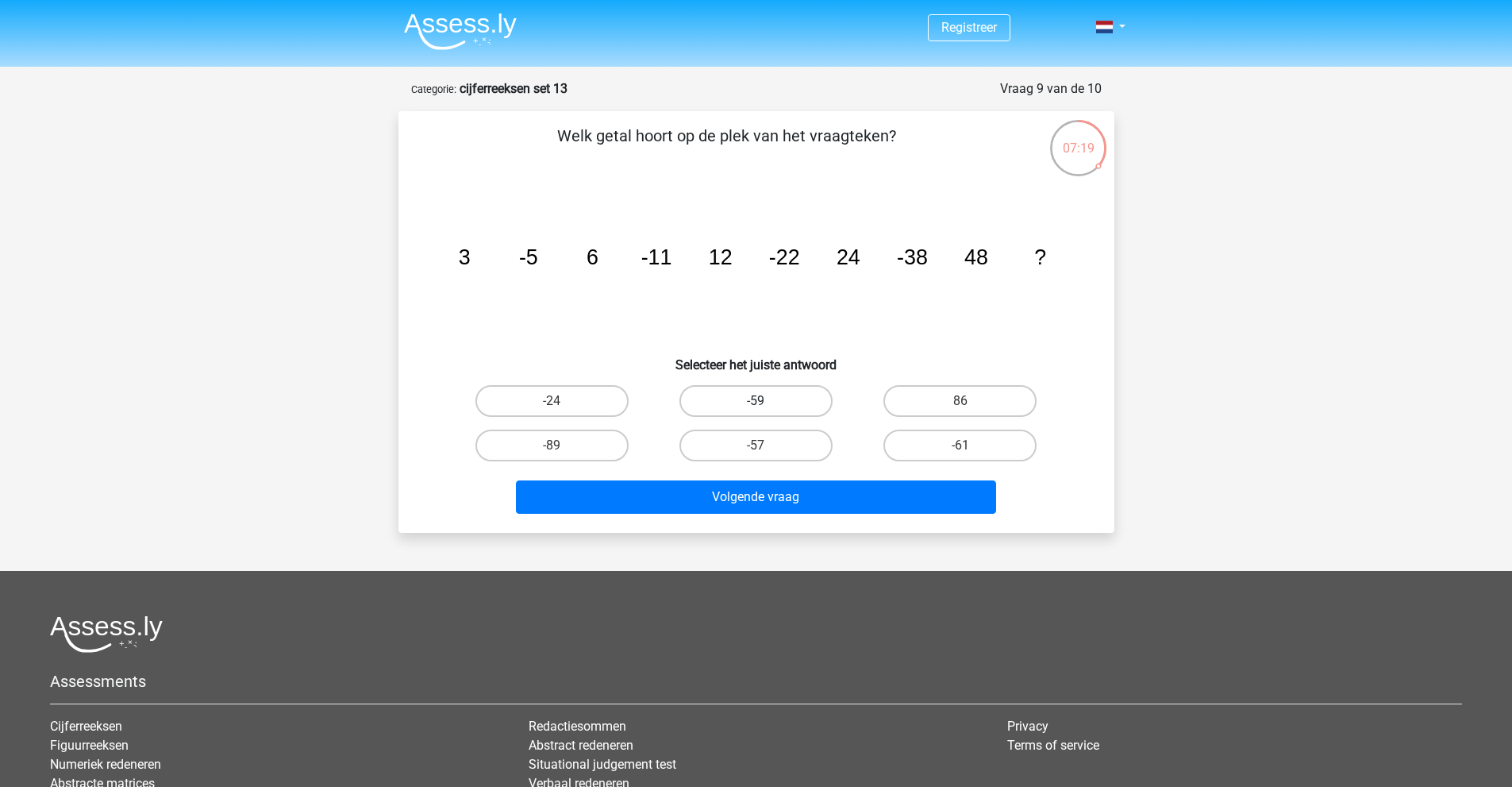
click at [766, 404] on input "-59" at bounding box center [761, 405] width 11 height 11
radio input "true"
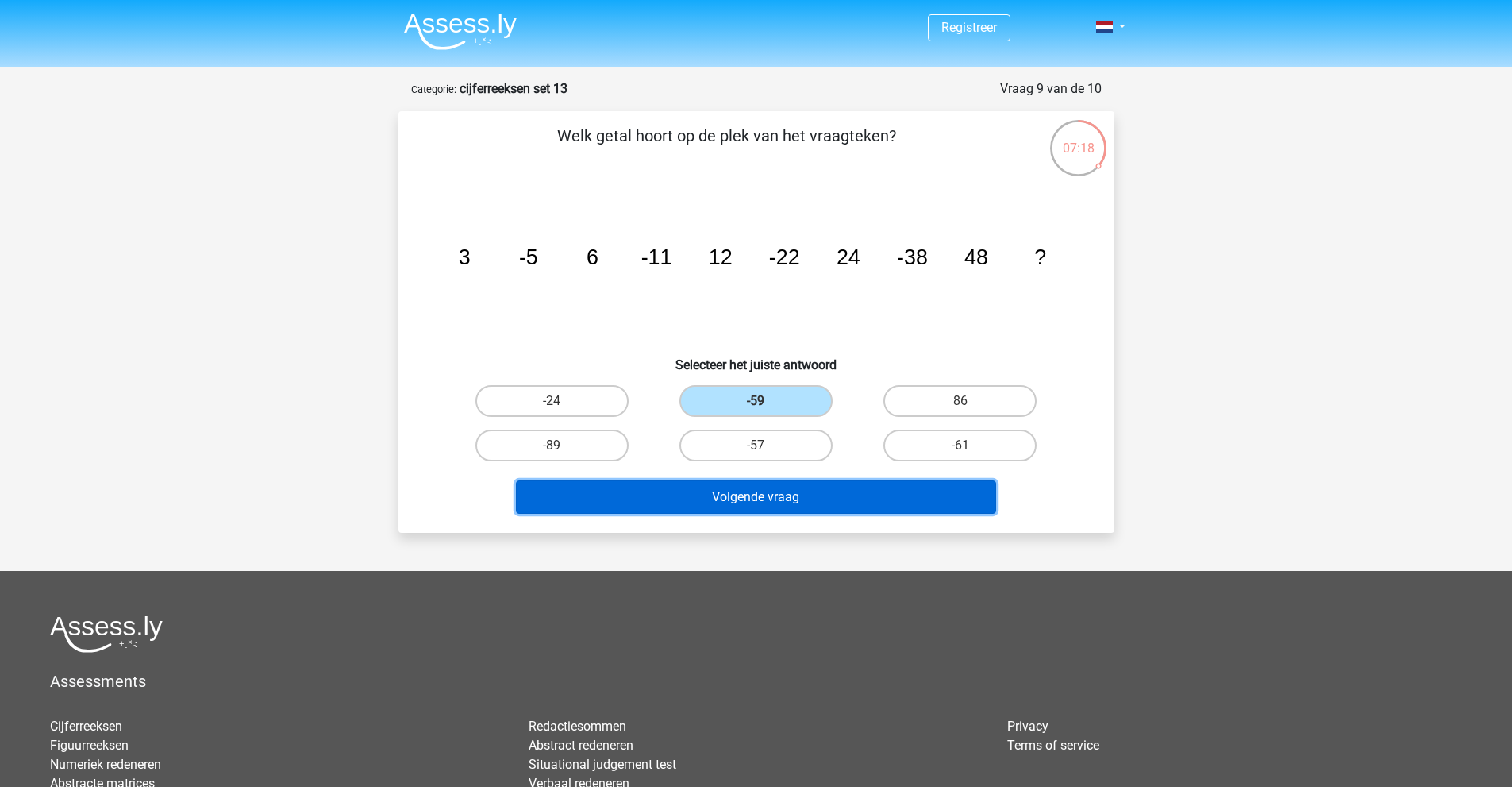
click at [795, 504] on button "Volgende vraag" at bounding box center [756, 497] width 480 height 33
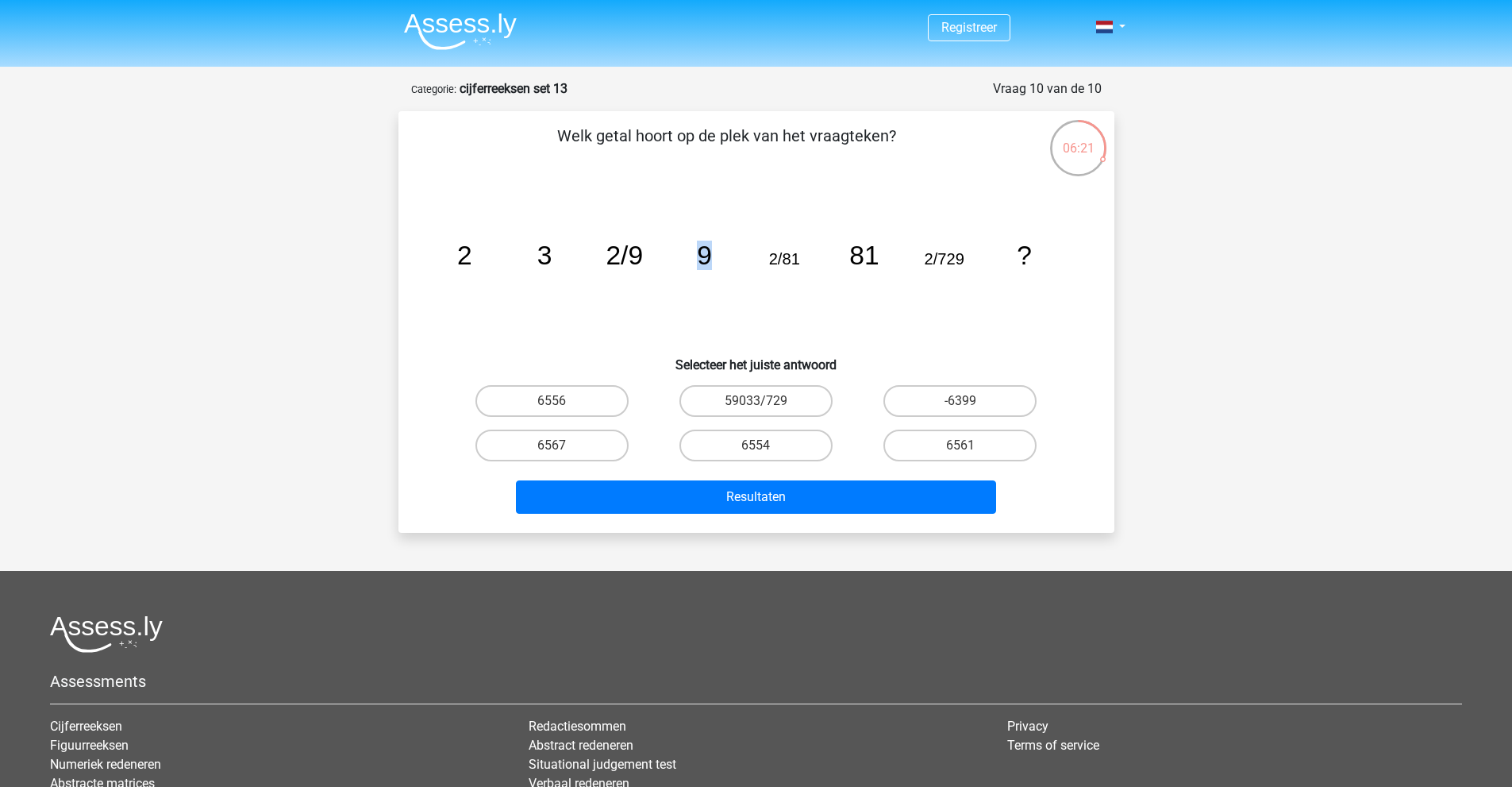
drag, startPoint x: 691, startPoint y: 248, endPoint x: 725, endPoint y: 252, distance: 34.2
click at [725, 252] on icon "image/svg+xml 2 3 2/9 9 2/81 81 2/729 ?" at bounding box center [756, 264] width 639 height 161
click at [569, 276] on icon "image/svg+xml 2 3 2/9 9 2/81 81 2/729 ?" at bounding box center [756, 264] width 639 height 161
drag, startPoint x: 440, startPoint y: 248, endPoint x: 486, endPoint y: 242, distance: 46.4
click at [486, 242] on icon "image/svg+xml 2 3 2/9 9 2/81 81 2/729 ?" at bounding box center [756, 264] width 639 height 161
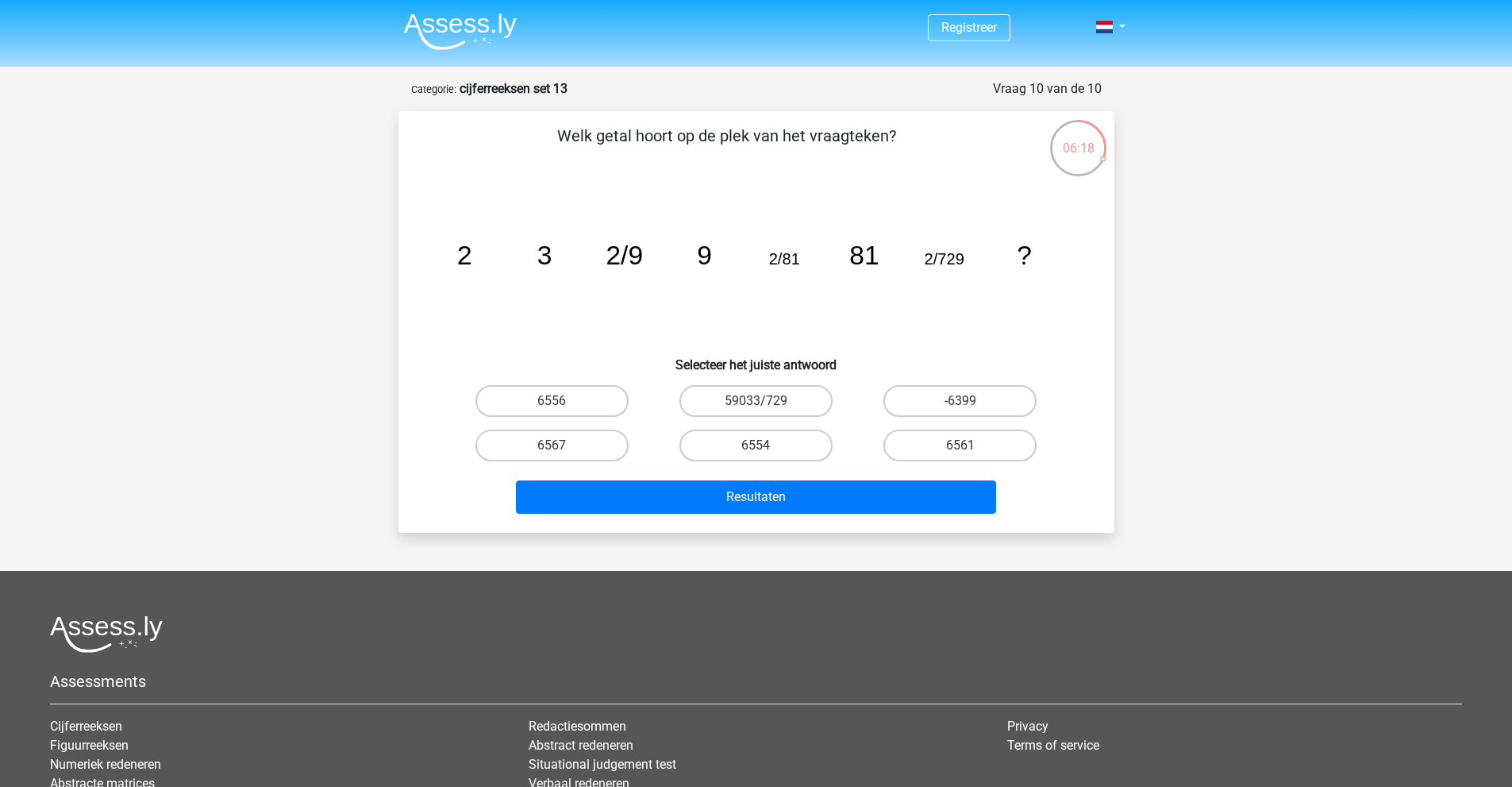
click at [555, 258] on icon "image/svg+xml 2 3 2/9 9 2/81 81 2/729 ?" at bounding box center [756, 264] width 639 height 161
drag, startPoint x: 533, startPoint y: 251, endPoint x: 573, endPoint y: 253, distance: 40.0
click at [573, 253] on icon "image/svg+xml 2 3 2/9 9 2/81 81 2/729 ?" at bounding box center [756, 264] width 639 height 161
click at [527, 279] on icon "image/svg+xml 2 3 2/9 9 2/81 81 2/729 ?" at bounding box center [756, 264] width 639 height 161
click at [709, 249] on tspan "9" at bounding box center [705, 255] width 15 height 30
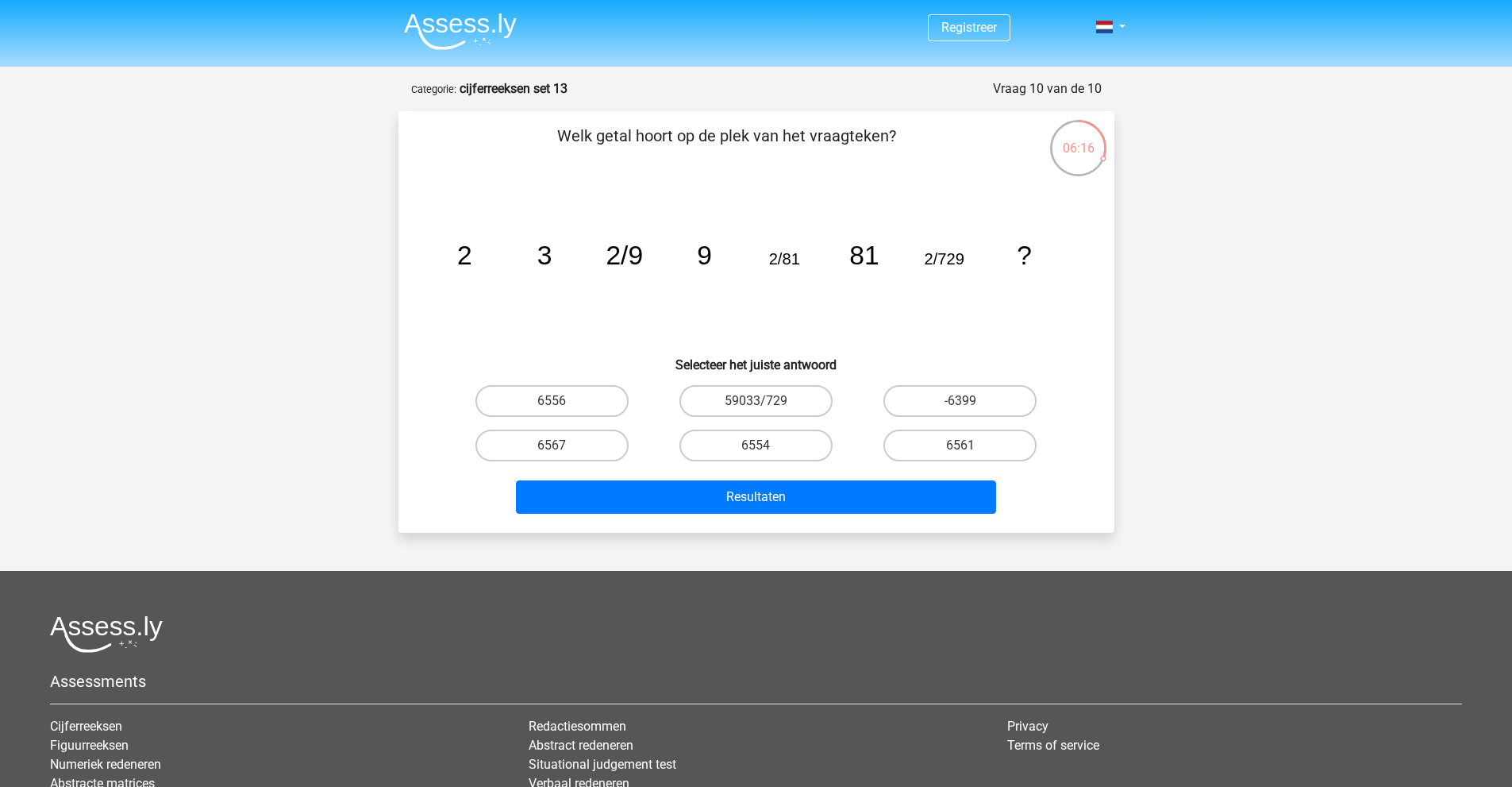
click at [708, 249] on tspan "9" at bounding box center [705, 255] width 15 height 30
click at [887, 246] on icon "image/svg+xml 2 3 2/9 9 2/81 81 2/729 ?" at bounding box center [756, 264] width 639 height 161
click at [933, 439] on label "6561" at bounding box center [960, 445] width 153 height 32
click at [961, 445] on input "6561" at bounding box center [966, 450] width 11 height 11
radio input "true"
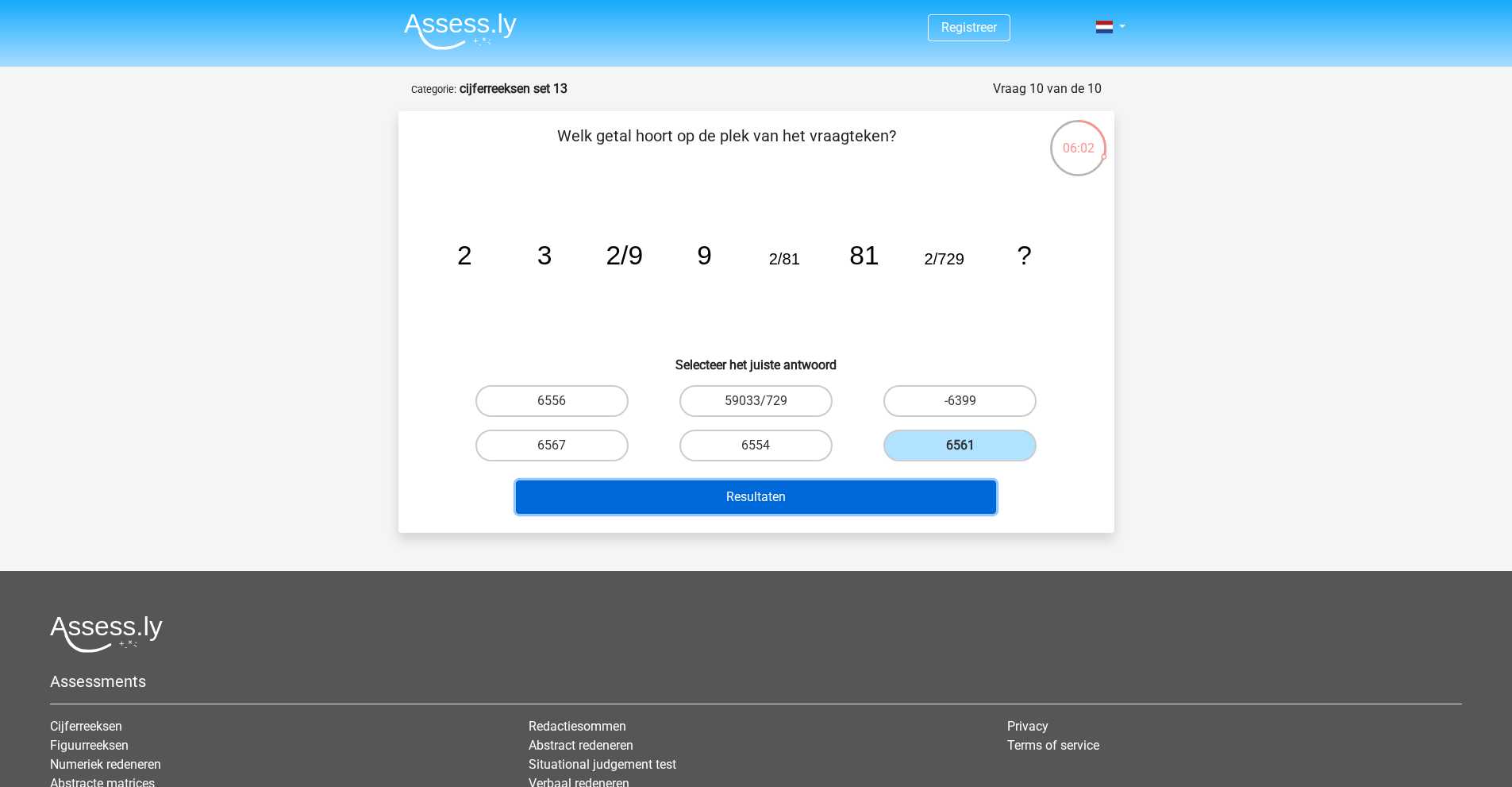
click at [892, 499] on button "Resultaten" at bounding box center [756, 497] width 480 height 33
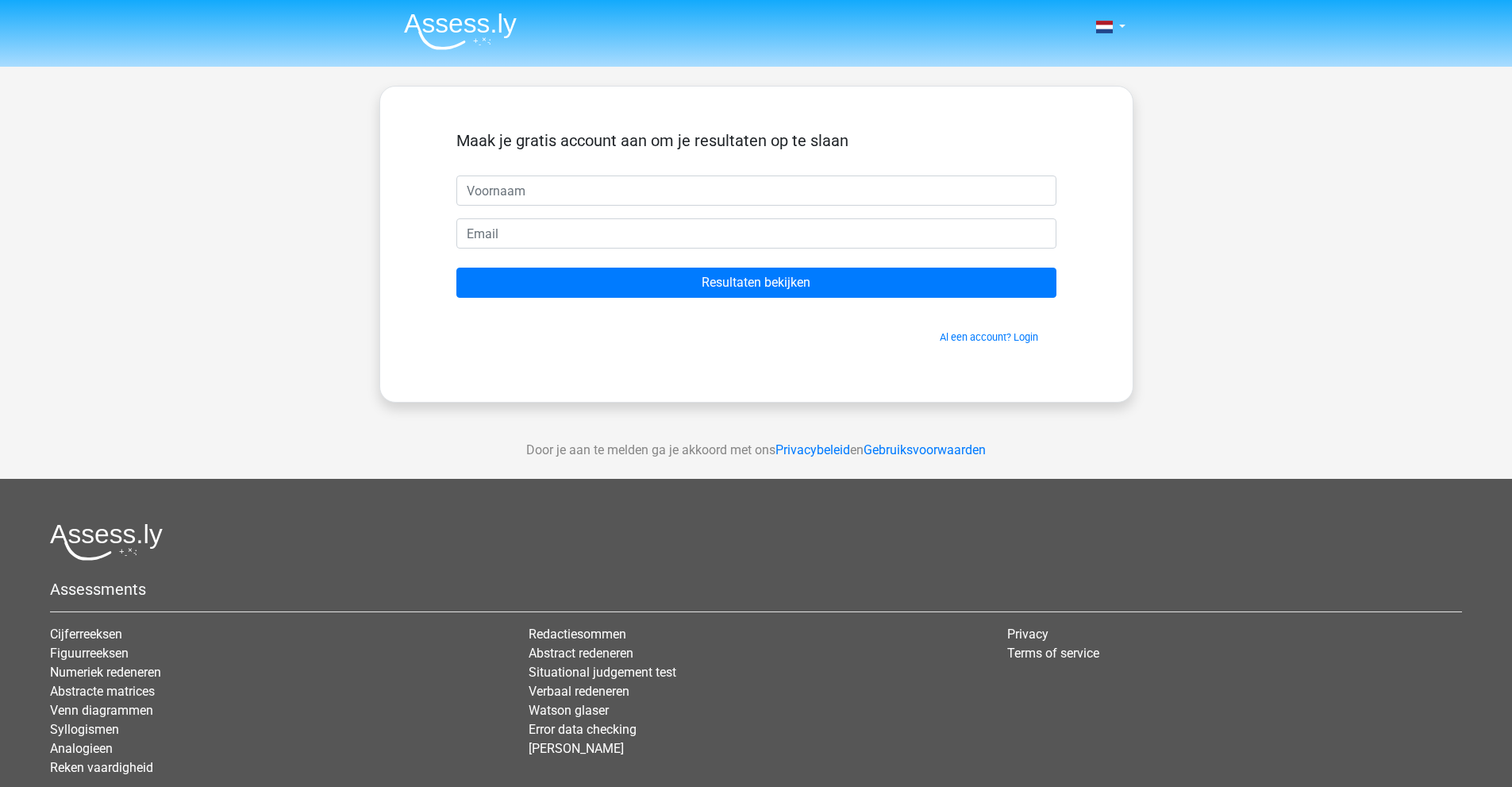
click at [620, 190] on input "text" at bounding box center [756, 190] width 600 height 30
type input "Joris"
drag, startPoint x: 719, startPoint y: 335, endPoint x: 733, endPoint y: 319, distance: 21.3
click at [719, 335] on span "Al een account? Login" at bounding box center [756, 337] width 587 height 15
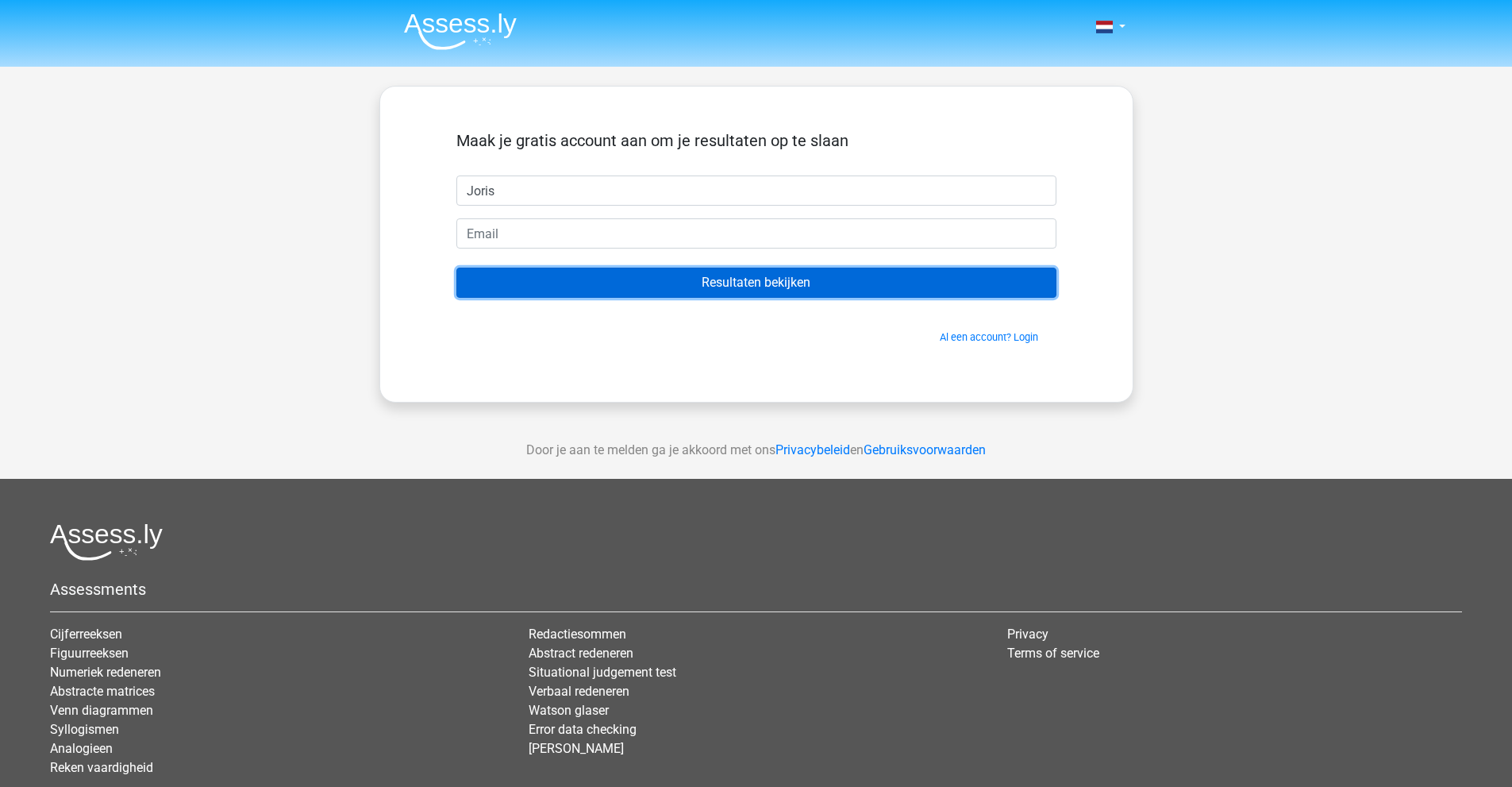
click at [747, 293] on input "Resultaten bekijken" at bounding box center [756, 283] width 600 height 30
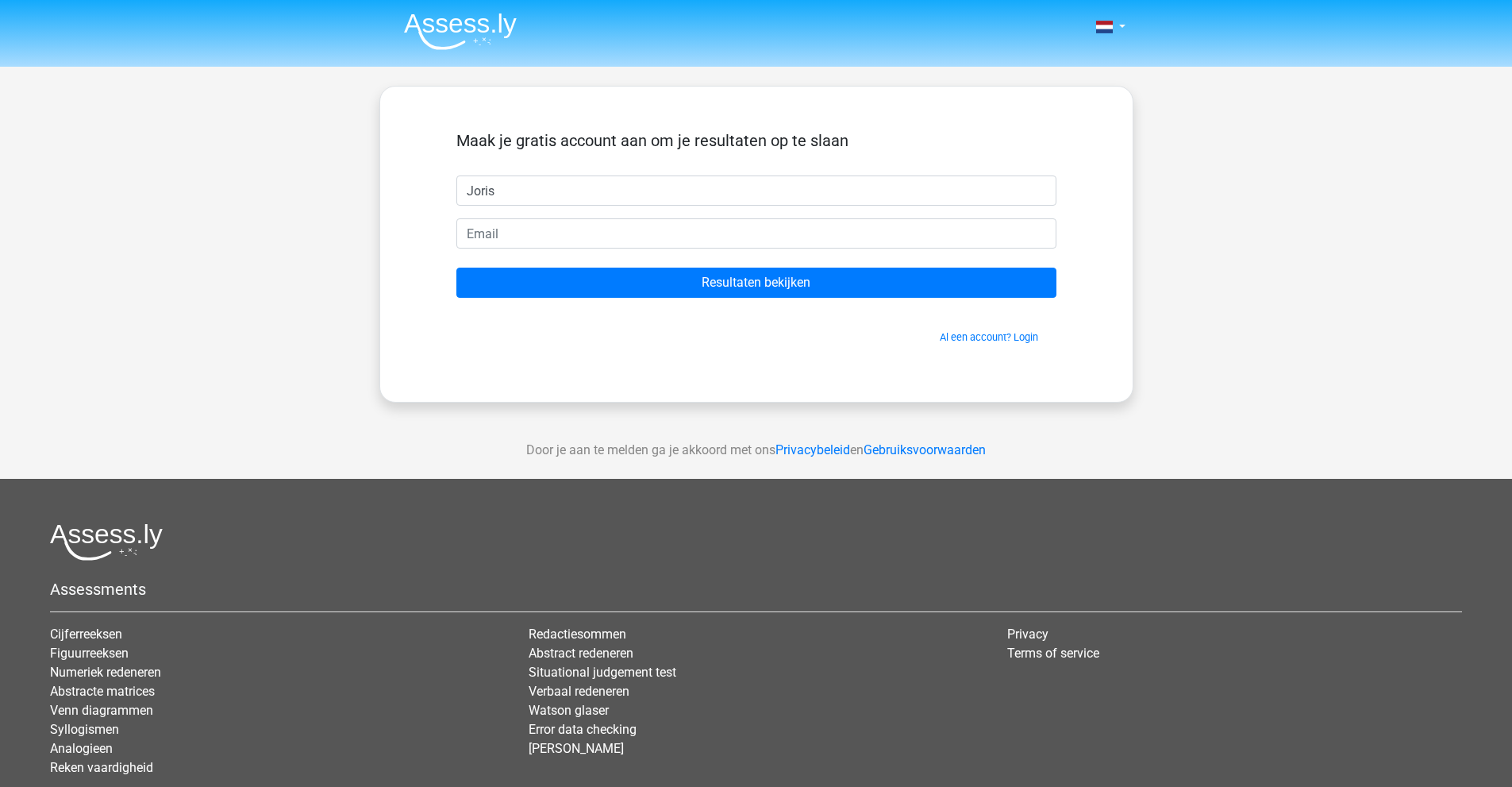
click at [456, 297] on form "Maak je gratis account aan om je resultaten op te slaan Joris Resultaten bekijk…" at bounding box center [756, 237] width 600 height 213
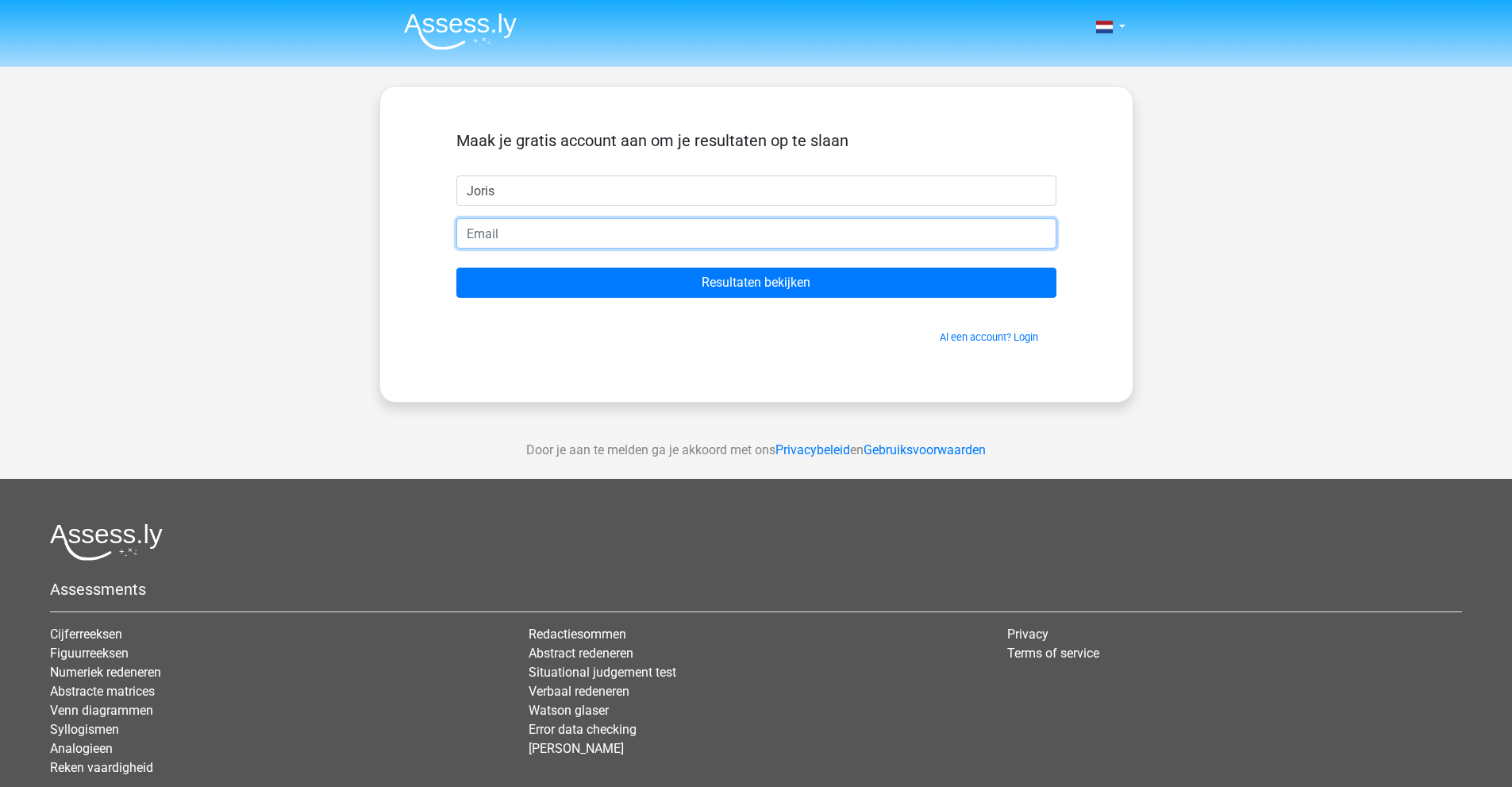
click at [490, 237] on input "email" at bounding box center [756, 233] width 600 height 30
type input "[EMAIL_ADDRESS][DOMAIN_NAME]"
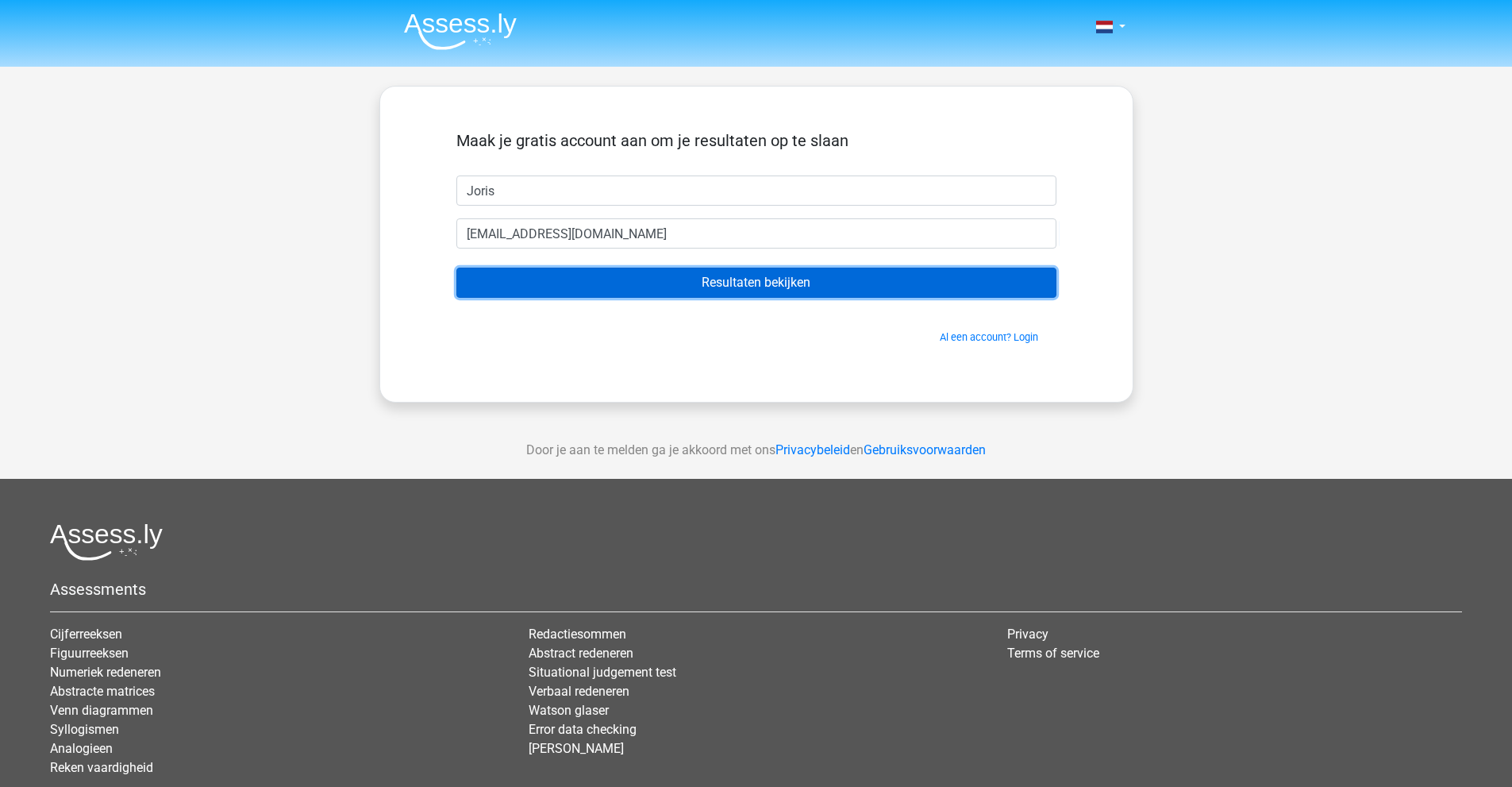
click at [658, 283] on input "Resultaten bekijken" at bounding box center [756, 283] width 600 height 30
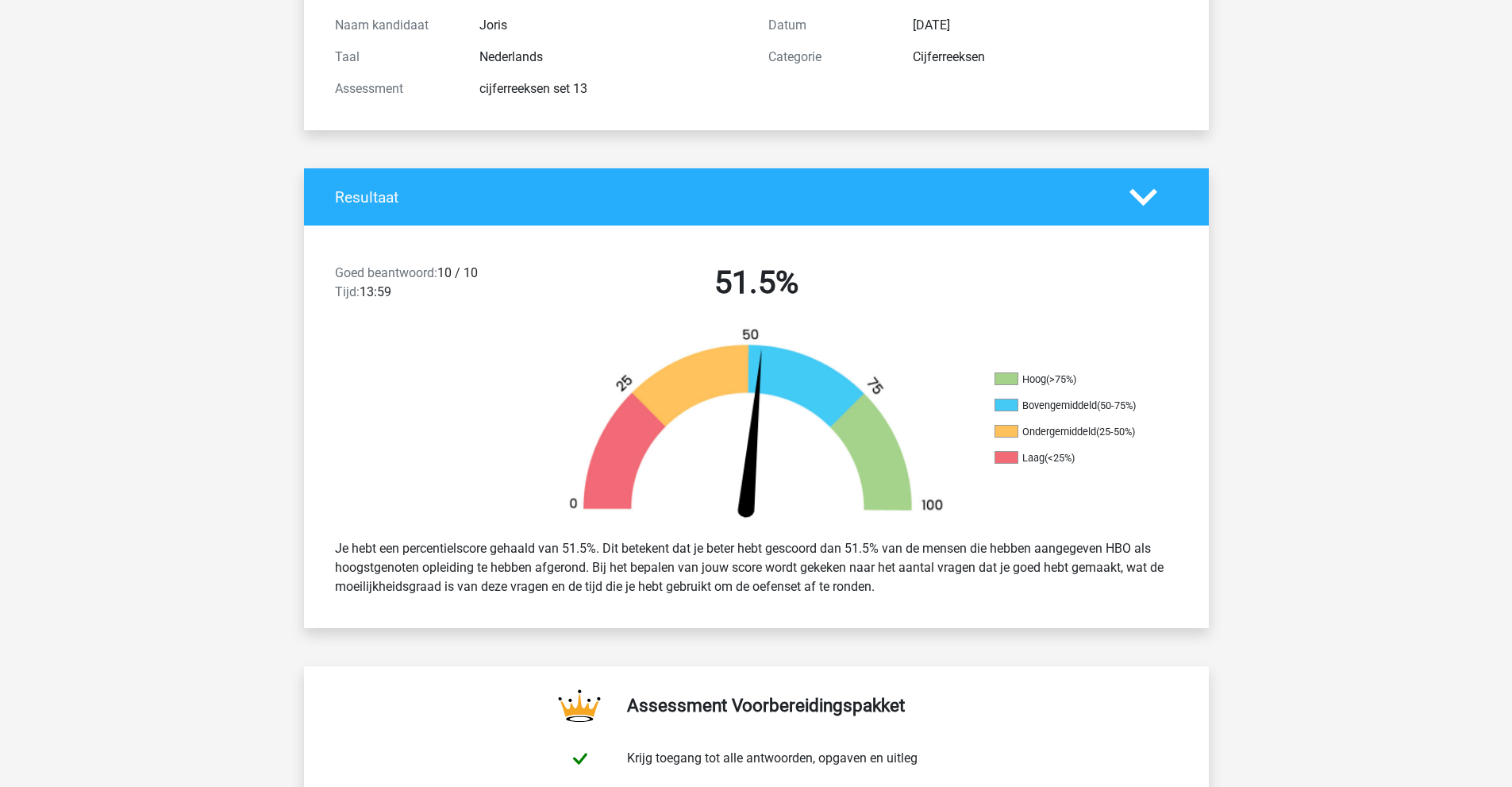
scroll to position [159, 0]
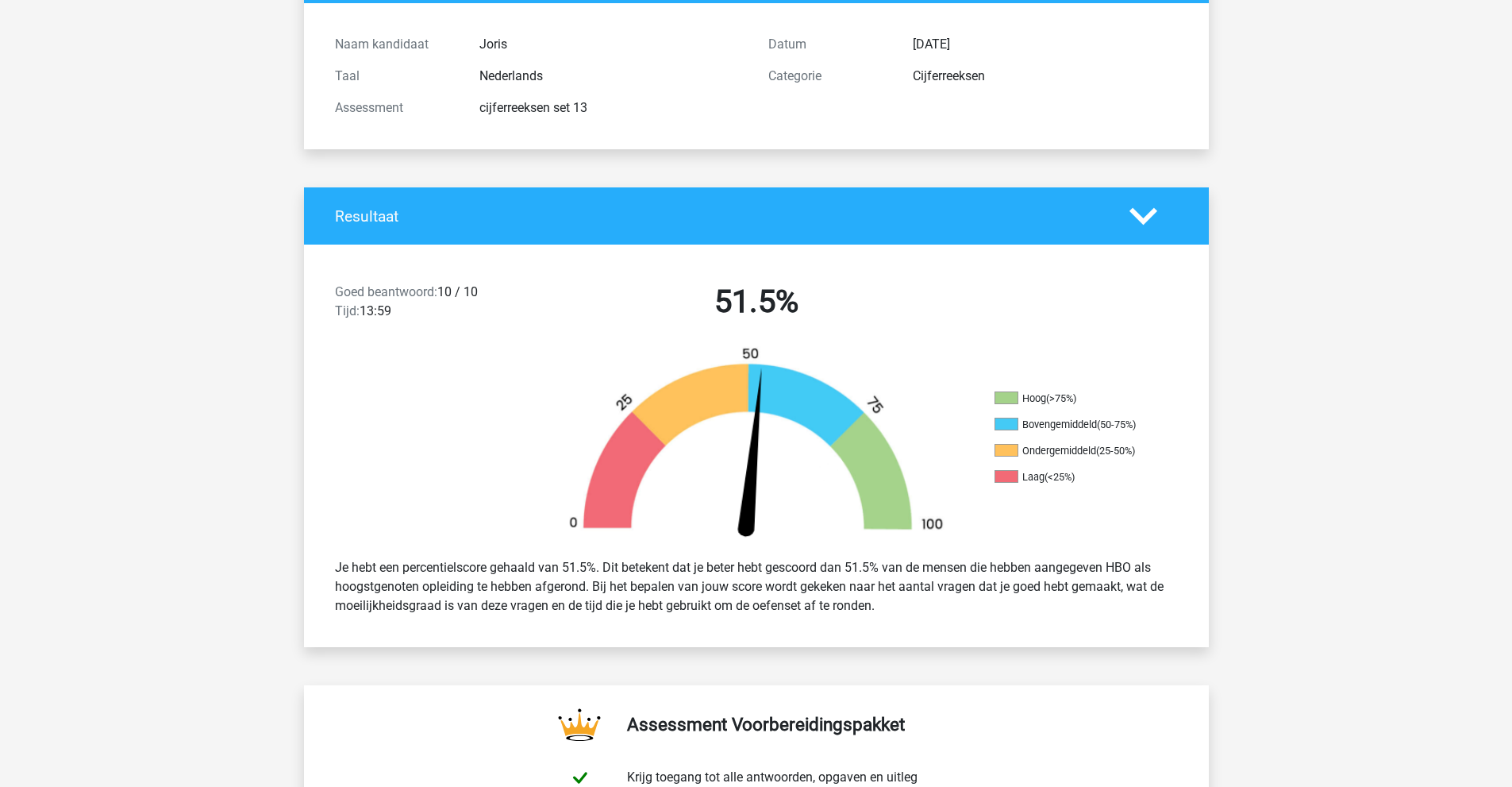
click at [1134, 206] on icon at bounding box center [1144, 217] width 28 height 28
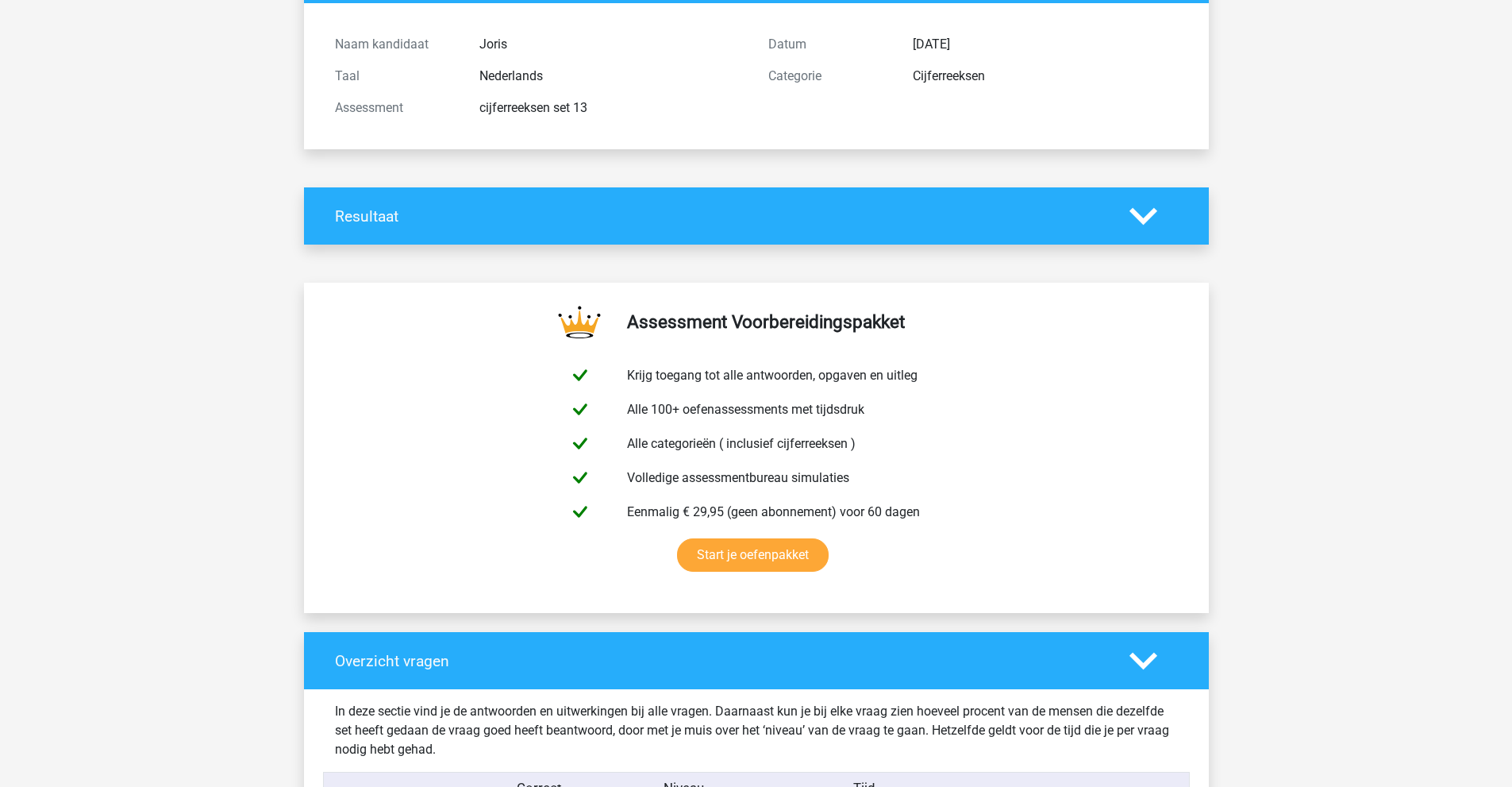
click at [1130, 209] on polygon at bounding box center [1144, 215] width 28 height 17
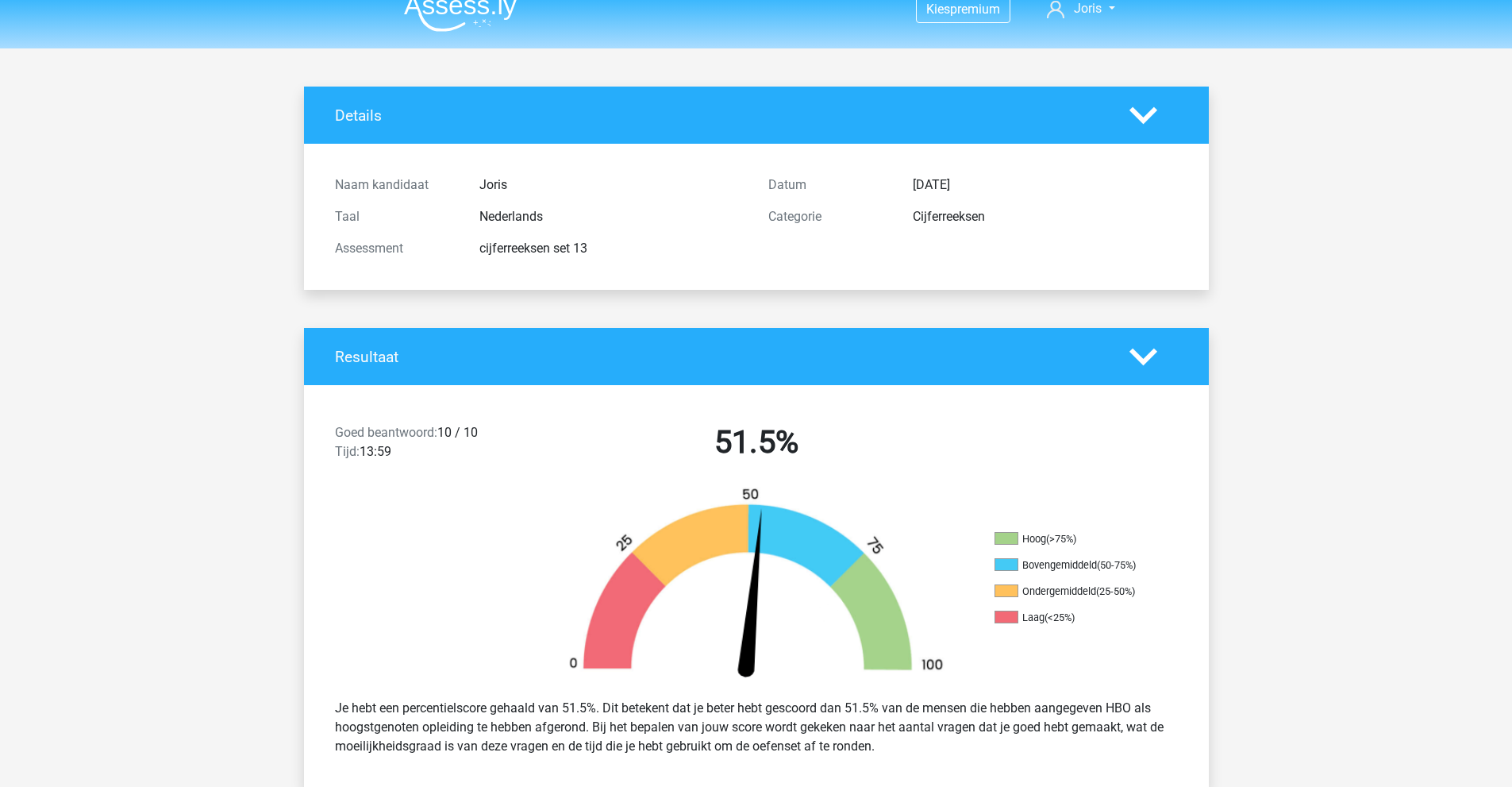
scroll to position [0, 0]
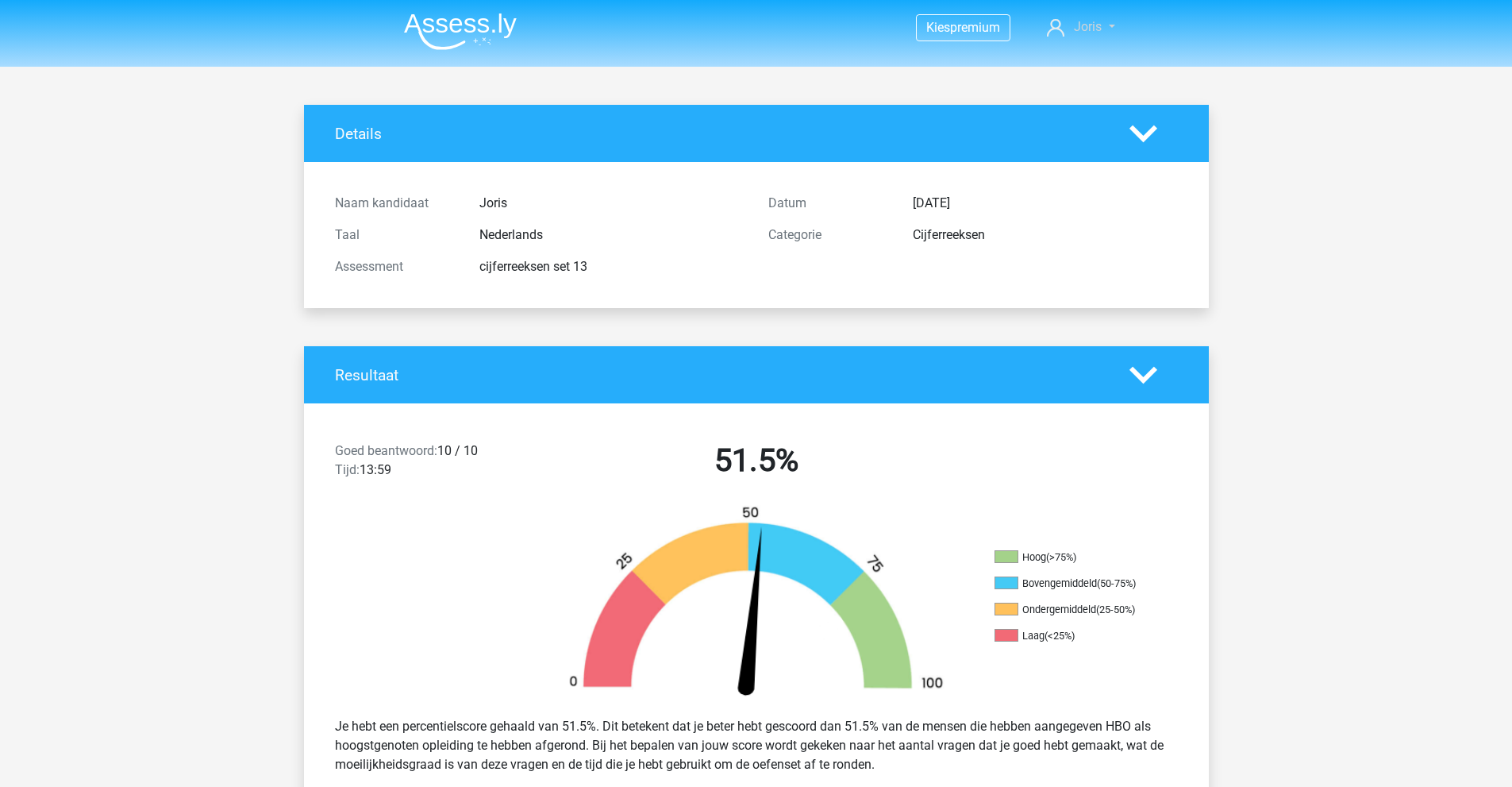
click at [1115, 26] on link "Joris" at bounding box center [1080, 26] width 80 height 19
